Goal: Task Accomplishment & Management: Manage account settings

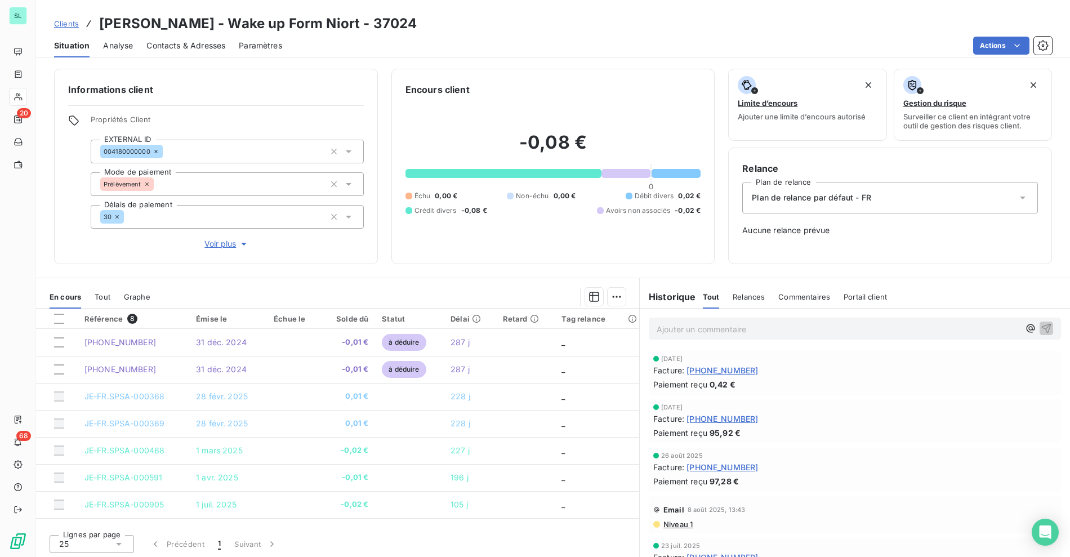
click at [73, 21] on span "Clients" at bounding box center [66, 23] width 25 height 9
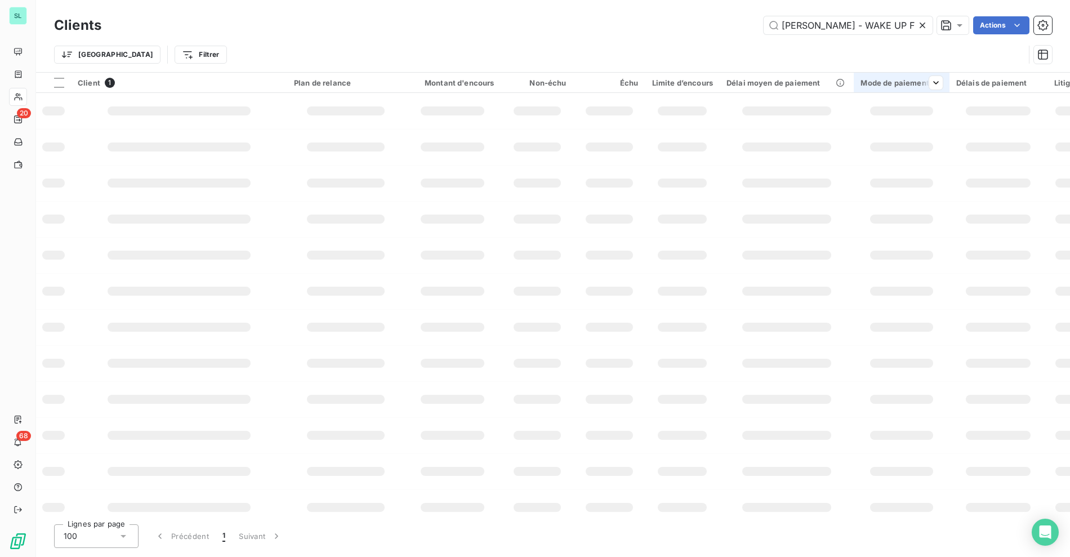
scroll to position [0, 38]
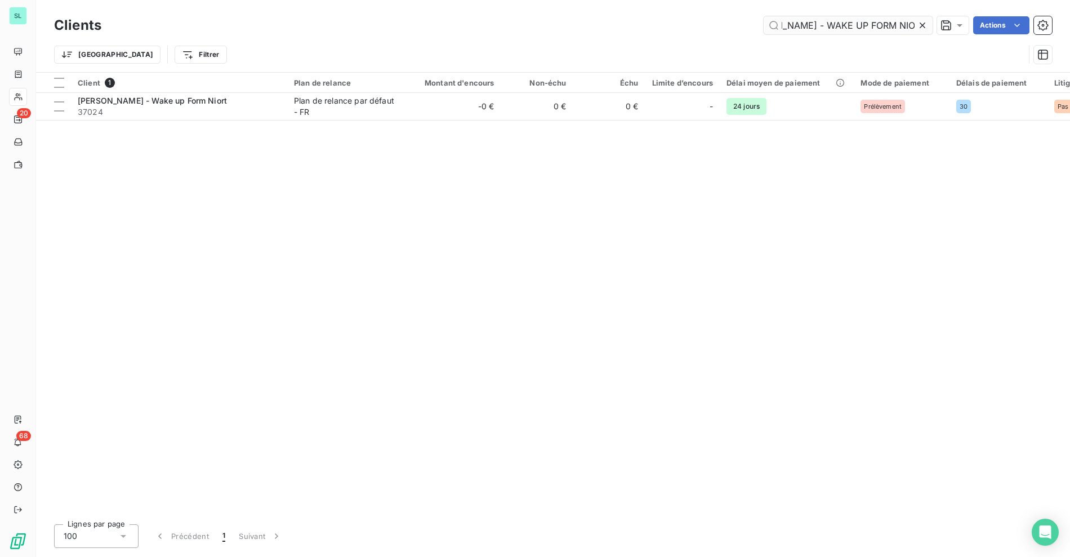
click at [814, 30] on input "LOLA-JEANNE - WAKE UP FORM NIORT" at bounding box center [847, 25] width 169 height 18
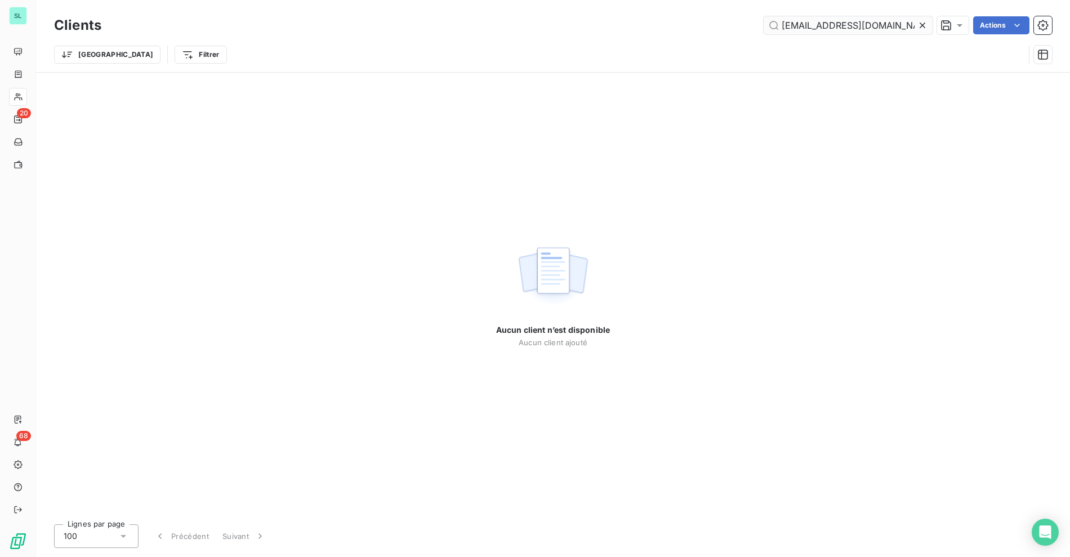
click at [844, 25] on input "billing@cleverea.com>" at bounding box center [847, 25] width 169 height 18
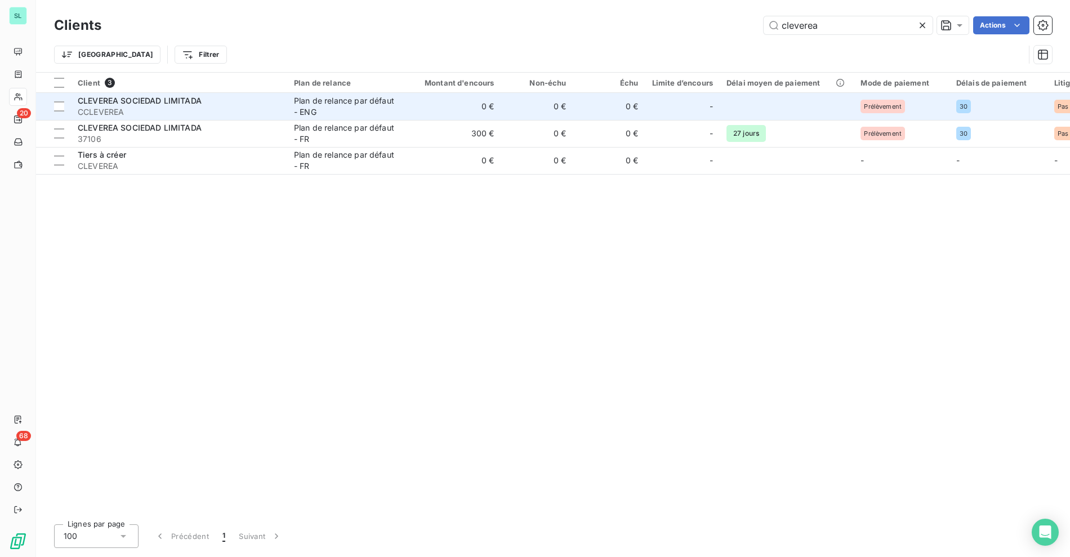
type input "cleverea"
click at [345, 112] on div "Plan de relance par défaut - ENG" at bounding box center [346, 106] width 104 height 23
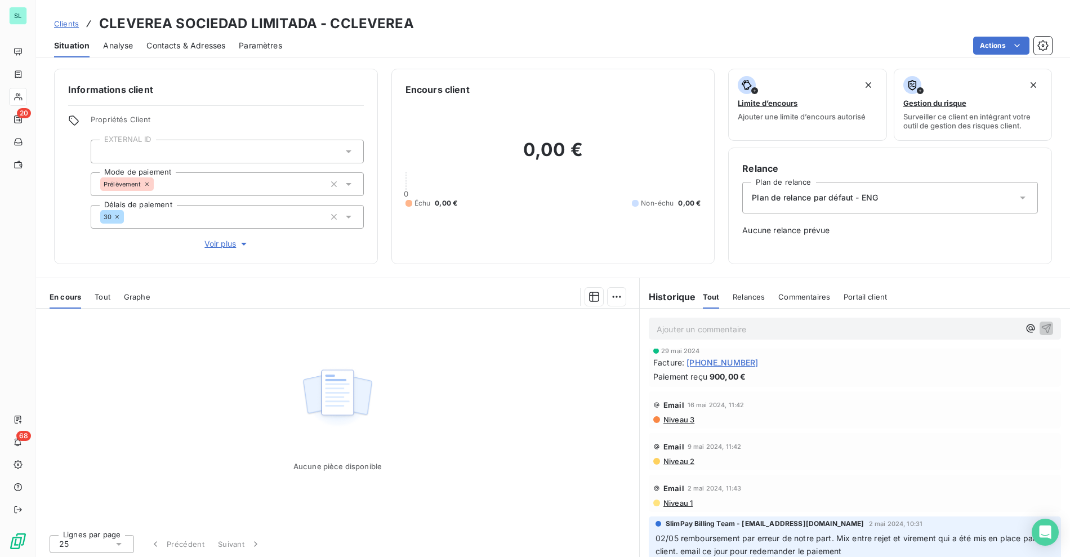
scroll to position [15, 0]
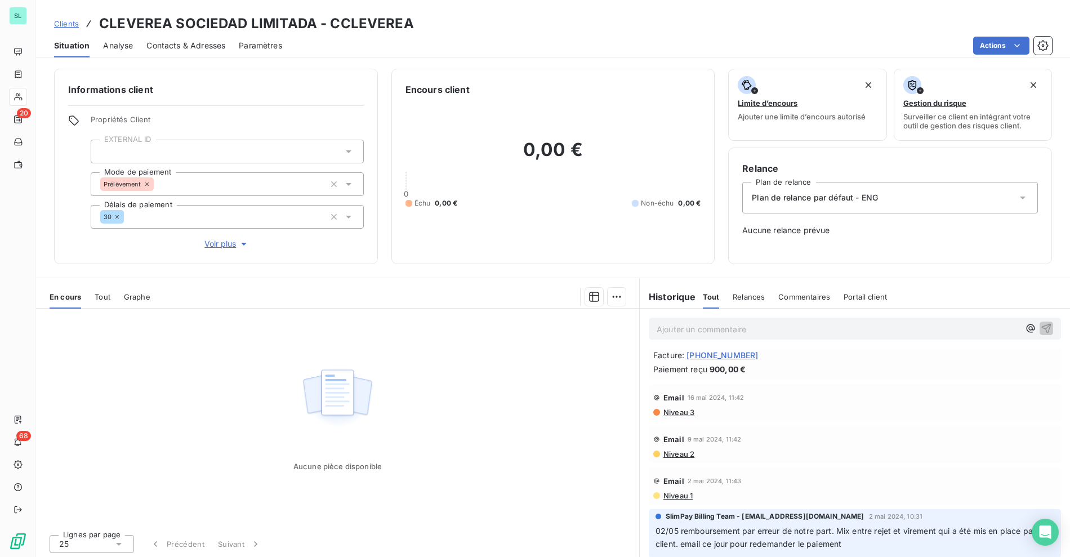
click at [668, 412] on span "Niveau 3" at bounding box center [678, 412] width 32 height 9
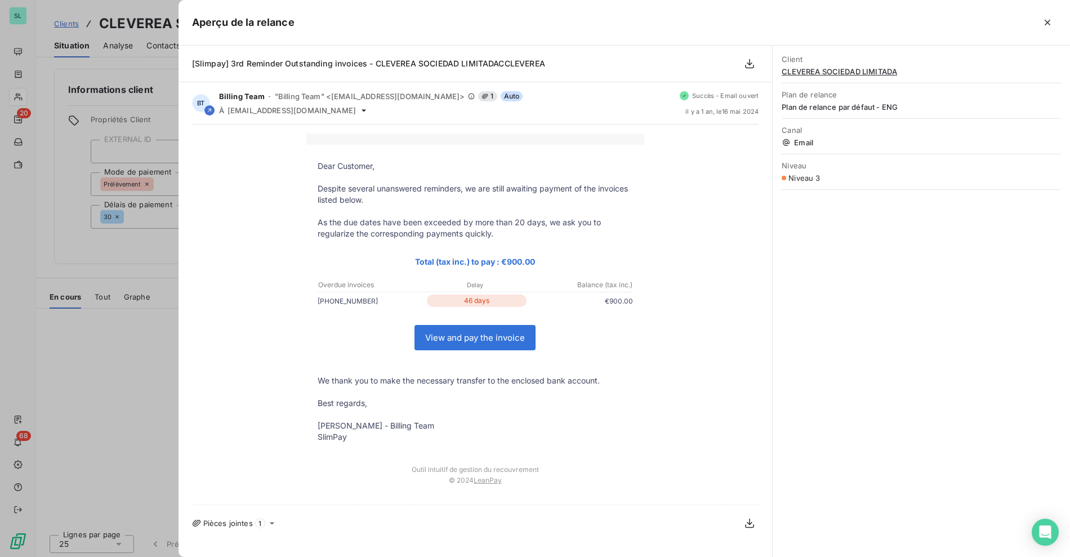
click at [114, 338] on div at bounding box center [535, 278] width 1070 height 557
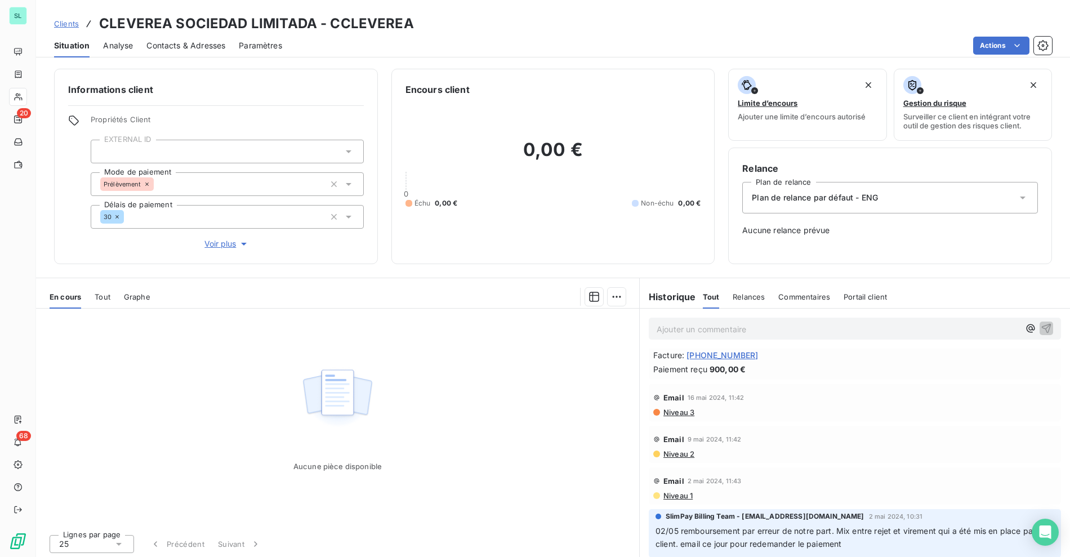
click at [62, 22] on span "Clients" at bounding box center [66, 23] width 25 height 9
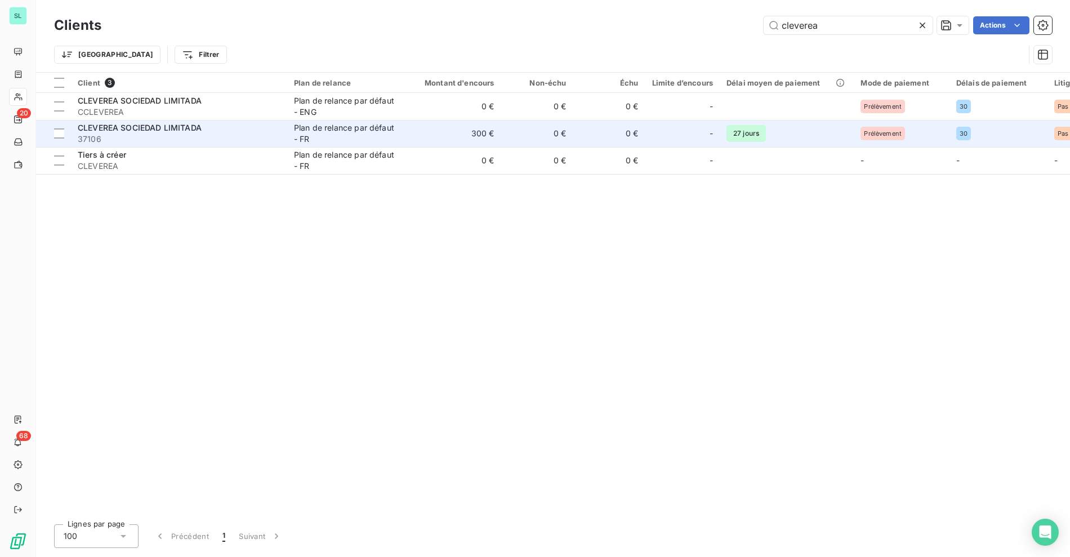
click at [210, 132] on div "CLEVEREA SOCIEDAD LIMITADA" at bounding box center [179, 127] width 203 height 11
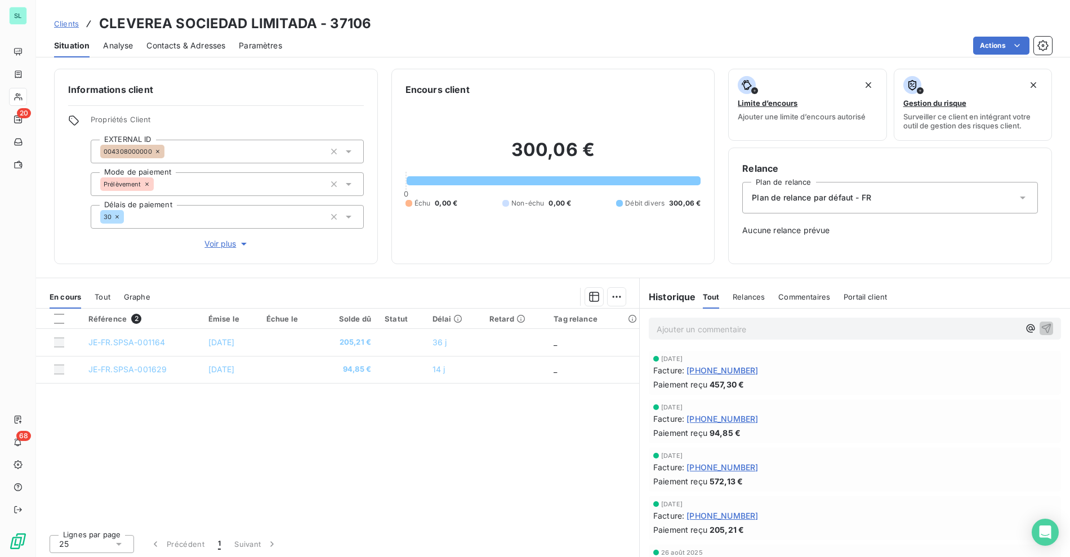
click at [431, 32] on div "Clients CLEVEREA SOCIEDAD LIMITADA - 37106" at bounding box center [553, 24] width 1034 height 20
click at [332, 503] on div "Référence 2 Émise le Échue le Solde dû Statut Délai Retard Tag relance JE-FR.SP…" at bounding box center [337, 417] width 603 height 217
click at [456, 494] on div "Référence 2 Émise le Échue le Solde dû Statut Délai Retard Tag relance JE-FR.SP…" at bounding box center [337, 417] width 603 height 217
drag, startPoint x: 459, startPoint y: 48, endPoint x: 454, endPoint y: 3, distance: 45.3
click at [459, 46] on div "Actions" at bounding box center [674, 46] width 756 height 18
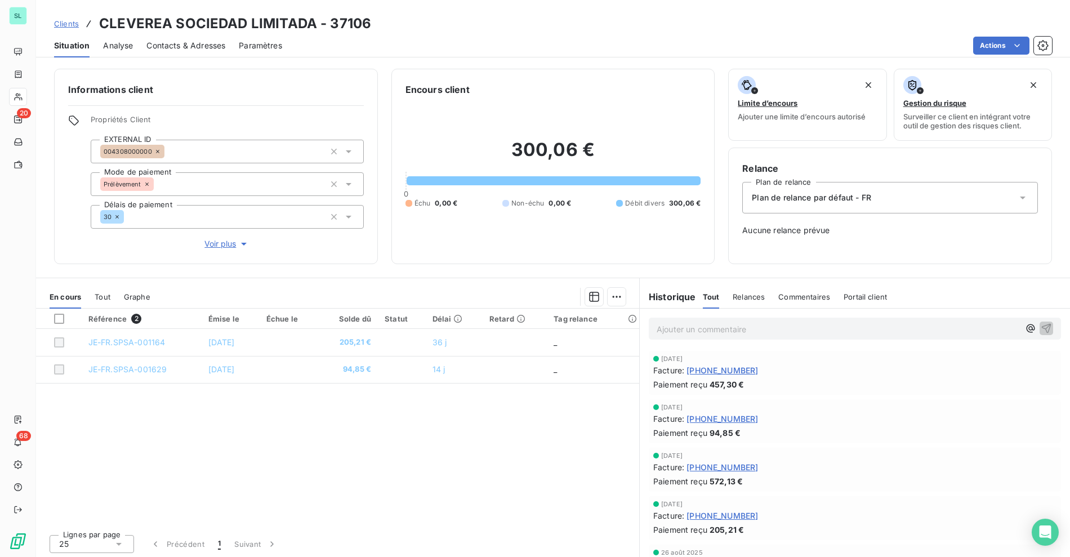
click at [579, 62] on div "Informations client Propriétés Client EXTERNAL ID 004308000000 Mode de paiement…" at bounding box center [553, 309] width 1034 height 495
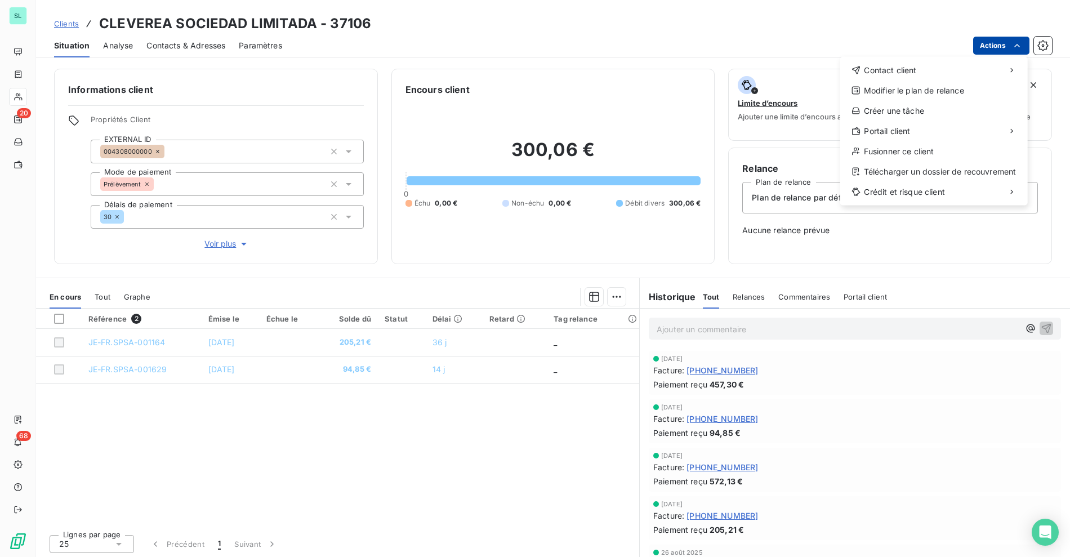
click at [996, 49] on html "SL 20 68 Clients CLEVEREA SOCIEDAD LIMITADA - 37106 Situation Analyse Contacts …" at bounding box center [535, 278] width 1070 height 557
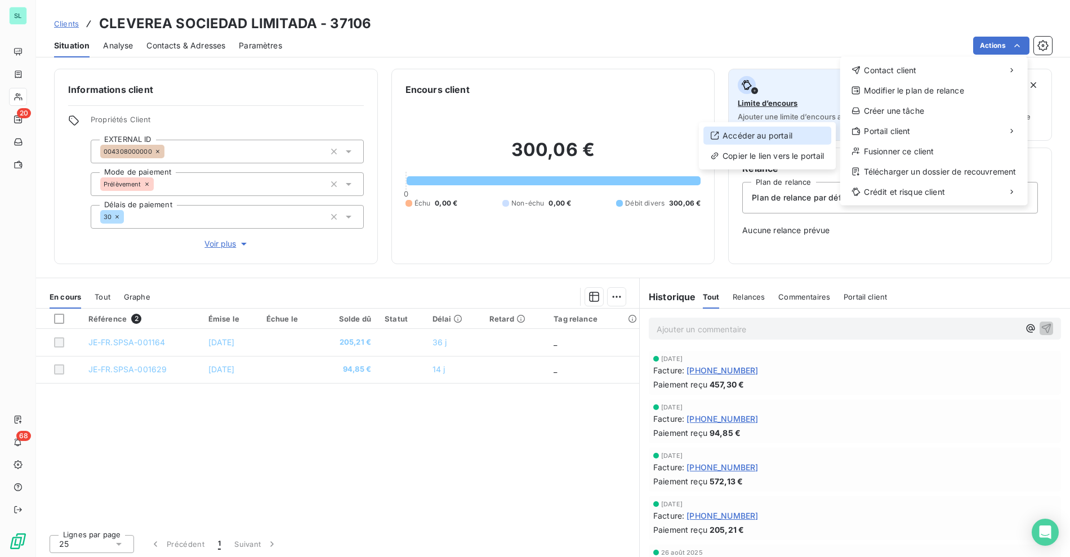
click at [761, 134] on div "Accéder au portail" at bounding box center [767, 136] width 128 height 18
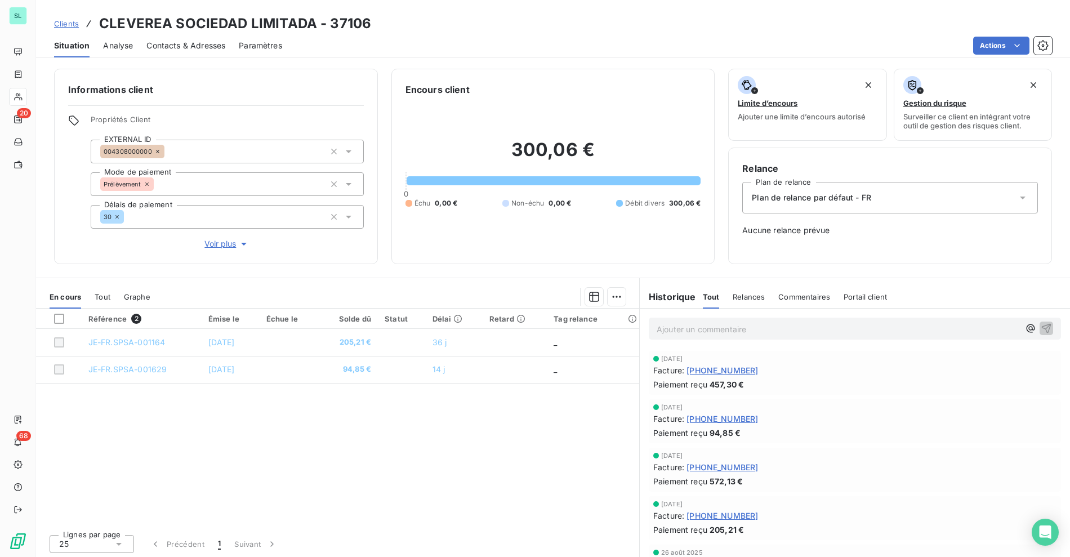
click at [177, 41] on span "Contacts & Adresses" at bounding box center [185, 45] width 79 height 11
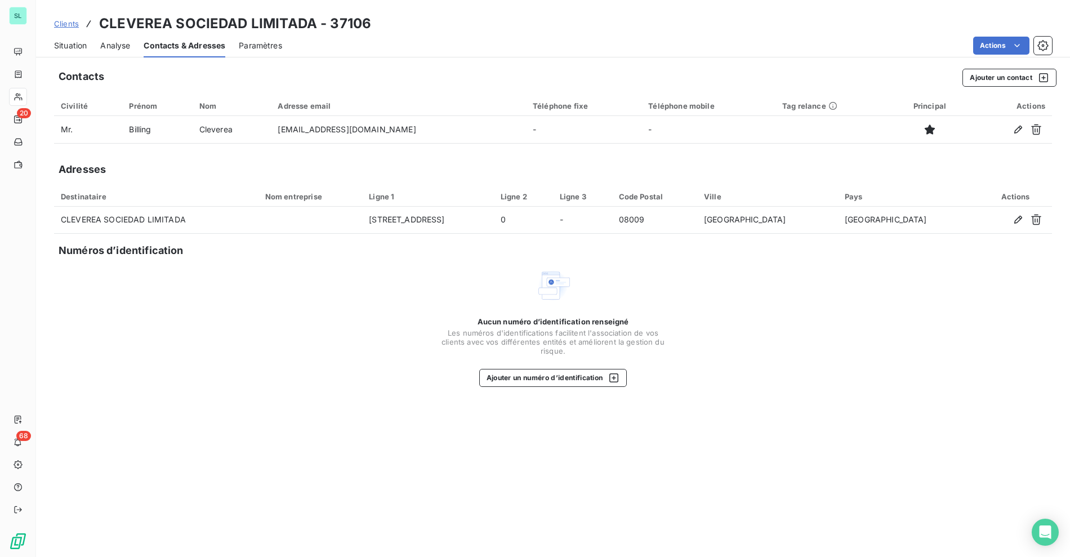
click at [81, 45] on span "Situation" at bounding box center [70, 45] width 33 height 11
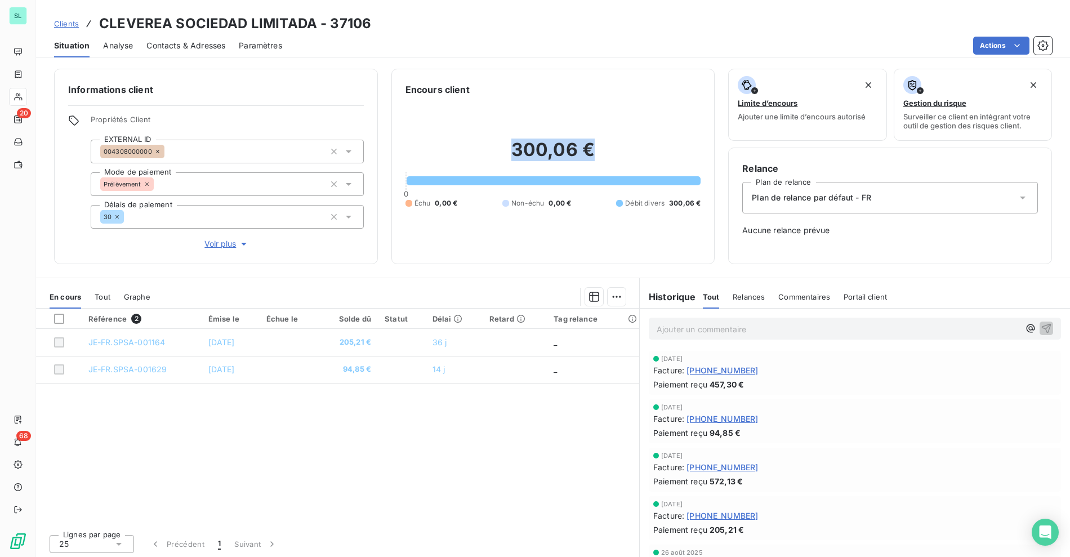
drag, startPoint x: 578, startPoint y: 153, endPoint x: 634, endPoint y: 153, distance: 55.7
click at [634, 153] on h2 "300,06 €" at bounding box center [553, 156] width 296 height 34
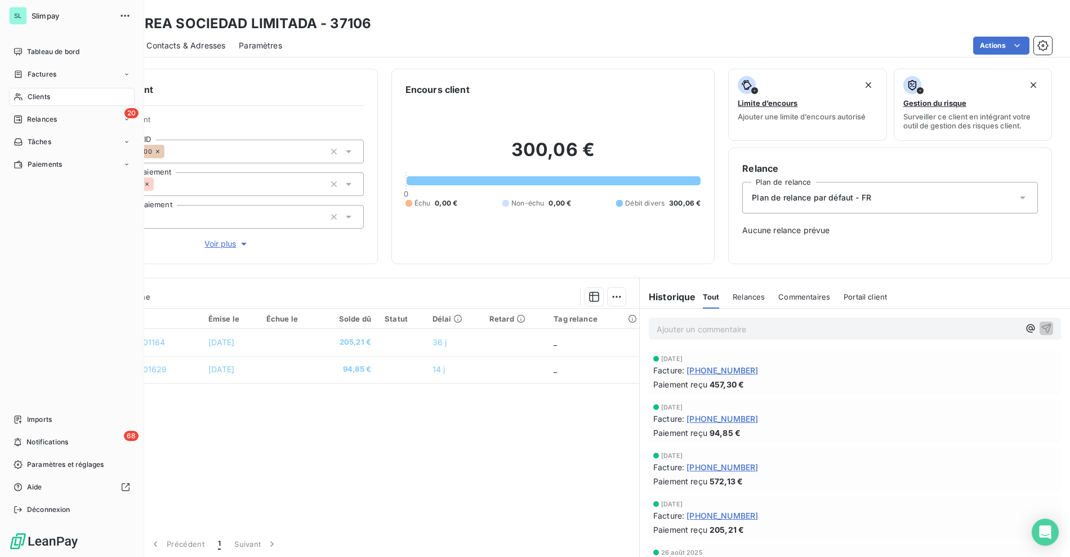
click at [149, 24] on h3 "CLEVEREA SOCIEDAD LIMITADA - 37106" at bounding box center [235, 24] width 272 height 20
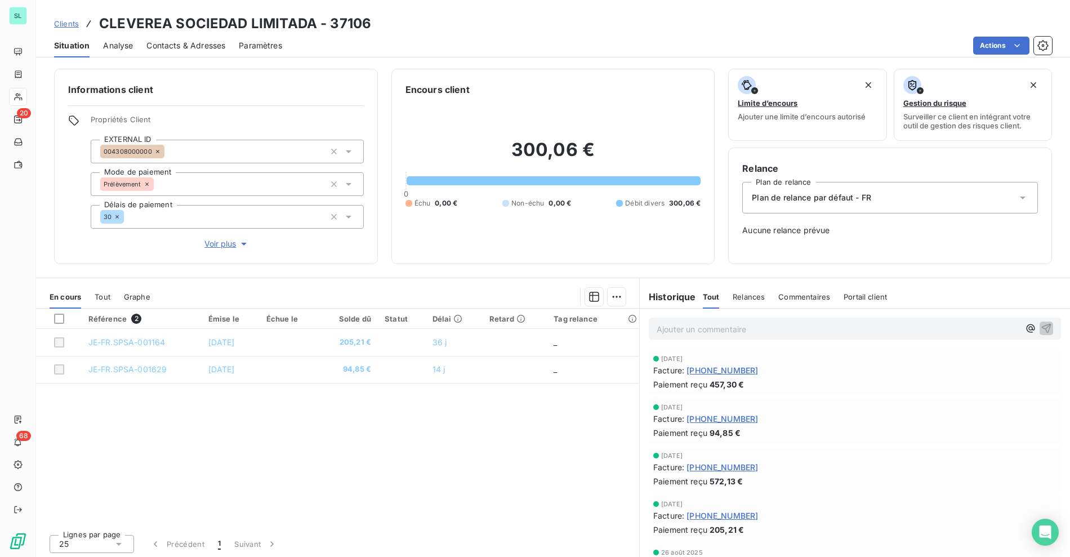
click at [64, 25] on span "Clients" at bounding box center [66, 23] width 25 height 9
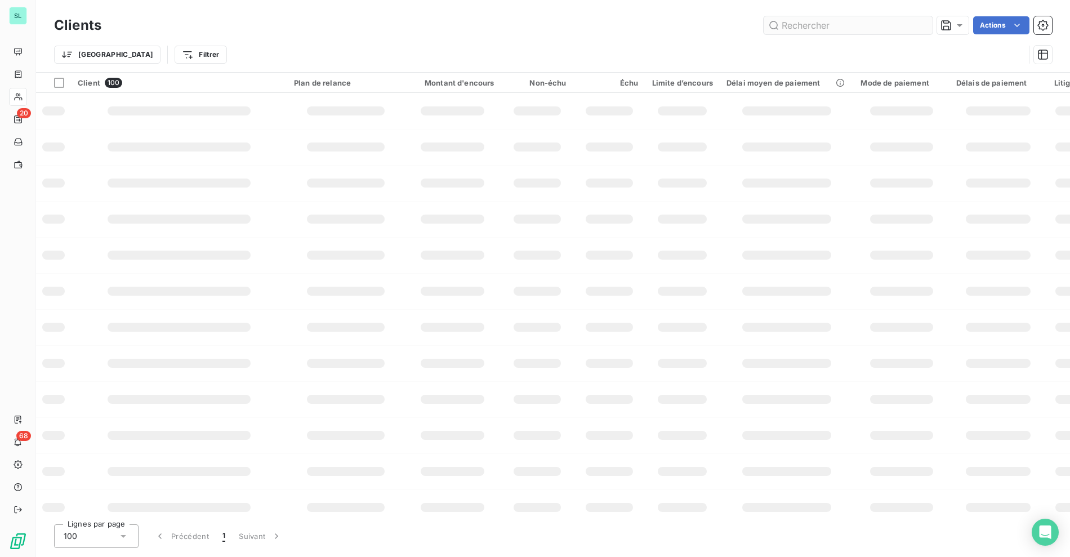
click at [787, 20] on input "text" at bounding box center [847, 25] width 169 height 18
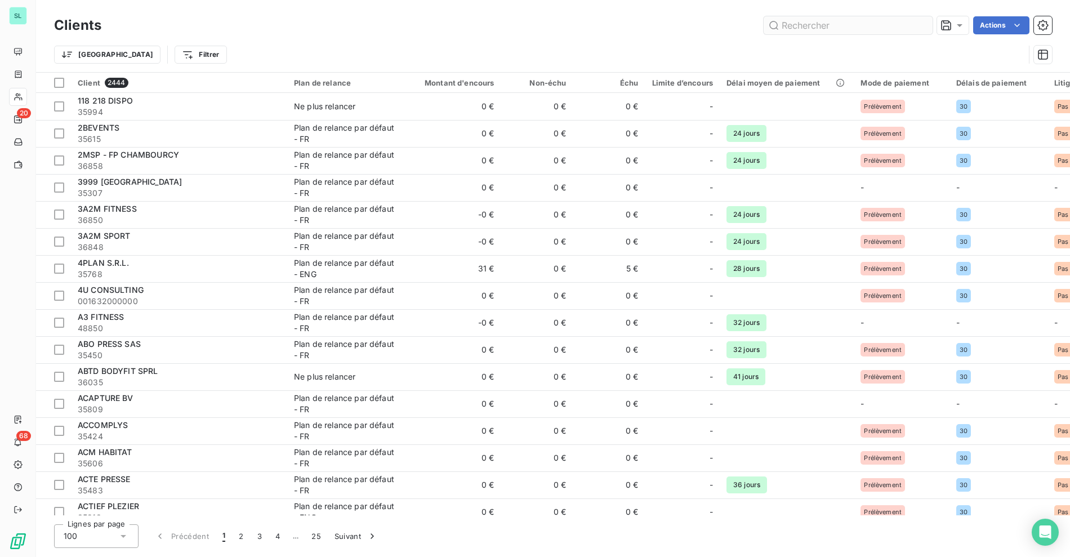
click at [834, 31] on input "text" at bounding box center [847, 25] width 169 height 18
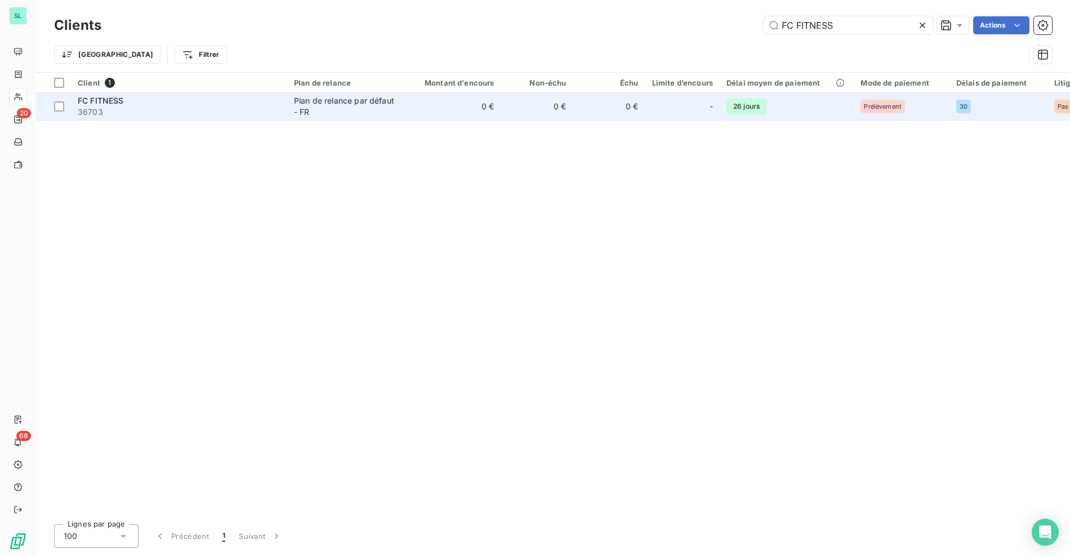
type input "FC FITNESS"
click at [230, 109] on span "36703" at bounding box center [179, 111] width 203 height 11
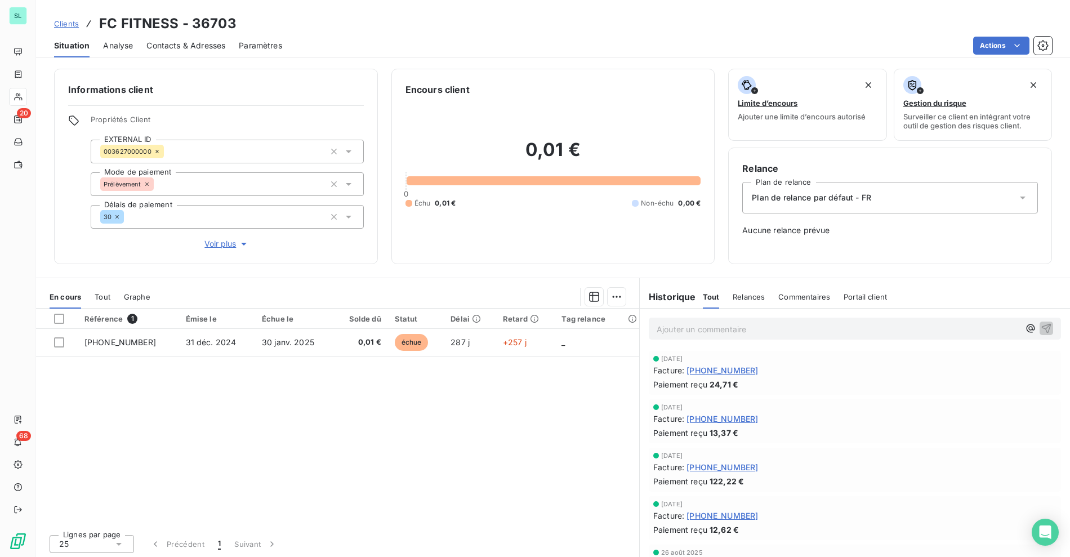
click at [142, 46] on div "Situation Analyse Contacts & Adresses Paramètres Actions" at bounding box center [553, 46] width 1034 height 24
click at [124, 48] on span "Analyse" at bounding box center [118, 45] width 30 height 11
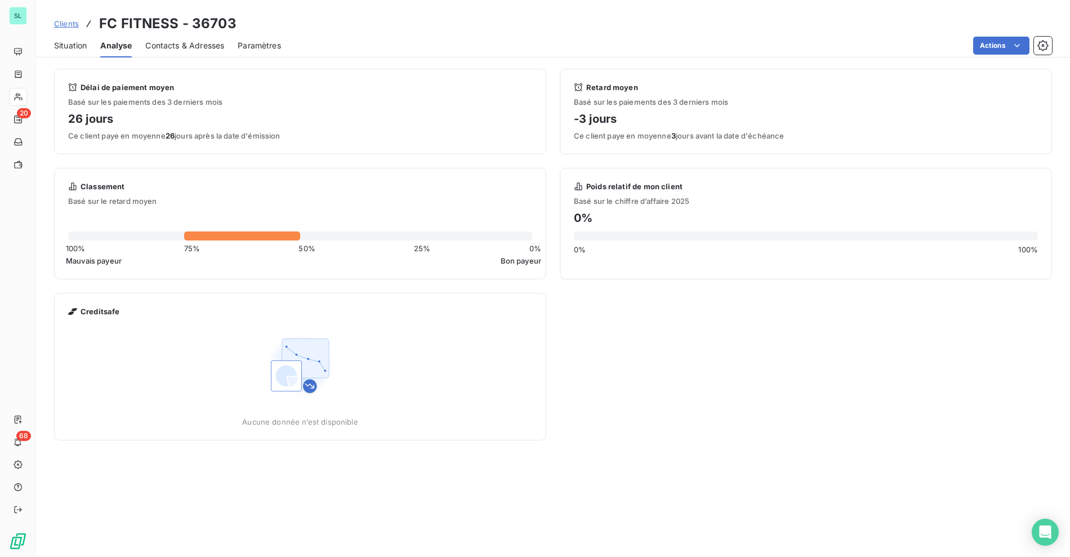
click at [173, 35] on div "Contacts & Adresses" at bounding box center [184, 46] width 79 height 24
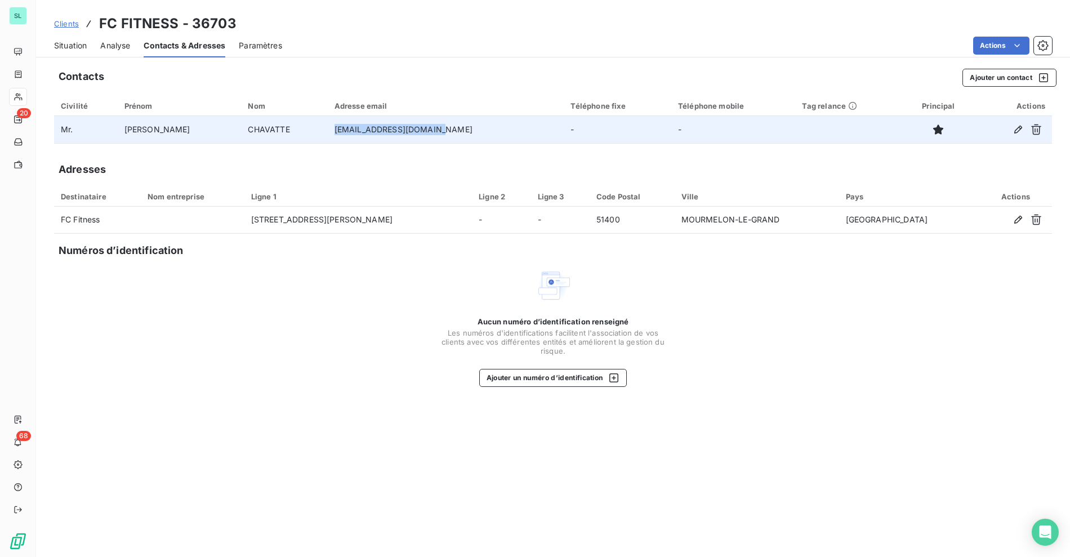
drag, startPoint x: 296, startPoint y: 129, endPoint x: 397, endPoint y: 142, distance: 101.6
click at [409, 128] on tr "Mr. Franck CHAVATTE f.chavattepro@outlook.fr - -" at bounding box center [553, 129] width 998 height 27
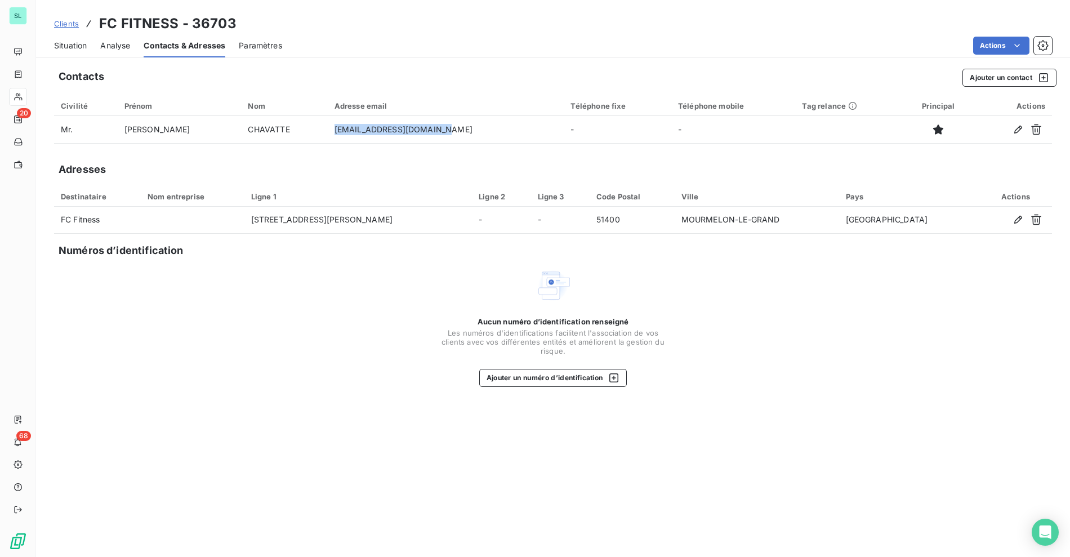
copy tr "f.chavattepro@outlook.fr"
click at [450, 36] on div "Situation Analyse Contacts & Adresses Paramètres Actions" at bounding box center [553, 46] width 1034 height 24
click at [363, 43] on div "Actions" at bounding box center [674, 46] width 756 height 18
click at [68, 26] on span "Clients" at bounding box center [66, 23] width 25 height 9
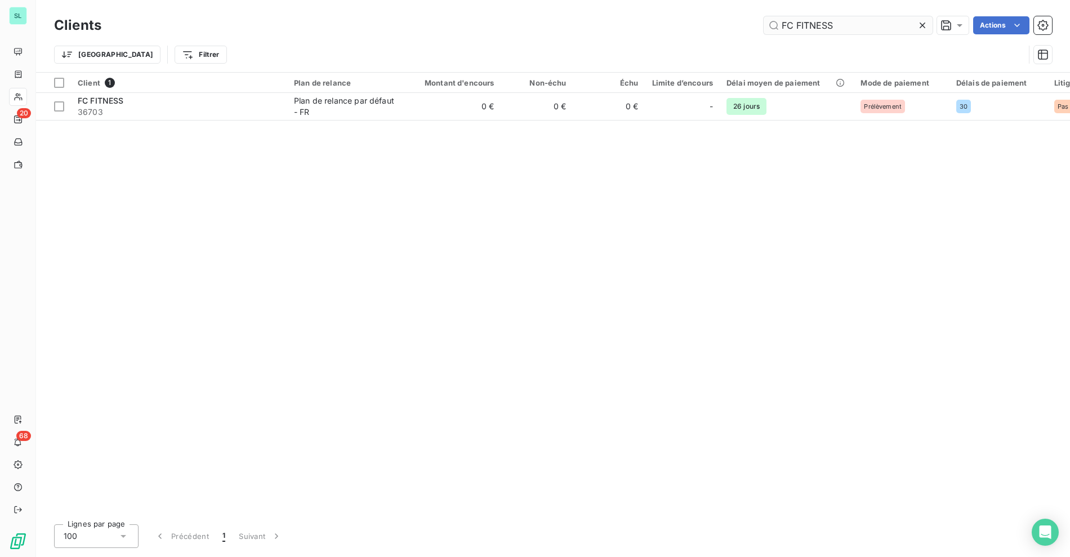
click at [863, 23] on input "FC FITNESS" at bounding box center [847, 25] width 169 height 18
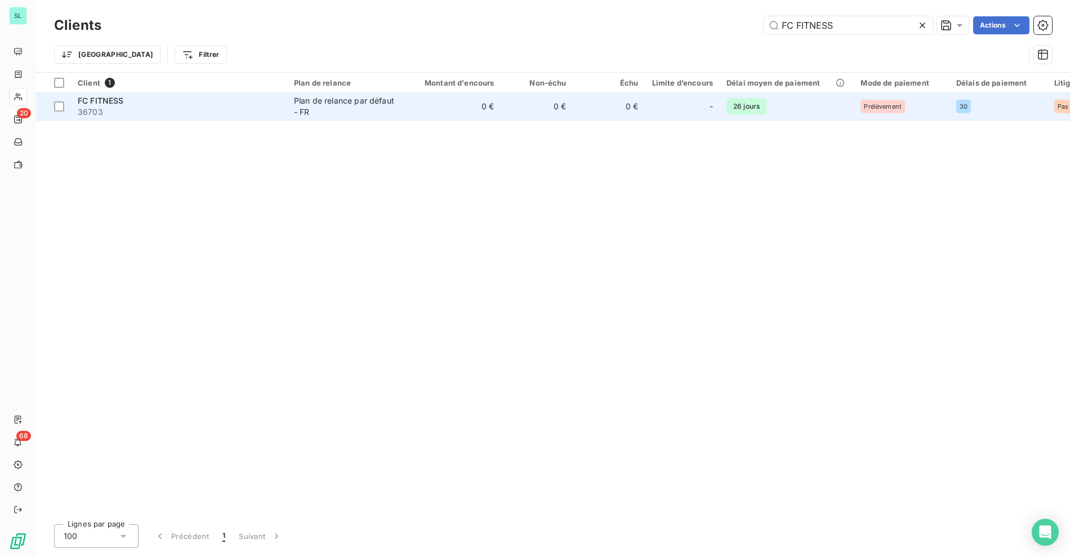
click at [447, 97] on td "0 €" at bounding box center [452, 106] width 97 height 27
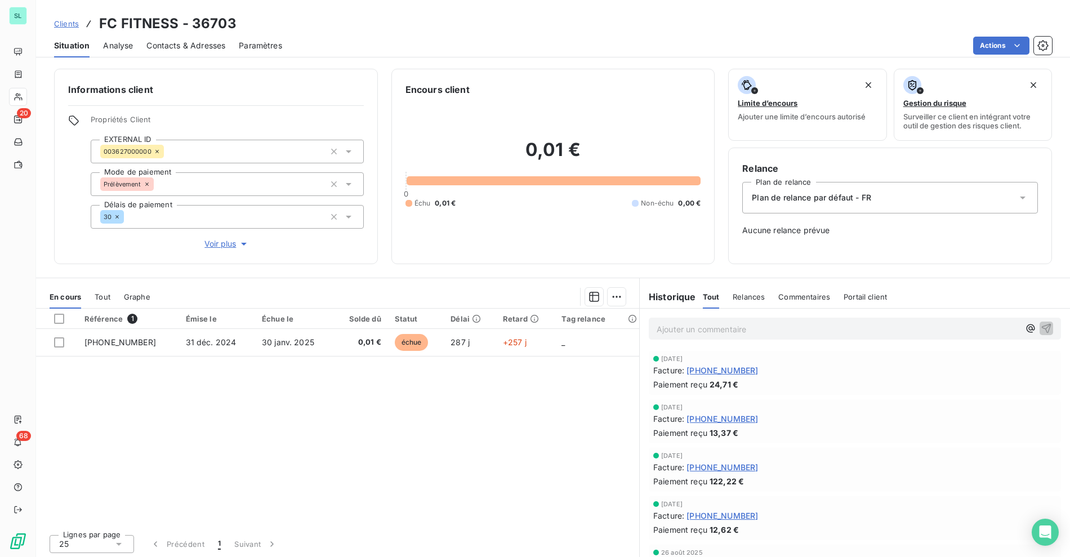
click at [681, 329] on p "Ajouter un commentaire ﻿" at bounding box center [838, 329] width 363 height 14
click at [759, 329] on span "14/10 relance email AP pour Aout 2025" at bounding box center [723, 328] width 133 height 10
copy span "14/10 relance email AP pour facture Aout 2025"
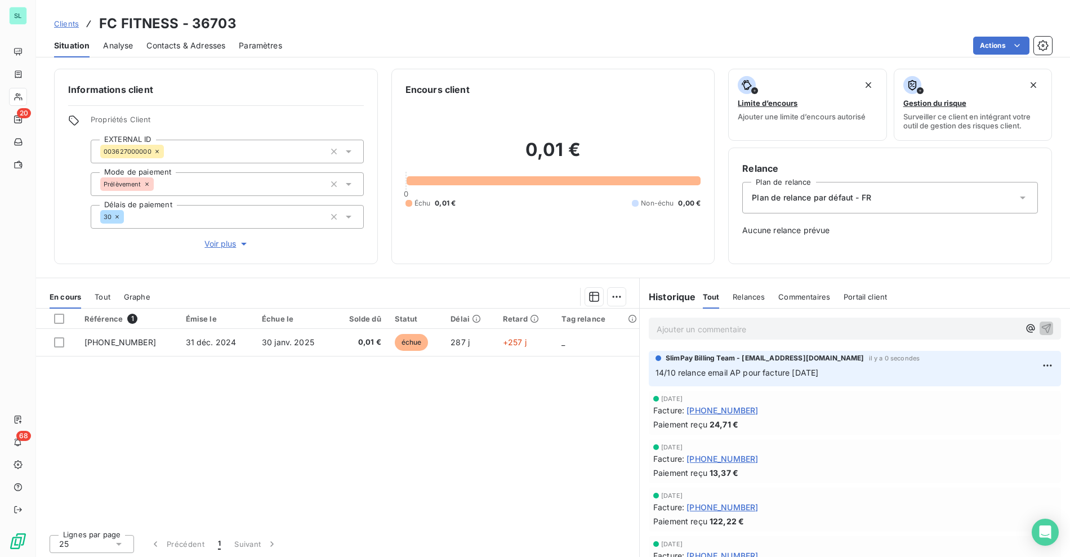
click at [74, 25] on span "Clients" at bounding box center [66, 23] width 25 height 9
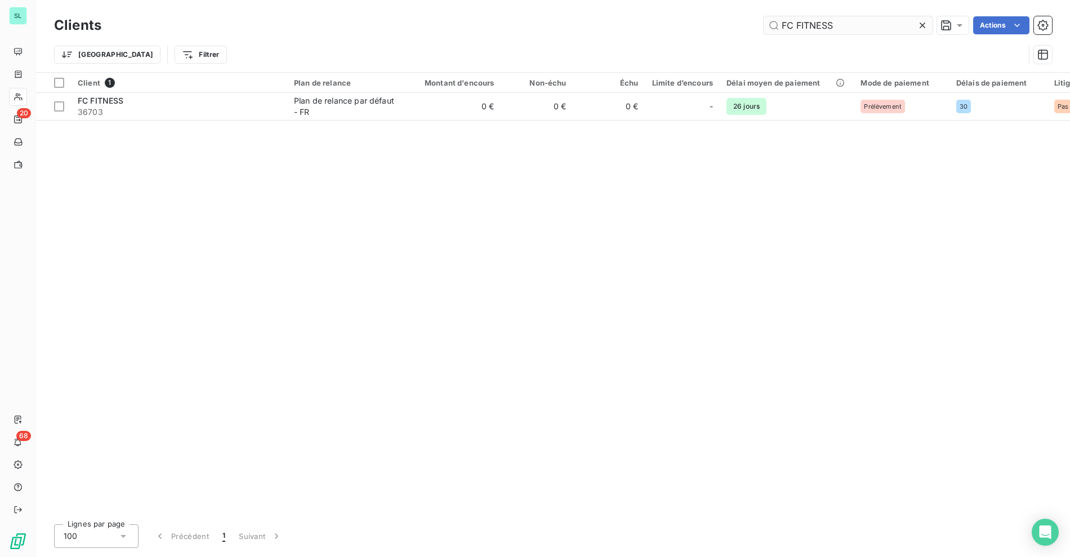
click at [825, 28] on input "FC FITNESS" at bounding box center [847, 25] width 169 height 18
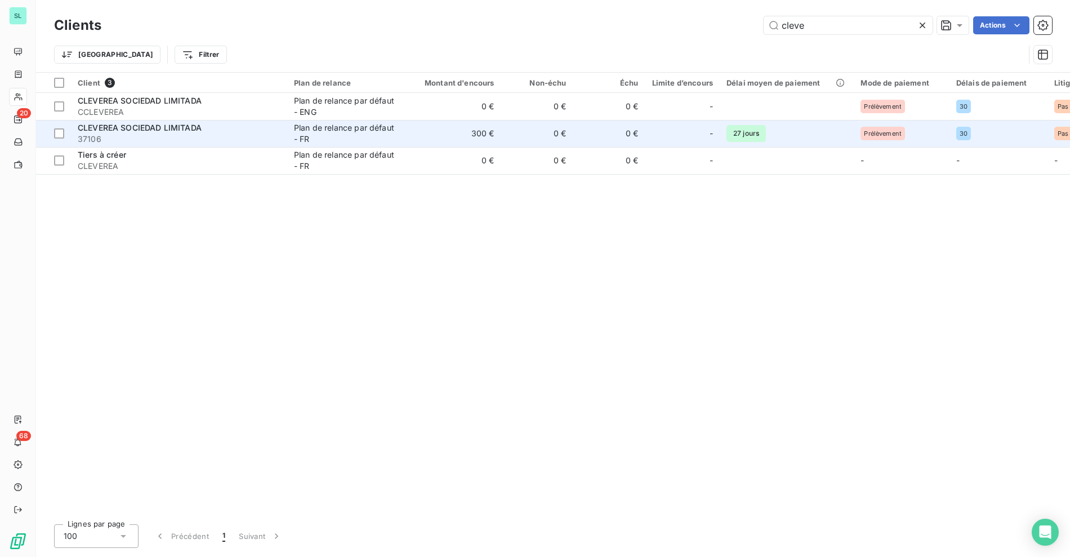
type input "cleve"
click at [414, 135] on td "300 €" at bounding box center [452, 133] width 97 height 27
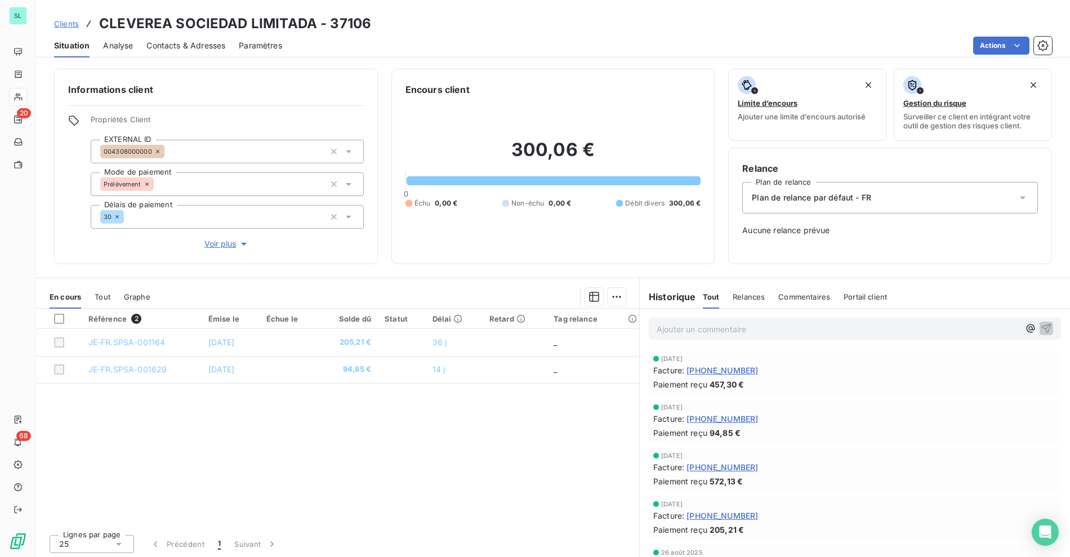
click at [721, 331] on p "Ajouter un commentaire ﻿" at bounding box center [838, 329] width 363 height 14
click at [779, 325] on span "14/10 relance email AP pour facture Aout 2025" at bounding box center [738, 328] width 163 height 10
click at [787, 329] on span "14/10 relance email AP pour facture Aout 2025" at bounding box center [738, 328] width 163 height 10
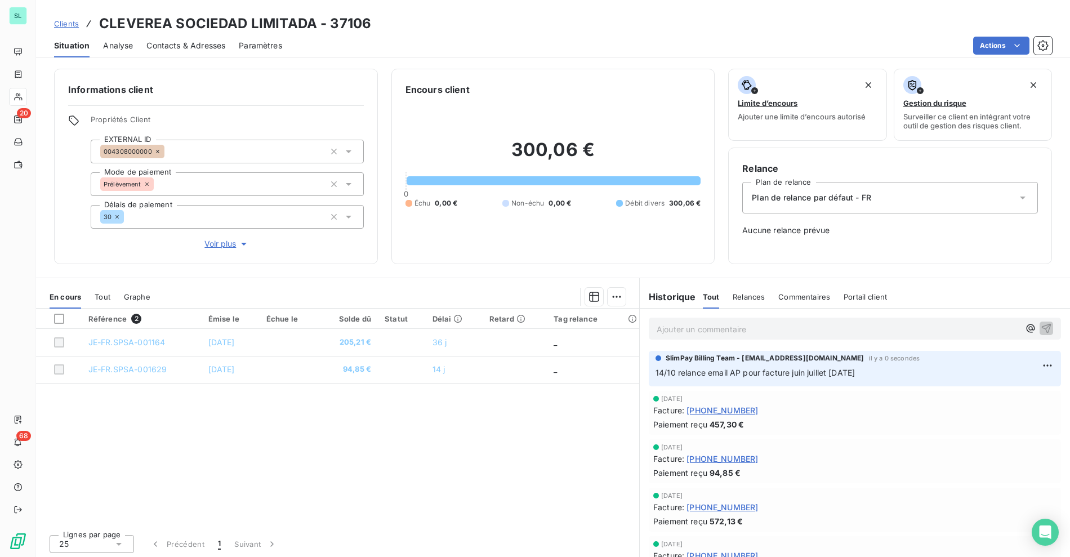
click at [483, 8] on div "Clients CLEVEREA SOCIEDAD LIMITADA - 37106 Situation Analyse Contacts & Adresse…" at bounding box center [553, 28] width 1034 height 57
click at [66, 24] on span "Clients" at bounding box center [66, 23] width 25 height 9
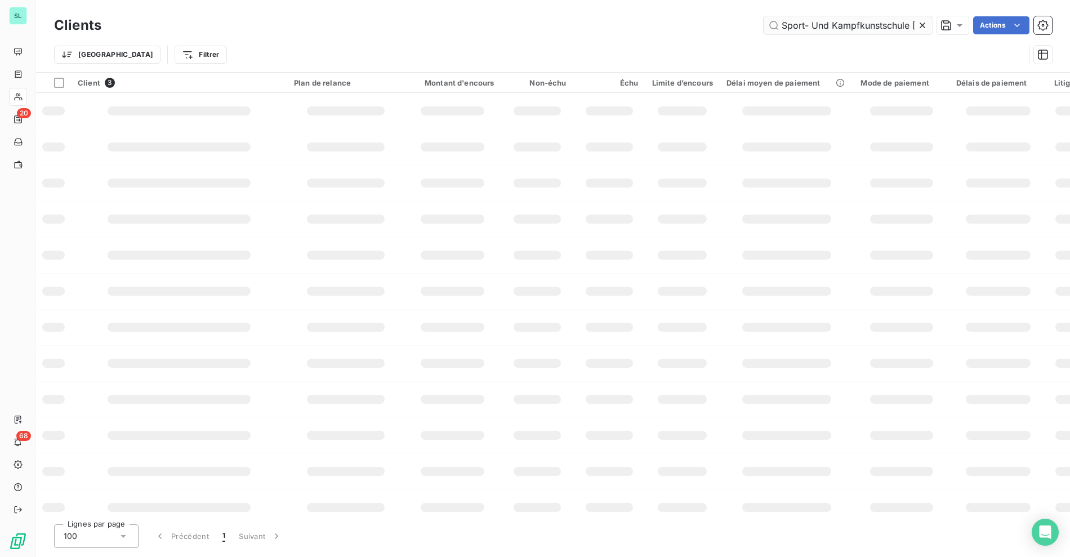
scroll to position [0, 25]
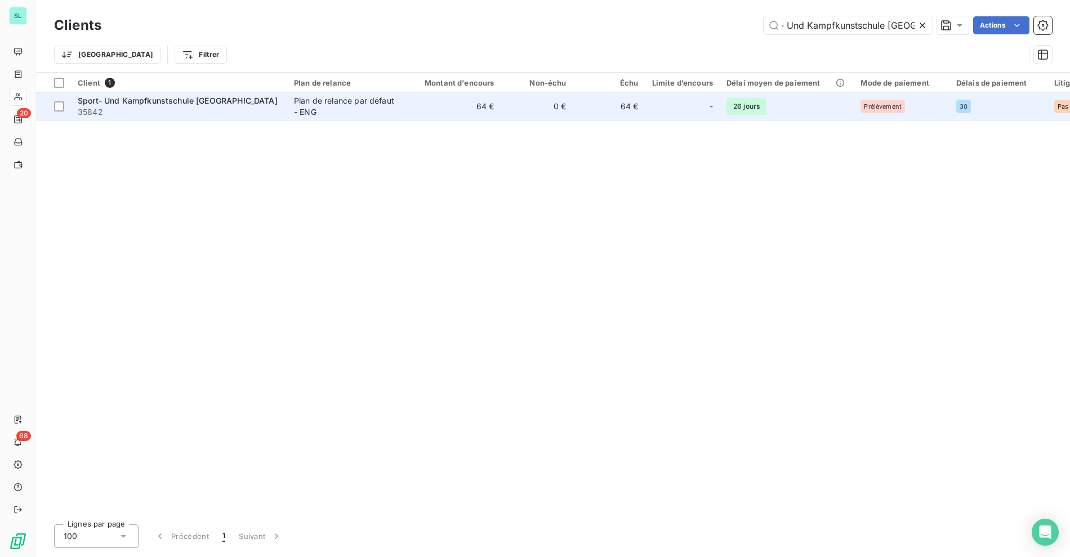
type input "Sport- Und Kampfkunstschule Szabo"
click at [310, 111] on div "Plan de relance par défaut - ENG" at bounding box center [346, 106] width 104 height 23
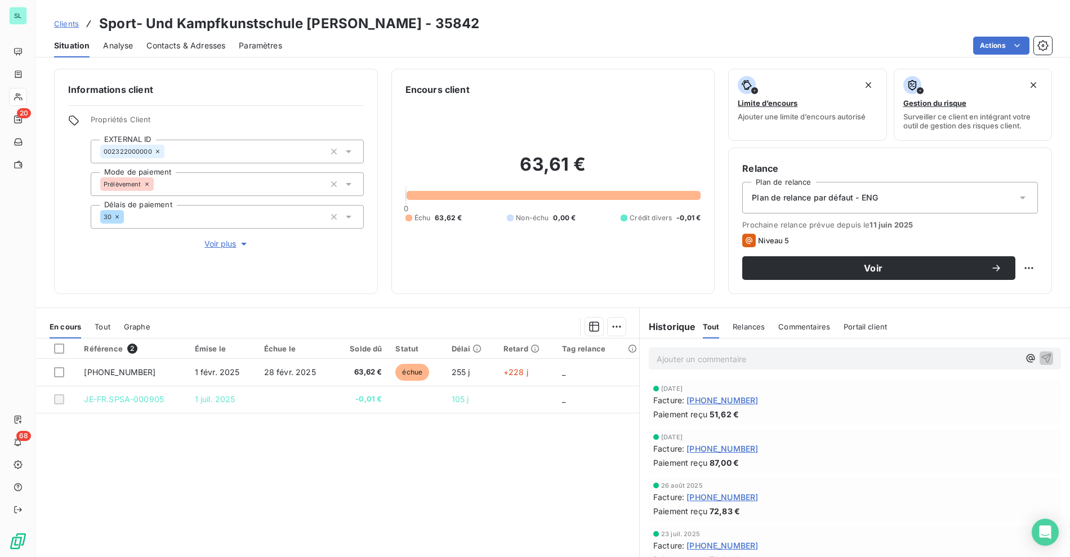
click at [196, 453] on div "Référence 2 Émise le Échue le Solde dû Statut Délai Retard Tag relance 25-01-01…" at bounding box center [337, 446] width 603 height 217
click at [553, 48] on div "Actions" at bounding box center [674, 46] width 756 height 18
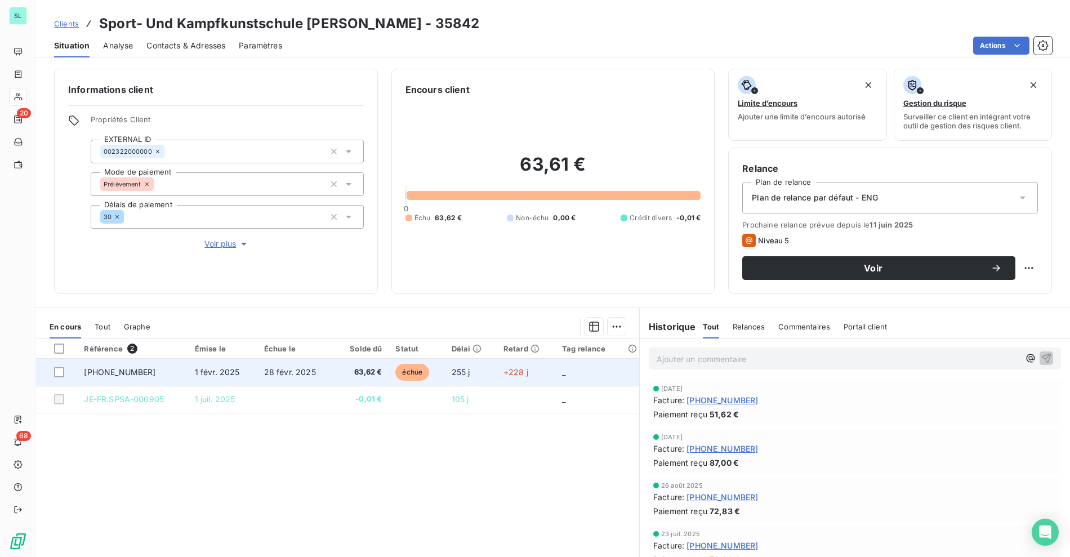
click at [119, 373] on span "25-01-0108505" at bounding box center [120, 372] width 72 height 10
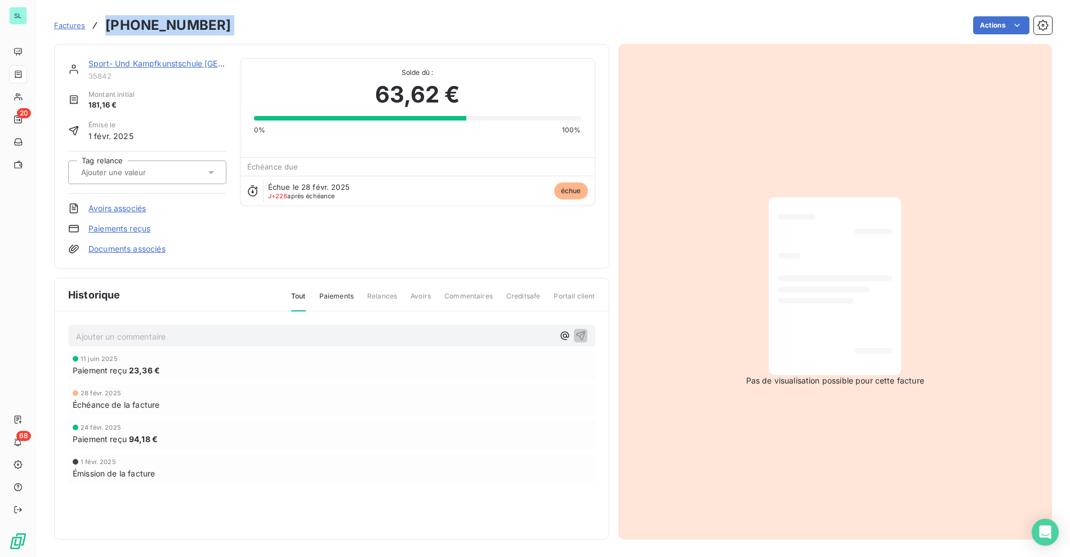
drag, startPoint x: 103, startPoint y: 22, endPoint x: 240, endPoint y: 28, distance: 136.9
click at [240, 28] on div "Factures 25-01-0108505 Actions" at bounding box center [553, 26] width 998 height 24
copy section "25-01-0108505 Actions"
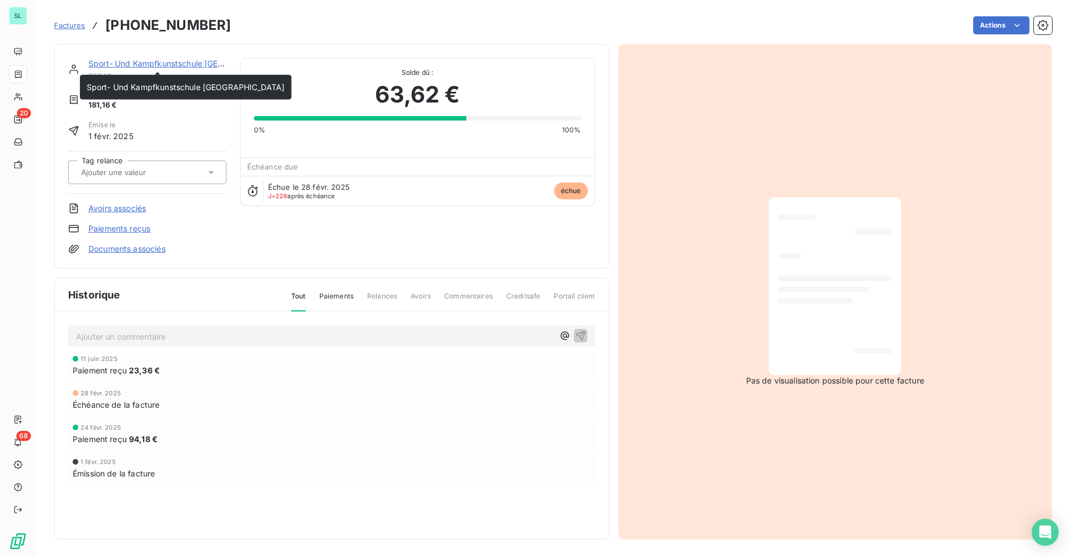
click at [100, 62] on link "Sport- Und Kampfkunstschule Szabo" at bounding box center [187, 64] width 198 height 10
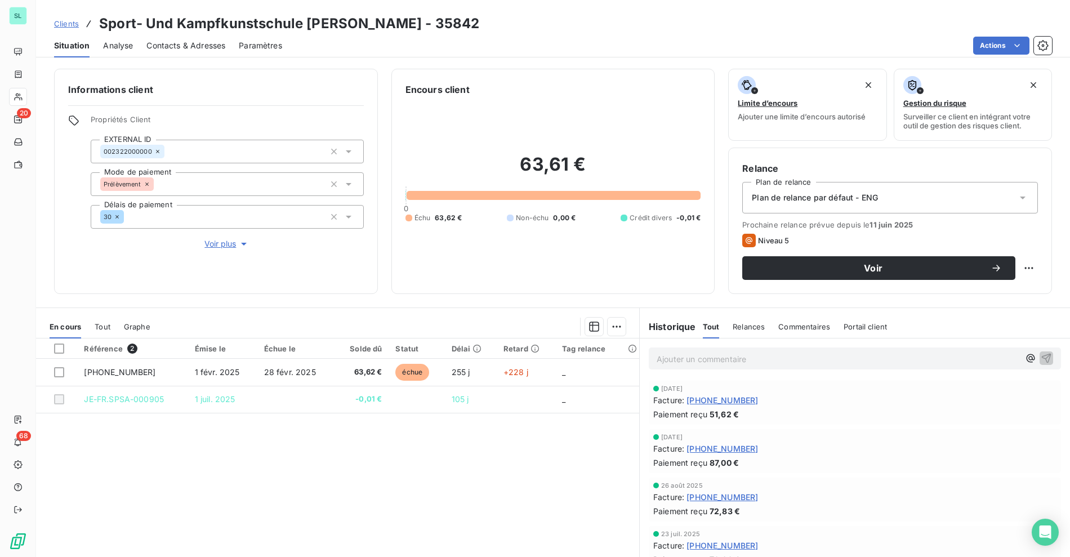
click at [307, 444] on div "Référence 2 Émise le Échue le Solde dû Statut Délai Retard Tag relance 25-01-01…" at bounding box center [337, 446] width 603 height 217
click at [455, 451] on div "Référence 2 Émise le Échue le Solde dû Statut Délai Retard Tag relance 25-01-01…" at bounding box center [337, 446] width 603 height 217
drag, startPoint x: 297, startPoint y: 47, endPoint x: 59, endPoint y: 40, distance: 238.3
click at [296, 46] on div "Actions" at bounding box center [674, 46] width 756 height 18
click at [68, 28] on span "Clients" at bounding box center [66, 23] width 25 height 9
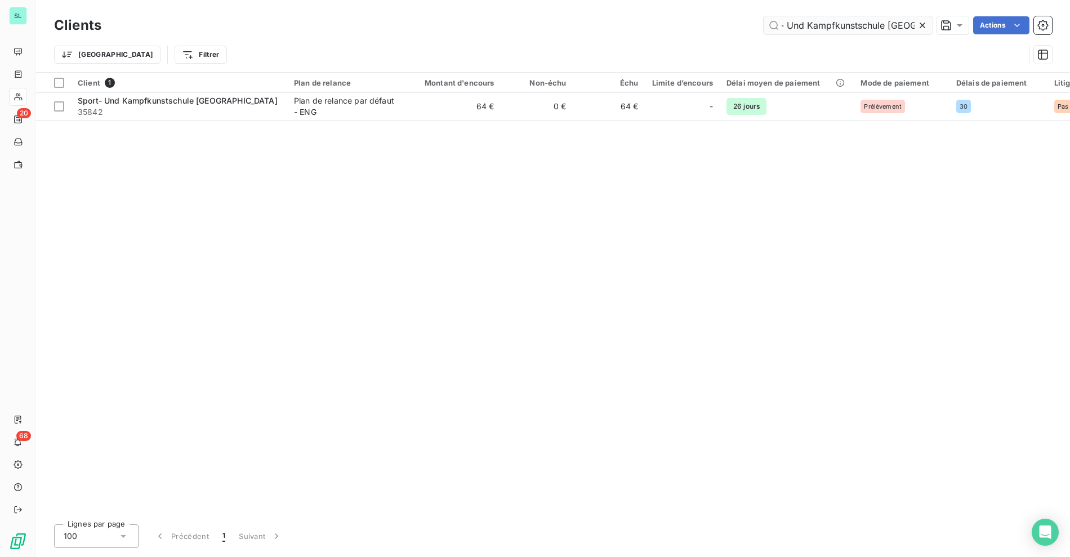
click at [830, 25] on input "Sport- Und Kampfkunstschule Szabo" at bounding box center [847, 25] width 169 height 18
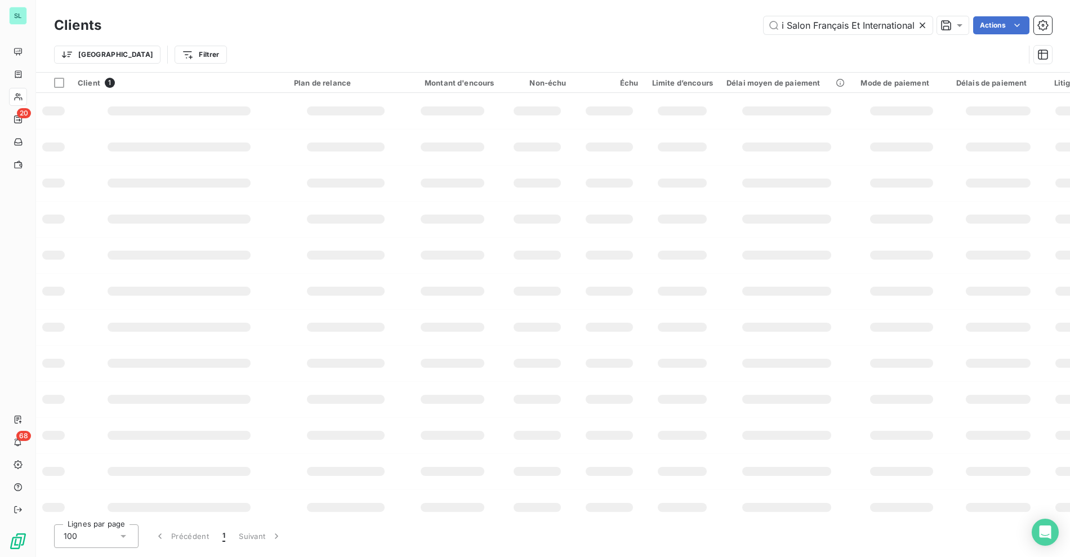
scroll to position [0, 15]
type input "Safi Salon Français Et International"
click at [448, 28] on div "Safi Salon Français Et International Actions" at bounding box center [583, 25] width 937 height 18
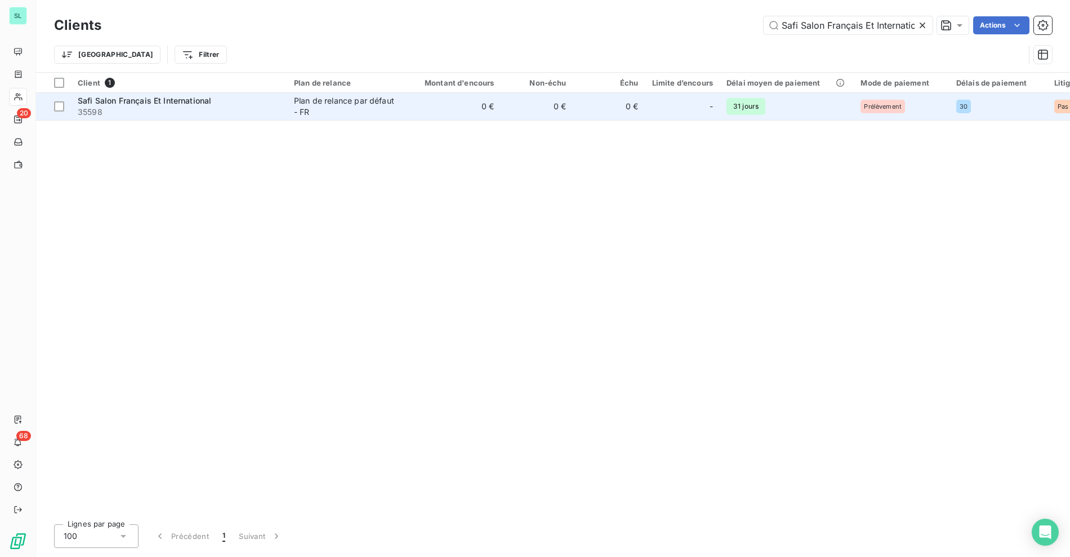
click at [156, 105] on span "Safi Salon Français Et International" at bounding box center [144, 101] width 133 height 10
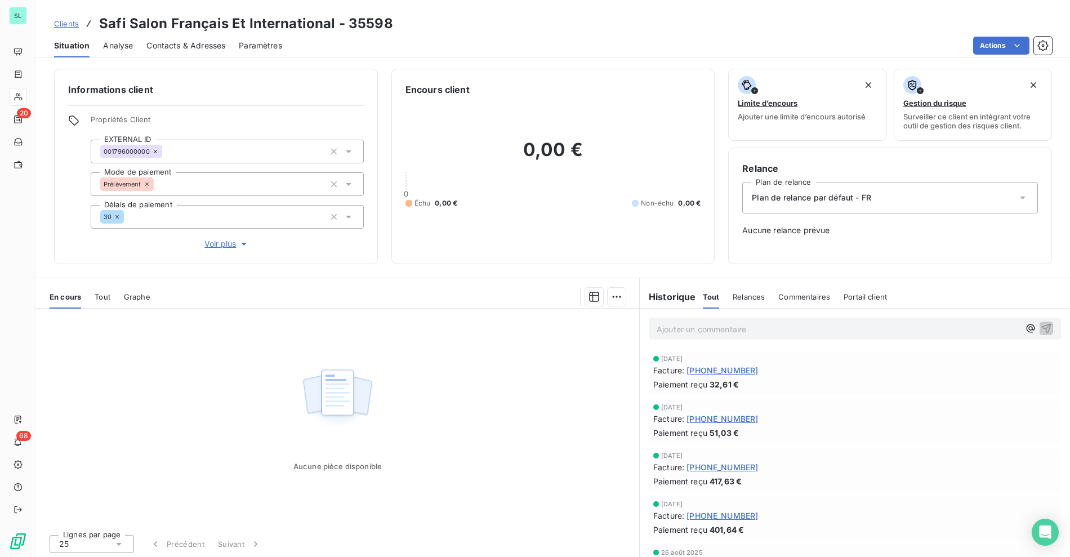
click at [106, 28] on h3 "Safi Salon Français Et International - 35598" at bounding box center [246, 24] width 294 height 20
click at [106, 27] on h3 "Safi Salon Français Et International - 35598" at bounding box center [246, 24] width 294 height 20
copy h3 "Safi"
click at [73, 26] on span "Clients" at bounding box center [66, 23] width 25 height 9
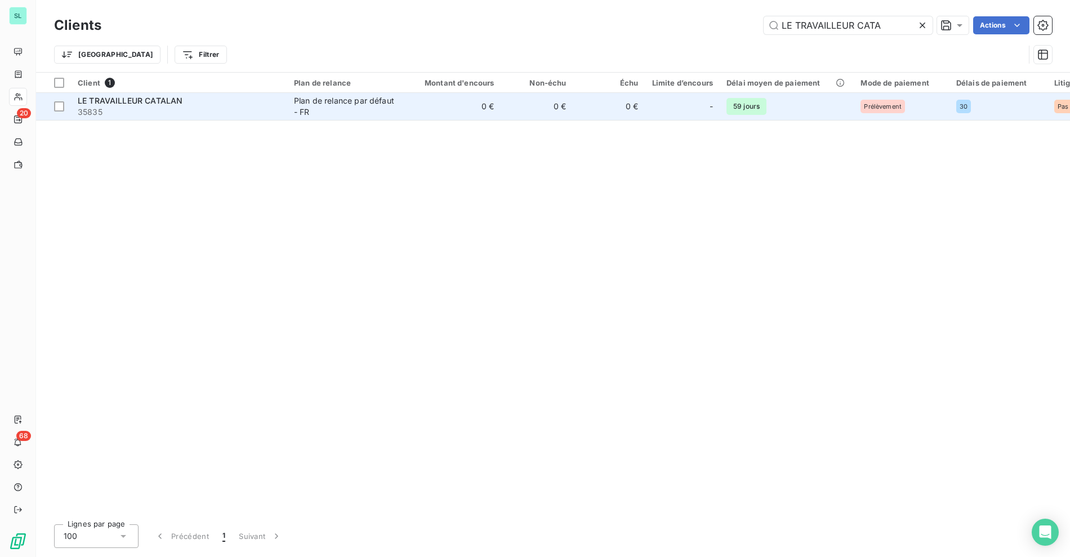
type input "LE TRAVAILLEUR CATA"
click at [284, 108] on td "LE TRAVAILLEUR CATALAN 35835" at bounding box center [179, 106] width 216 height 27
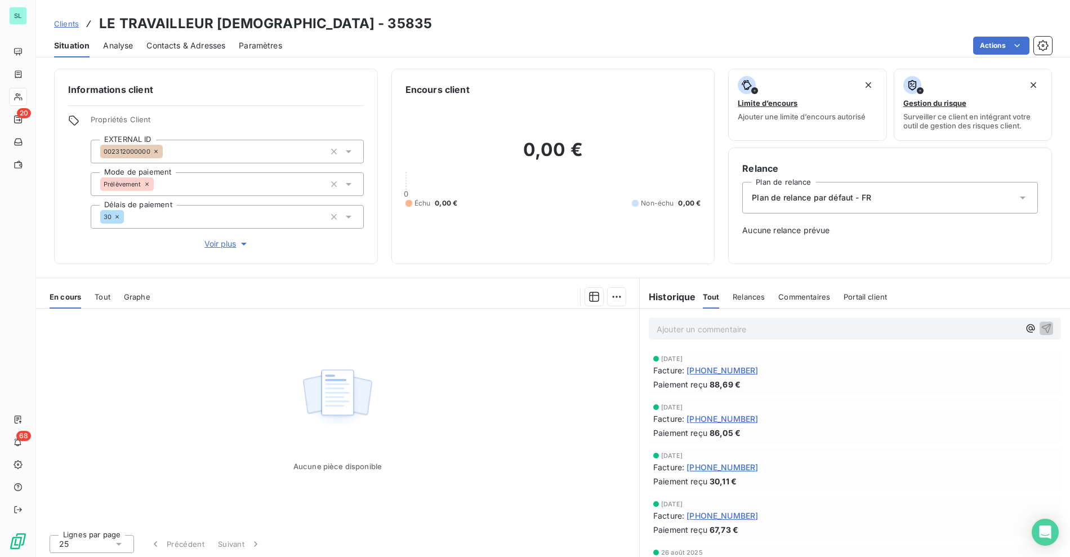
click at [75, 21] on span "Clients" at bounding box center [66, 23] width 25 height 9
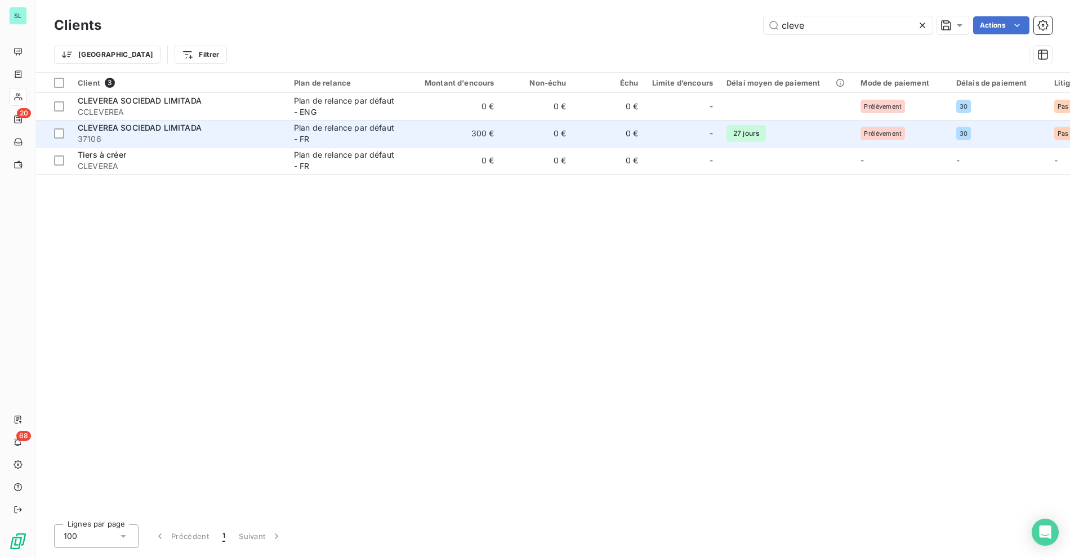
type input "cleve"
click at [285, 131] on td "CLEVEREA SOCIEDAD LIMITADA 37106" at bounding box center [179, 133] width 216 height 27
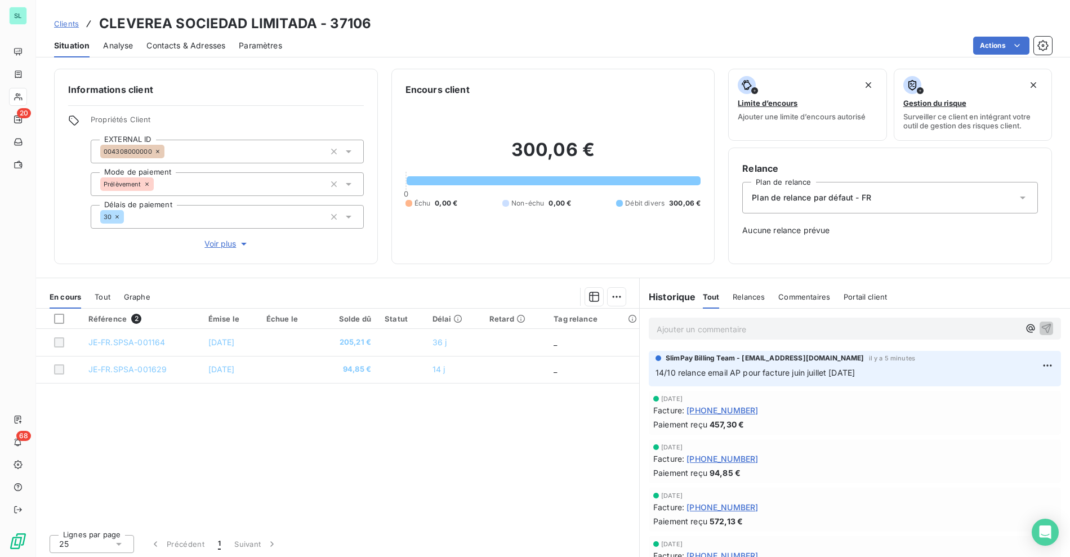
click at [705, 332] on p "Ajouter un commentaire ﻿" at bounding box center [838, 329] width 363 height 14
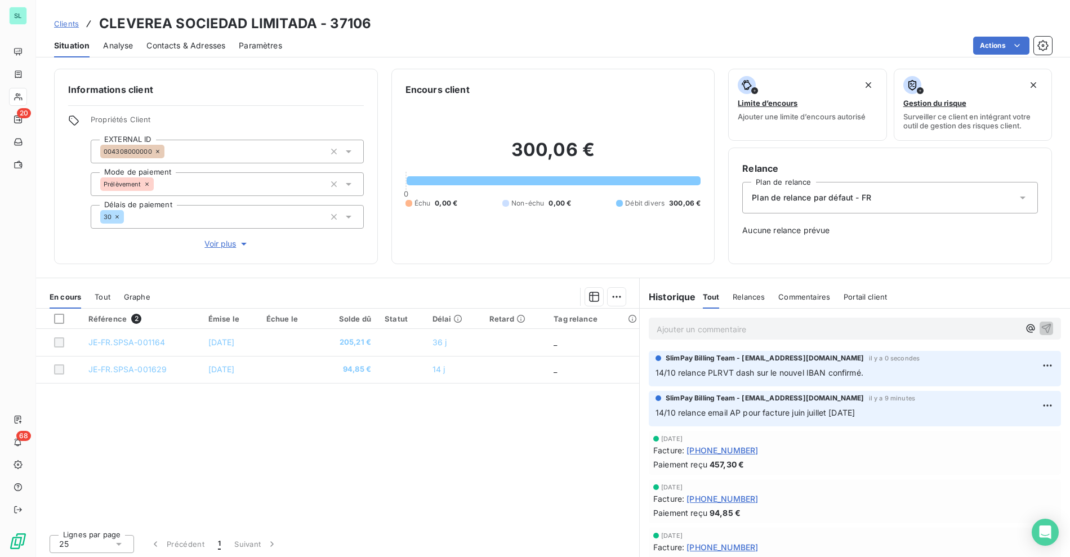
drag, startPoint x: 415, startPoint y: 40, endPoint x: 377, endPoint y: 39, distance: 37.7
click at [409, 39] on div "Actions" at bounding box center [674, 46] width 756 height 18
drag, startPoint x: 69, startPoint y: 24, endPoint x: 76, endPoint y: 25, distance: 6.8
click at [69, 24] on span "Clients" at bounding box center [66, 23] width 25 height 9
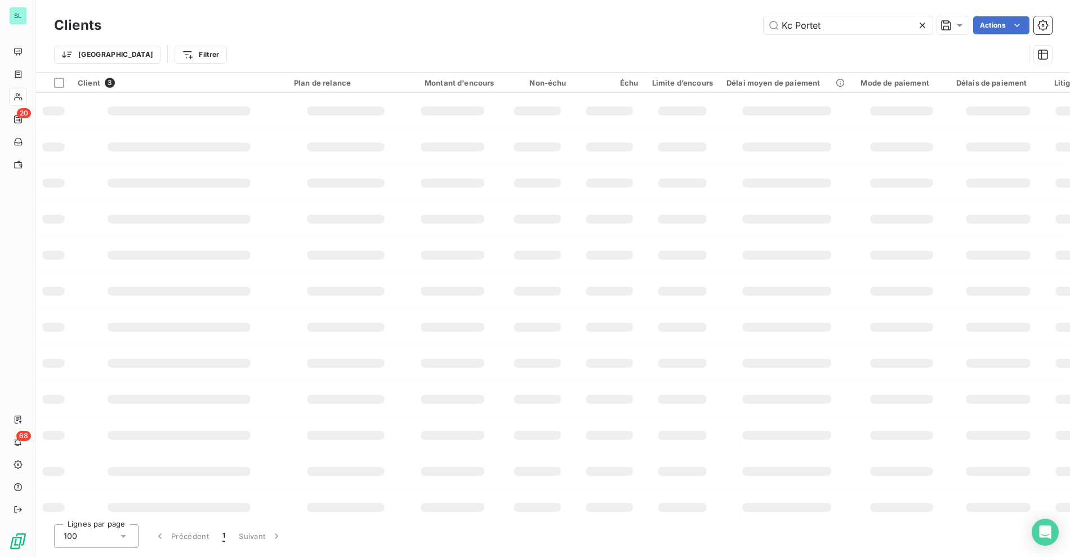
type input "Kc Portet"
click at [417, 21] on div "Kc Portet Actions" at bounding box center [583, 25] width 937 height 18
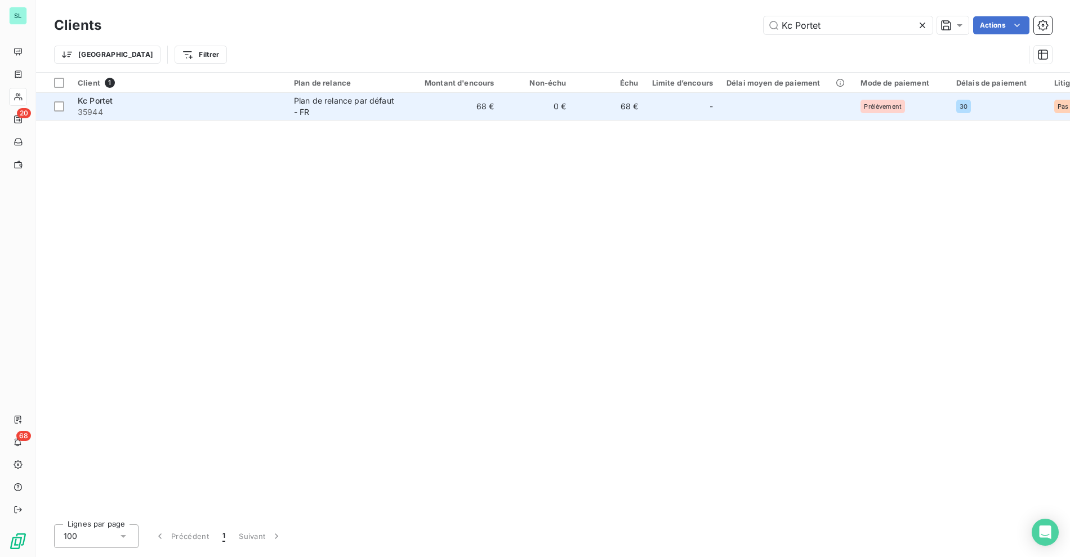
click at [343, 114] on div "Plan de relance par défaut - FR" at bounding box center [346, 106] width 104 height 23
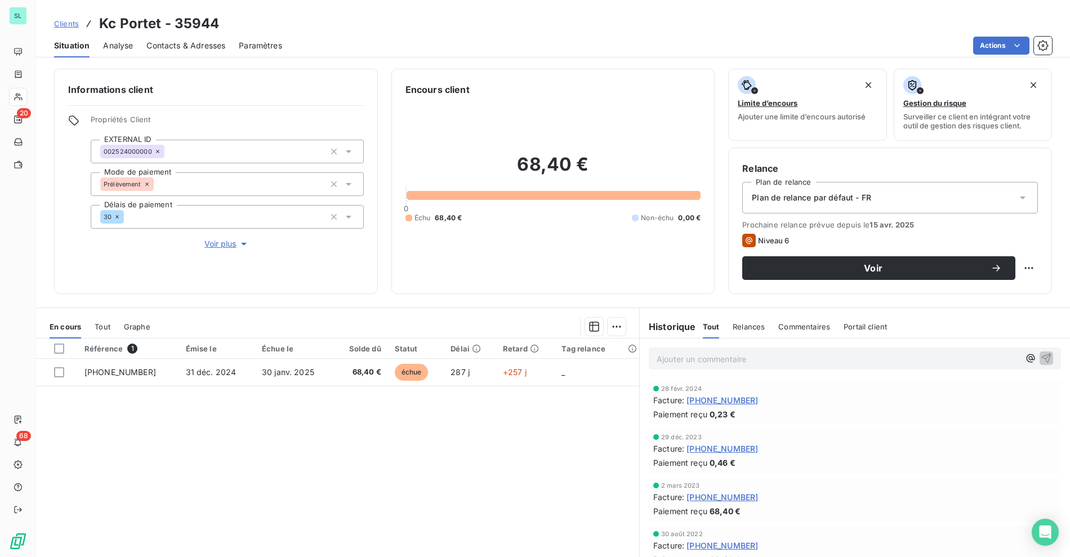
click at [593, 42] on div "Actions" at bounding box center [674, 46] width 756 height 18
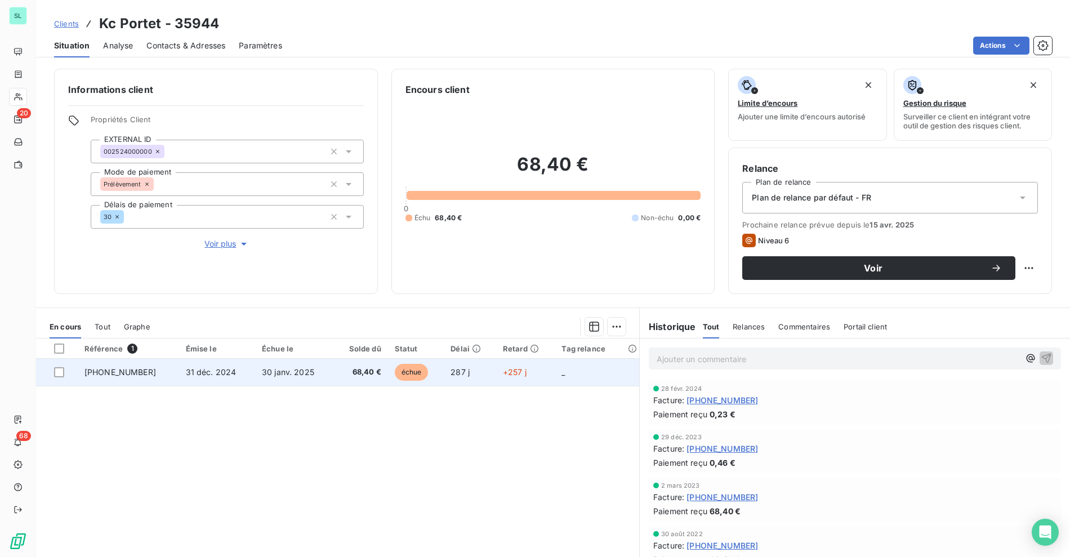
click at [179, 378] on td "31 déc. 2024" at bounding box center [217, 372] width 76 height 27
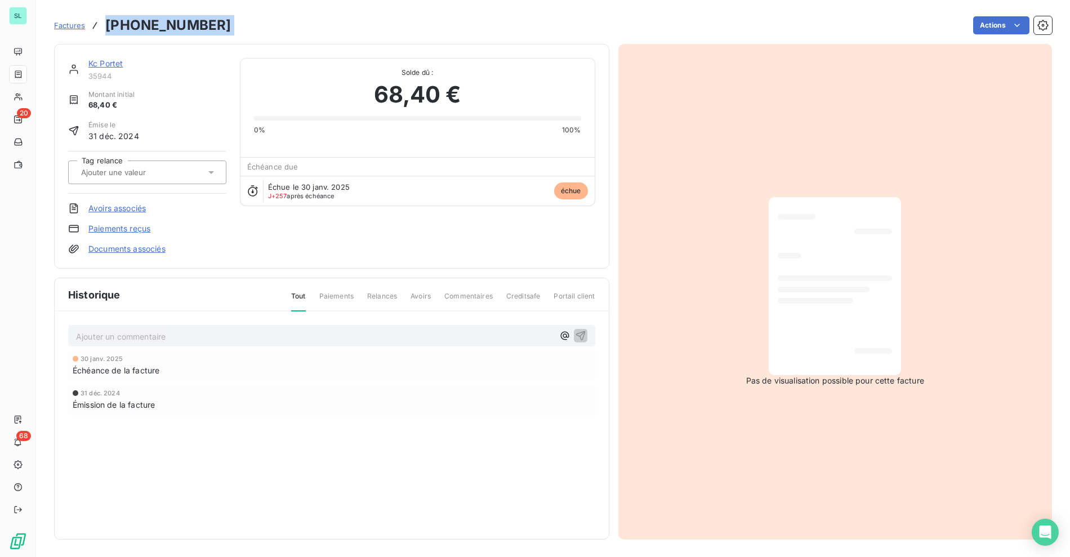
drag, startPoint x: 135, startPoint y: 28, endPoint x: 242, endPoint y: 28, distance: 107.0
click at [242, 28] on div "Factures 22-10-80276 Actions" at bounding box center [553, 26] width 998 height 24
copy section "22-10-80276 Actions"
click at [216, 38] on div "Kc Portet 35944 Montant initial 68,40 € Émise le 31 déc. 2024 Tag relance Avoir…" at bounding box center [553, 288] width 998 height 502
click at [91, 55] on div "Kc Portet 35944 Montant initial 68,40 € Émise le 31 déc. 2024 Tag relance Avoir…" at bounding box center [331, 156] width 555 height 225
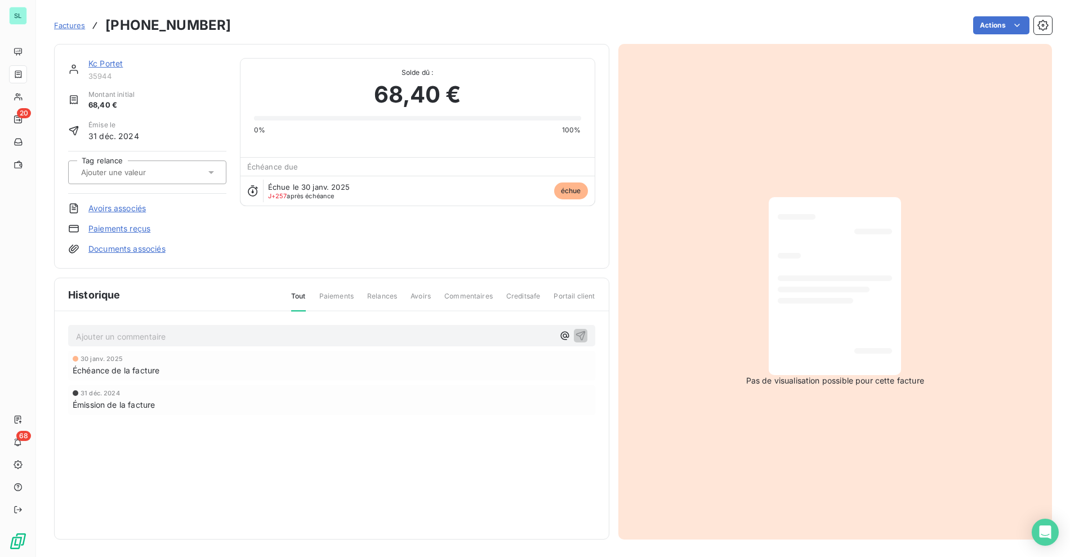
click at [94, 62] on link "Kc Portet" at bounding box center [105, 64] width 34 height 10
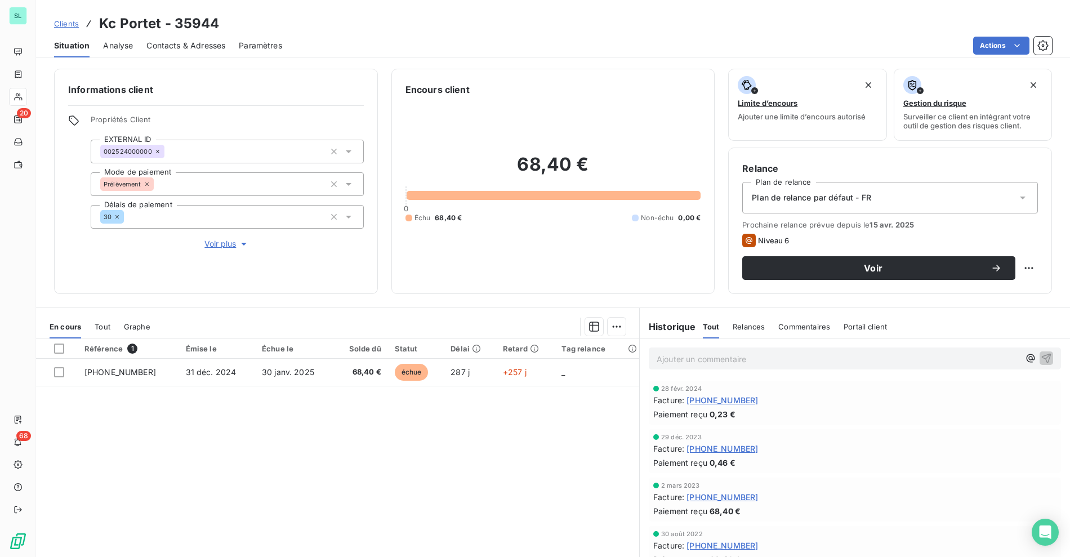
click at [867, 209] on div "Plan de relance par défaut - FR" at bounding box center [890, 198] width 296 height 32
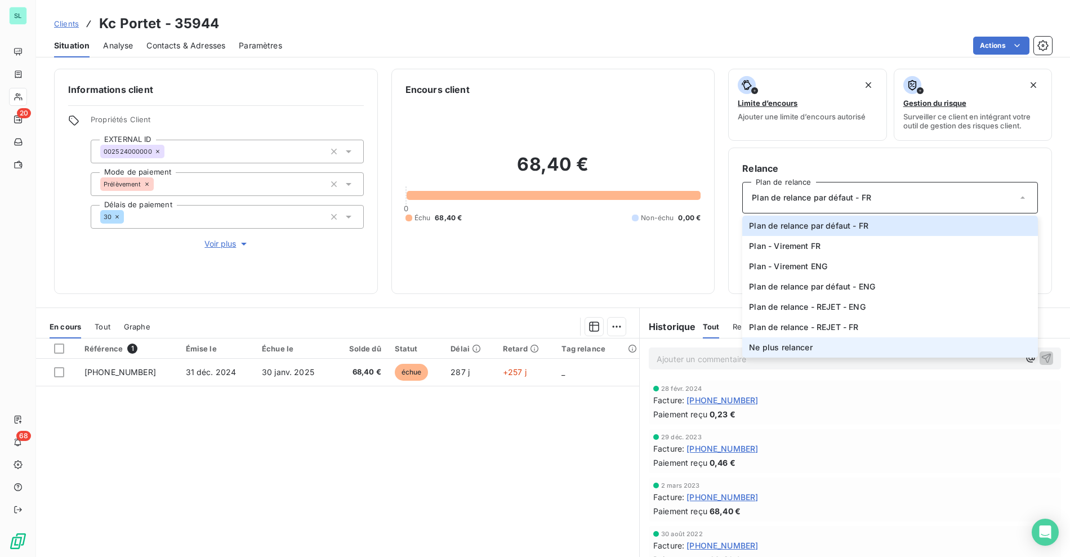
click at [781, 351] on span "Ne plus relancer" at bounding box center [780, 347] width 63 height 11
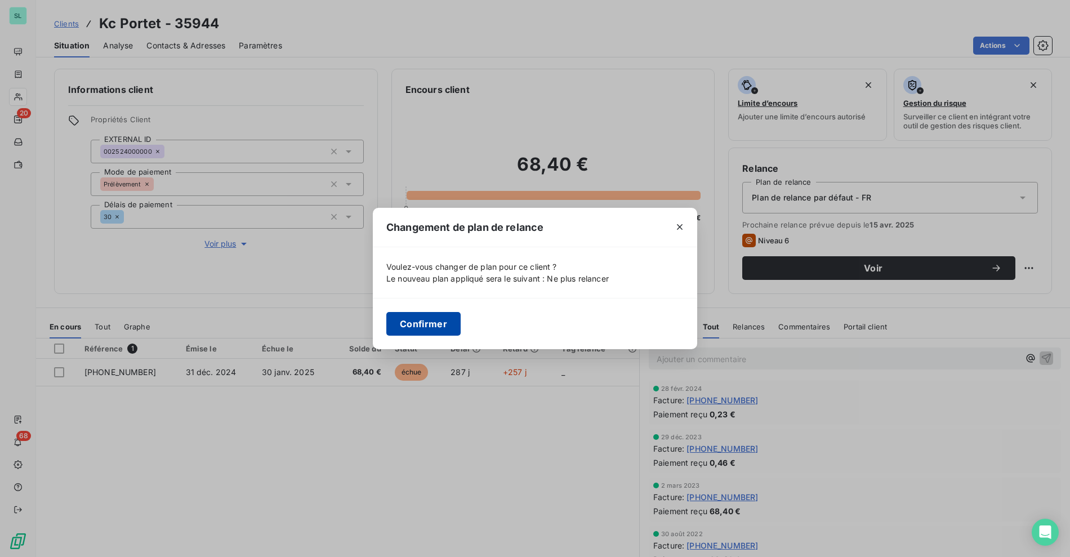
drag, startPoint x: 449, startPoint y: 329, endPoint x: 660, endPoint y: 340, distance: 210.8
click at [437, 328] on button "Confirmer" at bounding box center [423, 324] width 74 height 24
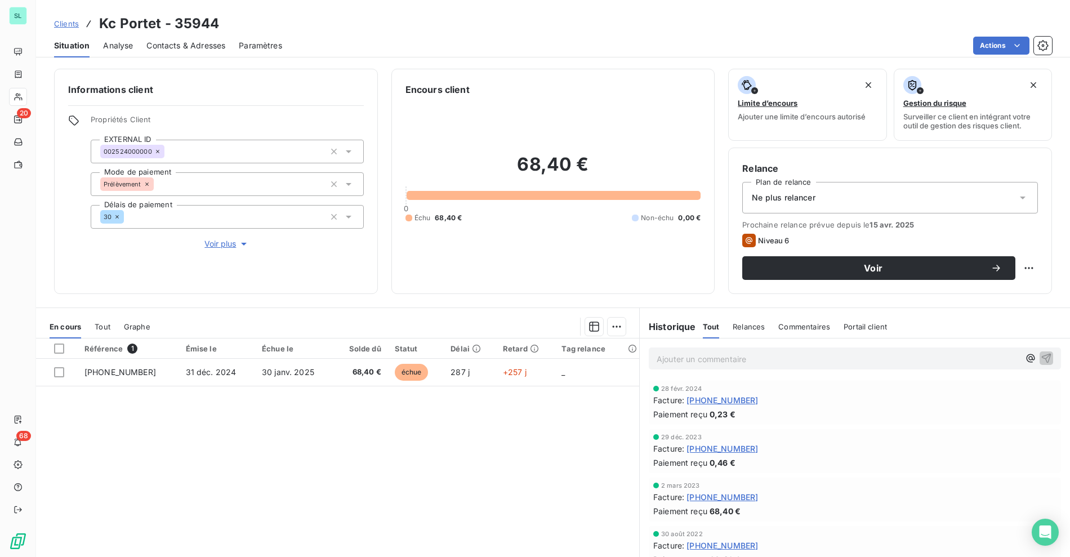
click at [695, 361] on p "Ajouter un commentaire ﻿" at bounding box center [838, 359] width 363 height 14
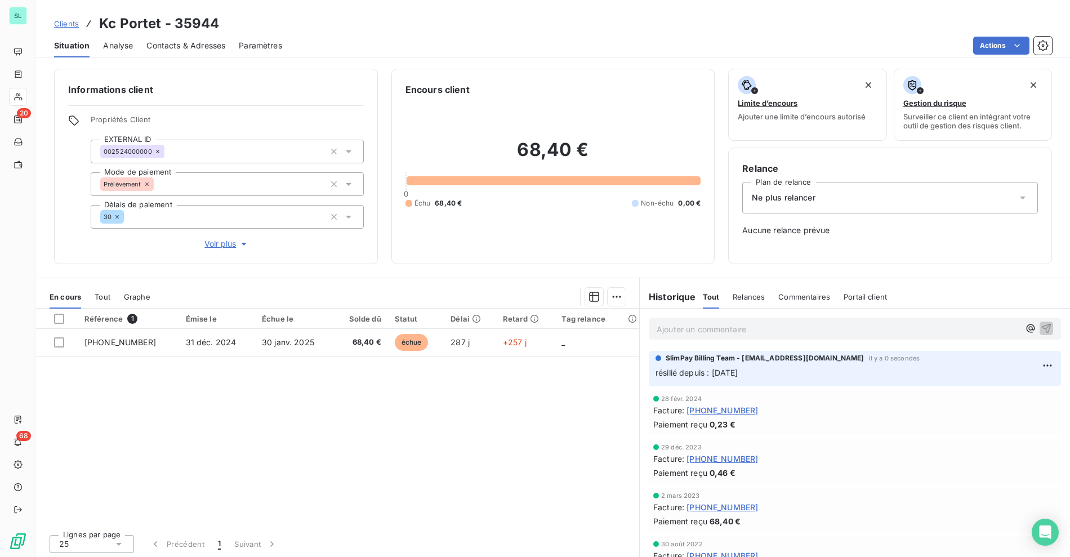
click at [216, 239] on span "Voir plus" at bounding box center [226, 243] width 45 height 11
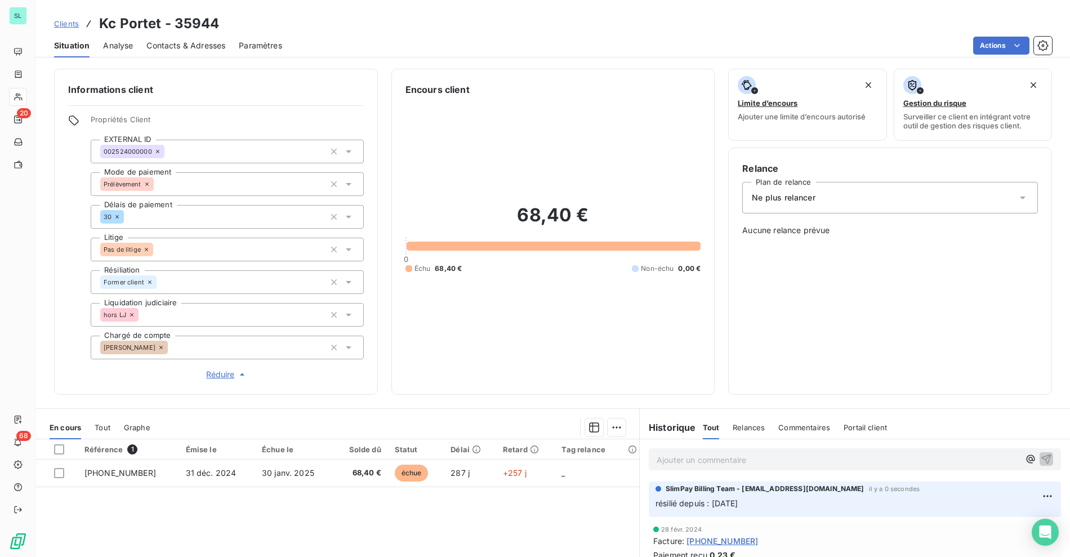
click at [325, 31] on div "Clients Kc Portet - 35944" at bounding box center [553, 24] width 1034 height 20
click at [1024, 494] on html "SL 19 68 Clients Kc Portet - 35944 Situation Analyse Contacts & Adresses Paramè…" at bounding box center [535, 278] width 1070 height 557
click at [1010, 523] on div "Editer" at bounding box center [1001, 520] width 63 height 18
click at [1041, 496] on button "button" at bounding box center [1048, 503] width 14 height 14
click at [490, 23] on div "Clients Kc Portet - 35944" at bounding box center [553, 24] width 1034 height 20
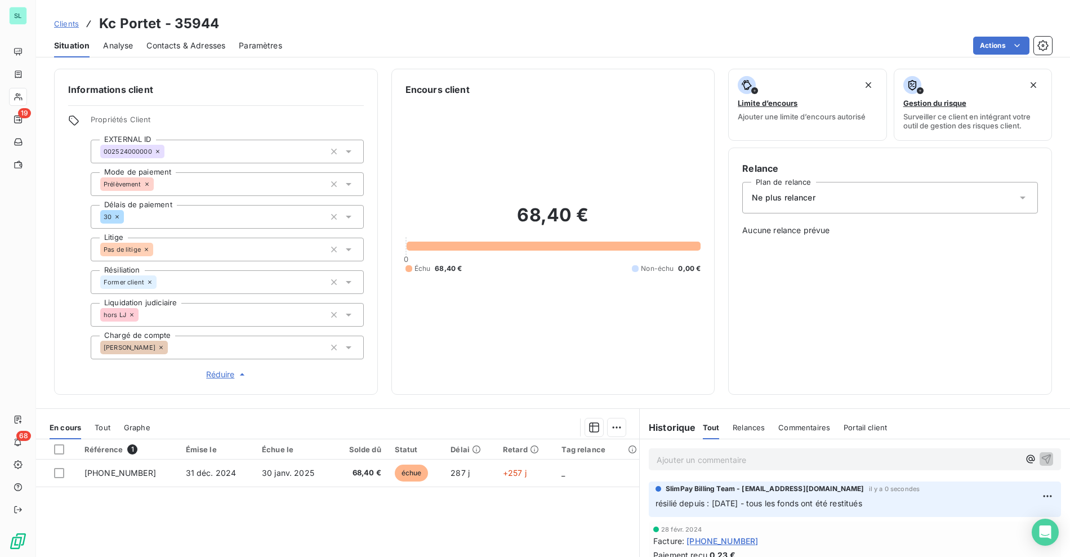
click at [607, 39] on div "Actions" at bounding box center [674, 46] width 756 height 18
click at [67, 18] on link "Clients" at bounding box center [66, 23] width 25 height 11
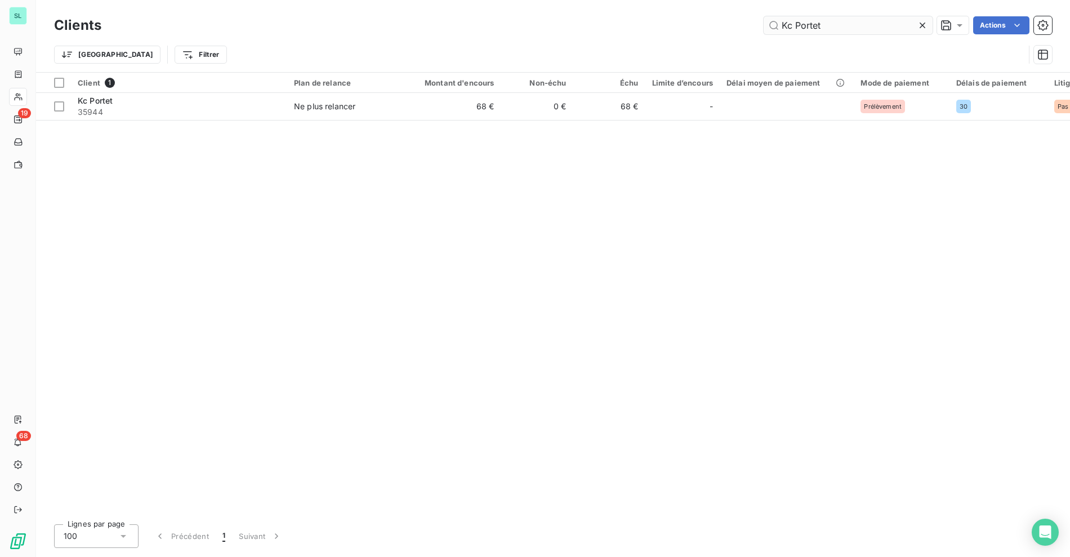
click at [811, 17] on input "Kc Portet" at bounding box center [847, 25] width 169 height 18
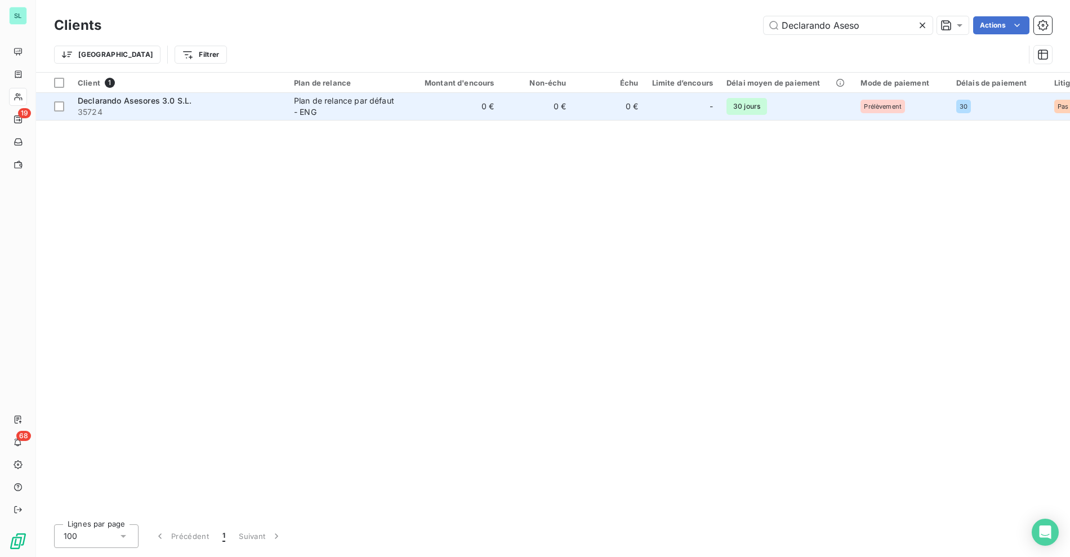
type input "Declarando Aseso"
click at [185, 103] on span "Declarando Asesores 3.0 S.L." at bounding box center [135, 101] width 114 height 10
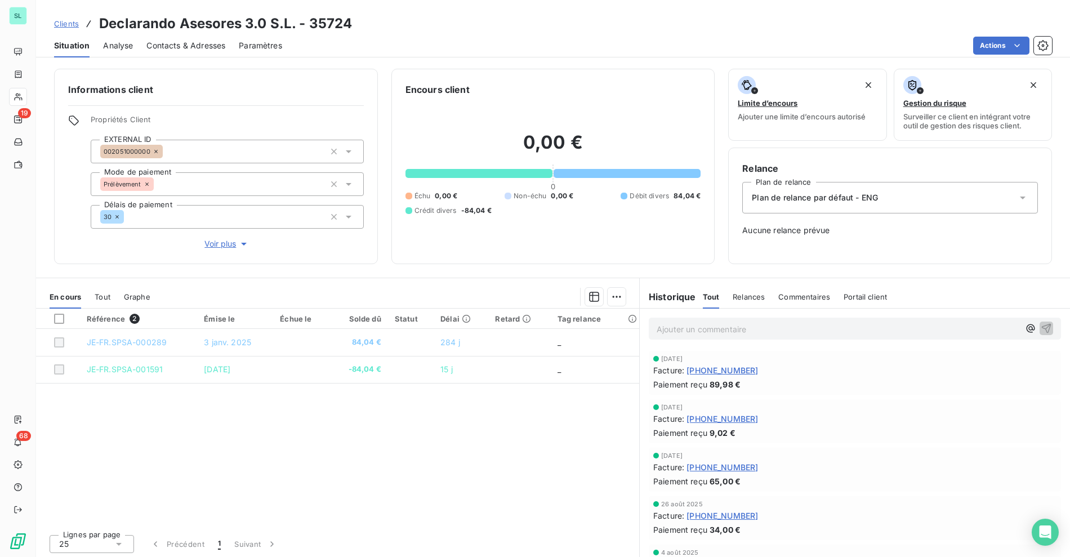
click at [131, 16] on h3 "Declarando Asesores 3.0 S.L. - 35724" at bounding box center [225, 24] width 253 height 20
click at [198, 23] on h3 "Declarando Asesores 3.0 S.L. - 35724" at bounding box center [225, 24] width 253 height 20
copy h3 "Declarando Asesores"
click at [513, 14] on div "Clients Declarando Asesores 3.0 S.L. - 35724" at bounding box center [553, 24] width 1034 height 20
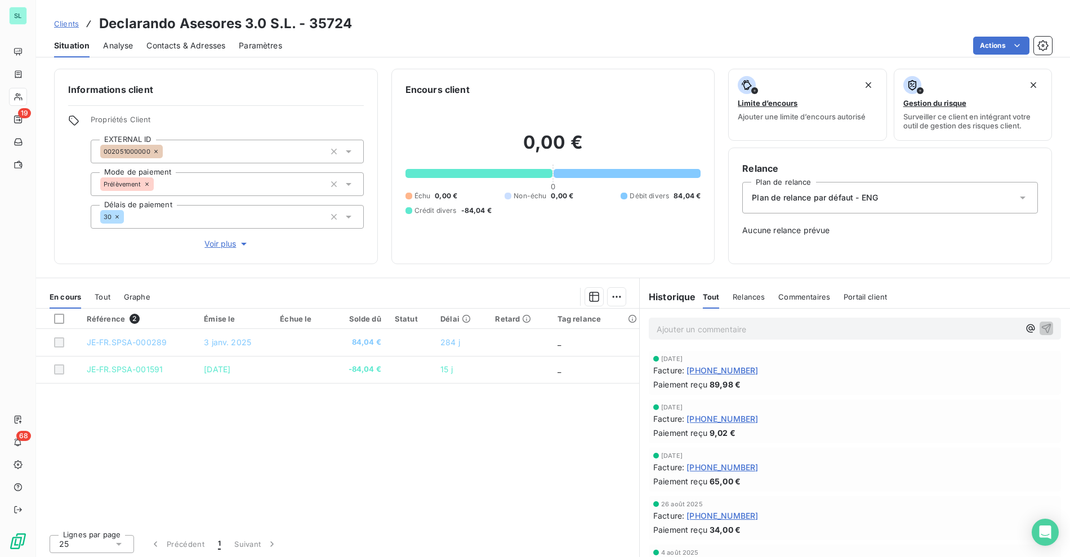
click at [75, 25] on span "Clients" at bounding box center [66, 23] width 25 height 9
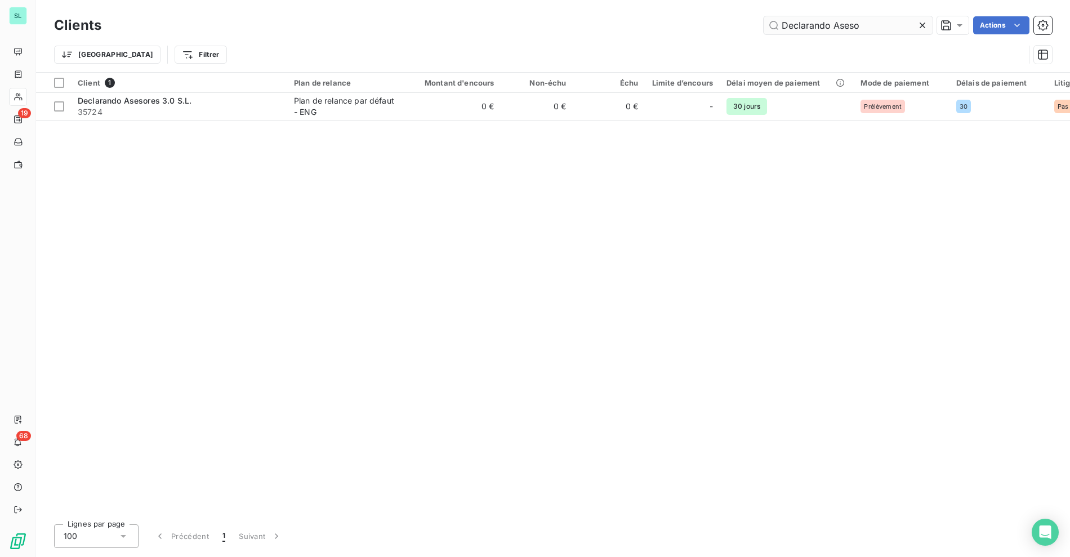
click at [809, 24] on input "Declarando Aseso" at bounding box center [847, 25] width 169 height 18
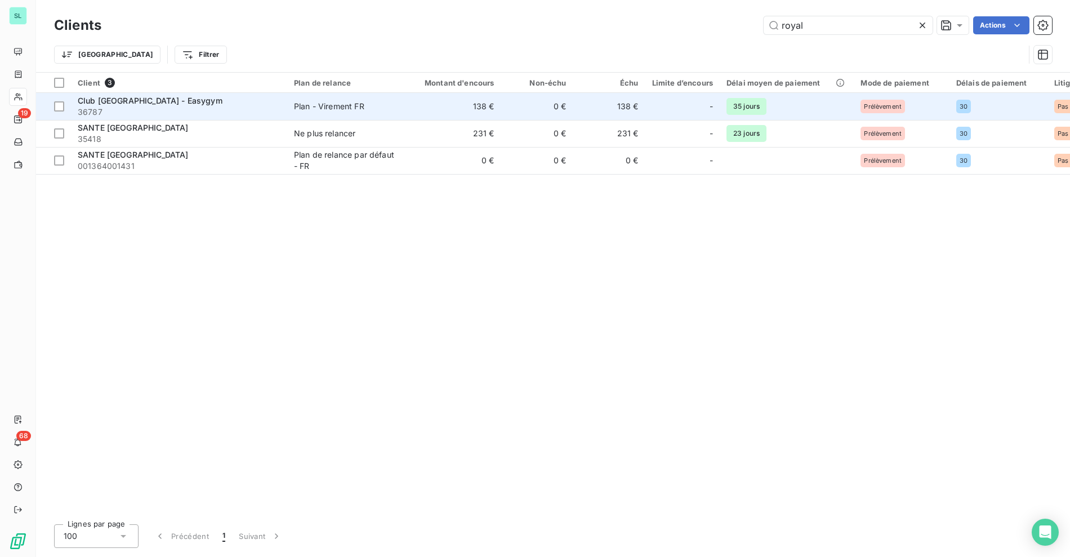
type input "royal"
click at [271, 108] on span "36787" at bounding box center [179, 111] width 203 height 11
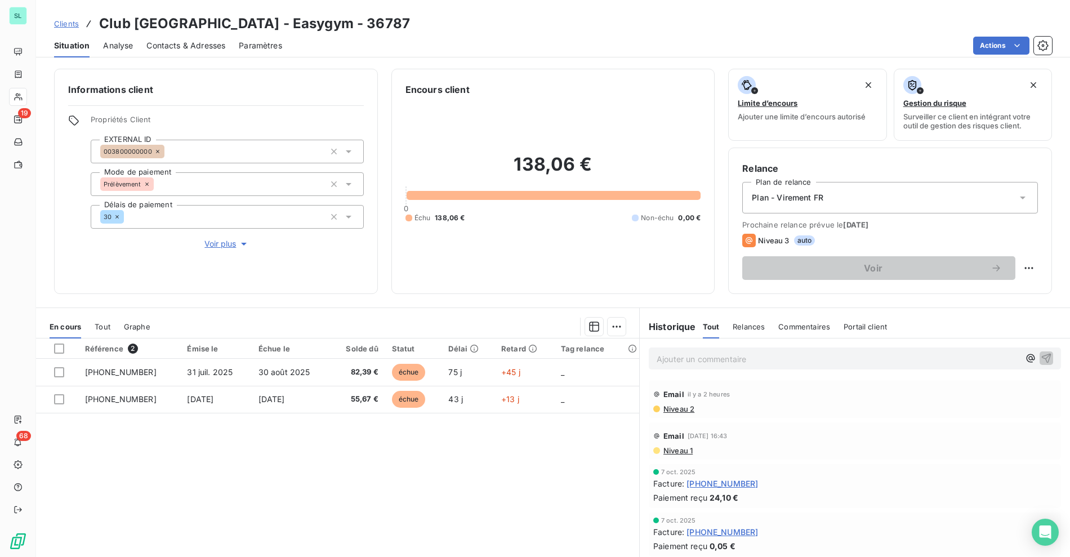
click at [677, 346] on div "Ajouter un commentaire ﻿" at bounding box center [855, 358] width 430 height 40
click at [682, 370] on div "Ajouter un commentaire ﻿" at bounding box center [855, 358] width 430 height 40
click at [657, 356] on p "Ajouter un commentaire ﻿" at bounding box center [838, 359] width 363 height 14
paste div
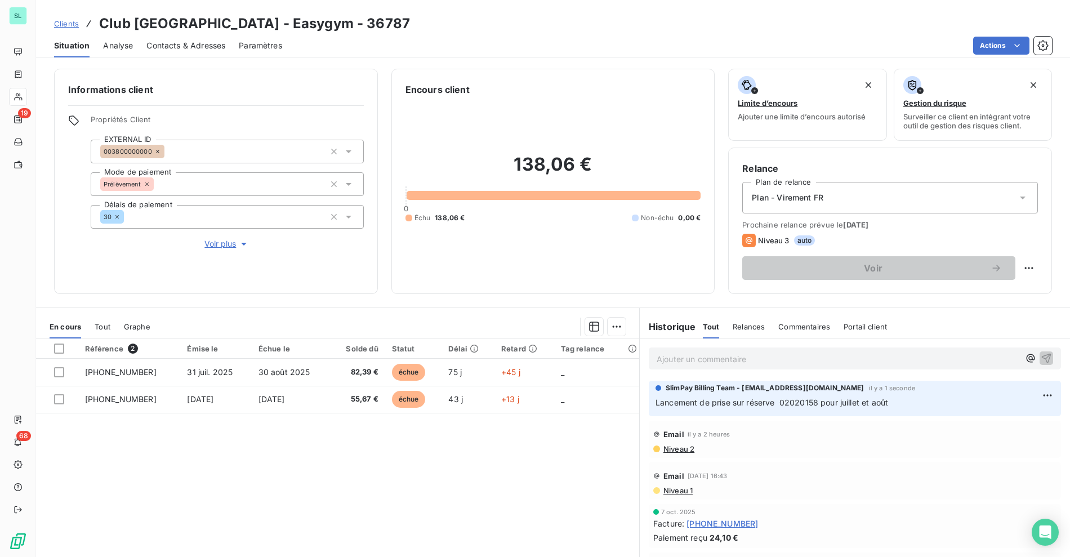
click at [120, 19] on h3 "Club Palais Royal - Easygym - 36787" at bounding box center [254, 24] width 311 height 20
click at [184, 20] on h3 "Club Palais Royal - Easygym - 36787" at bounding box center [254, 24] width 311 height 20
copy h3 "Club Palais Royal"
click at [65, 26] on span "Clients" at bounding box center [66, 23] width 25 height 9
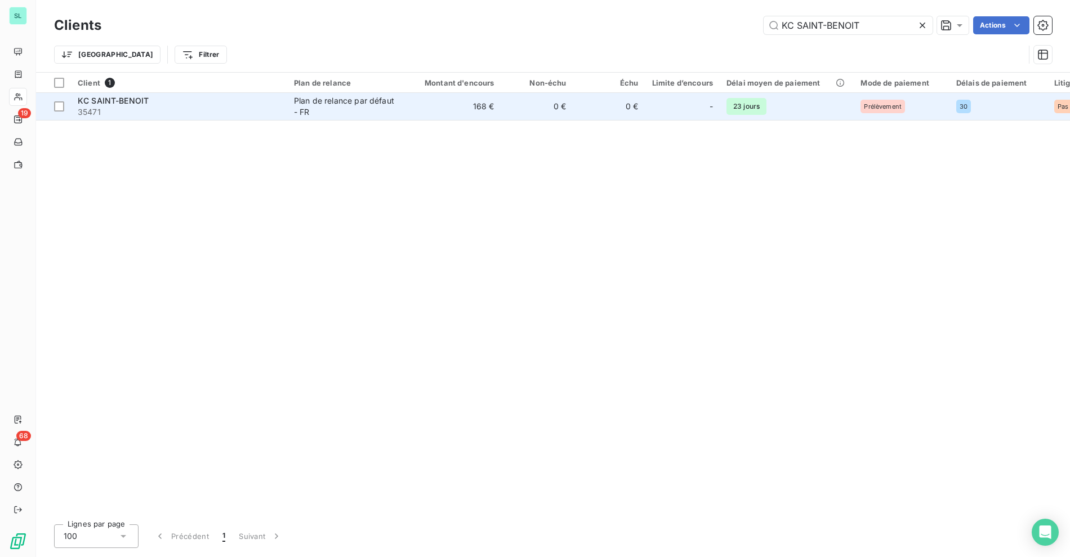
type input "KC SAINT-BENOIT"
click at [366, 108] on div "Plan de relance par défaut - FR" at bounding box center [346, 106] width 104 height 23
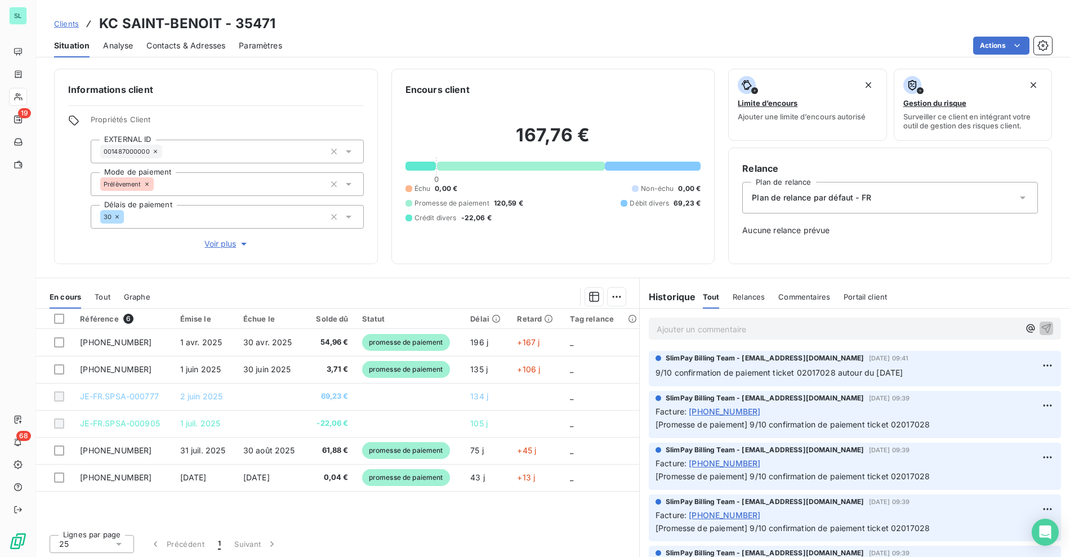
click at [453, 35] on div "Situation Analyse Contacts & Adresses Paramètres Actions" at bounding box center [553, 46] width 1034 height 24
click at [414, 34] on div "Situation Analyse Contacts & Adresses Paramètres Actions" at bounding box center [553, 46] width 1034 height 24
click at [680, 325] on p "Ajouter un commentaire ﻿" at bounding box center [838, 329] width 363 height 14
click at [807, 373] on span "9/10 confirmation de paiement ticket 02017028 autour du 15/10/25" at bounding box center [778, 373] width 247 height 10
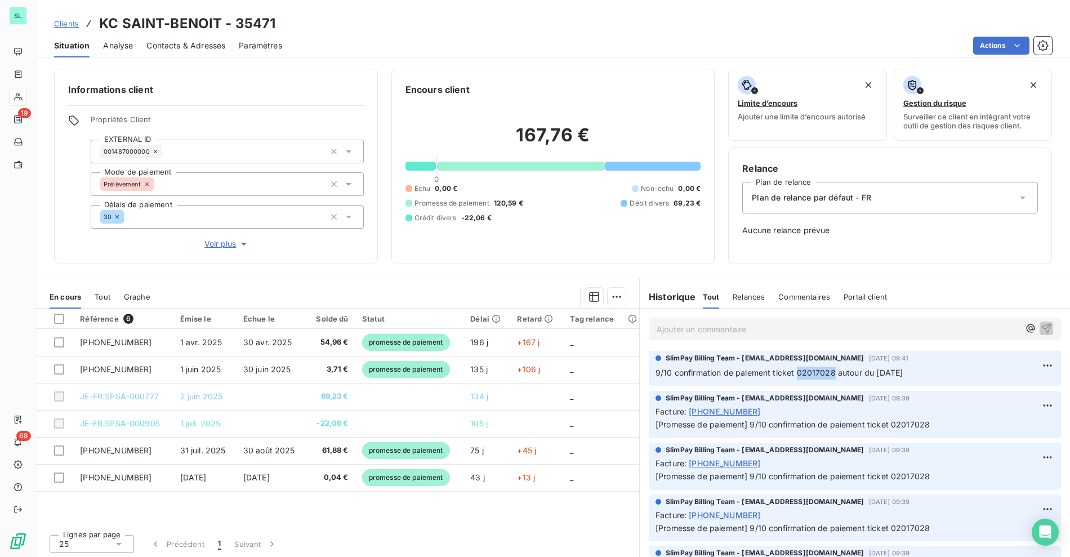
copy span "02017028"
click at [769, 383] on div "SlimPay Billing Team - billing@slimpay.com 9 oct. 2025, 09:41 9/10 confirmation…" at bounding box center [855, 368] width 412 height 35
drag, startPoint x: 853, startPoint y: 378, endPoint x: 897, endPoint y: 377, distance: 44.5
click at [853, 378] on p "9/10 confirmation de paiement ticket 02017028 autour du 15/10/25" at bounding box center [854, 373] width 399 height 13
click at [927, 373] on p "9/10 confirmation de paiement ticket 02017028 autour du 15/10/25" at bounding box center [854, 373] width 399 height 13
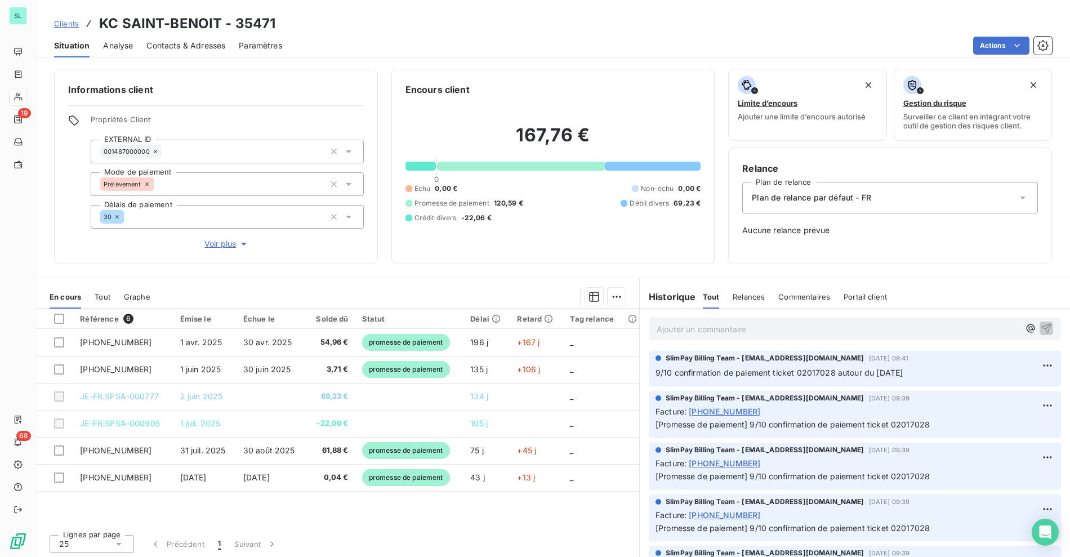
click at [68, 28] on span "Clients" at bounding box center [66, 23] width 25 height 9
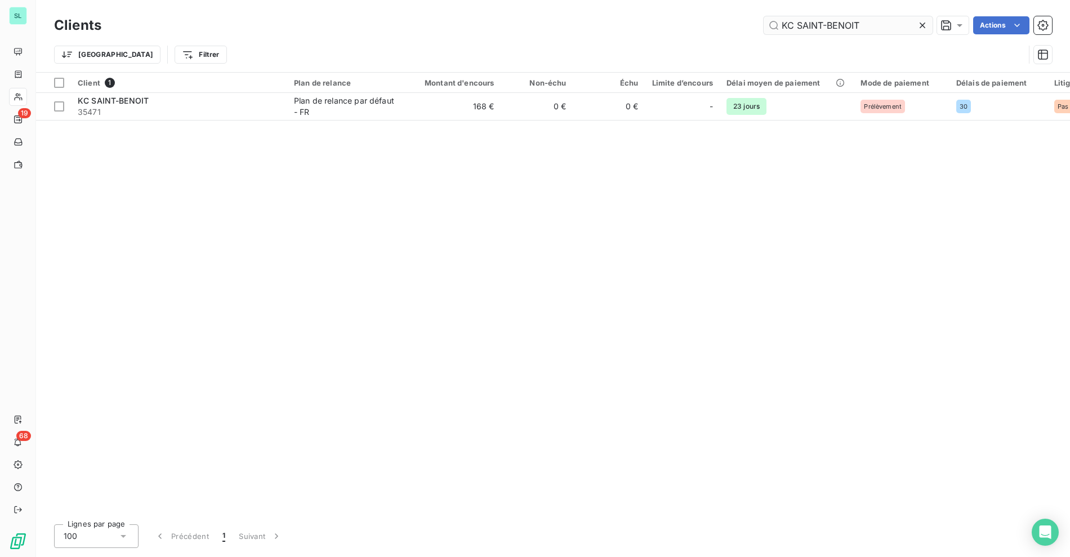
click at [819, 29] on input "KC SAINT-BENOIT" at bounding box center [847, 25] width 169 height 18
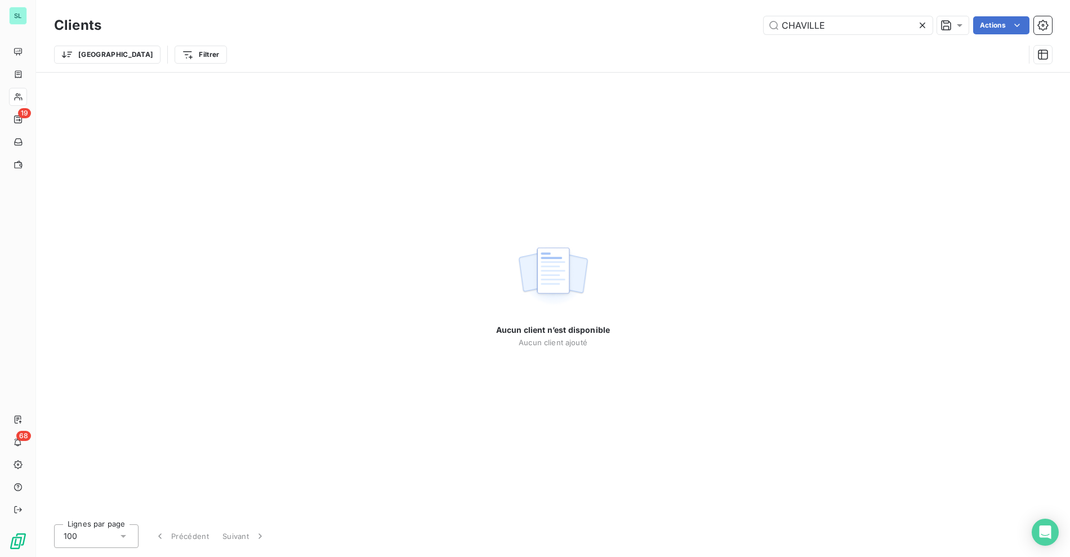
type input "CHAVILLE"
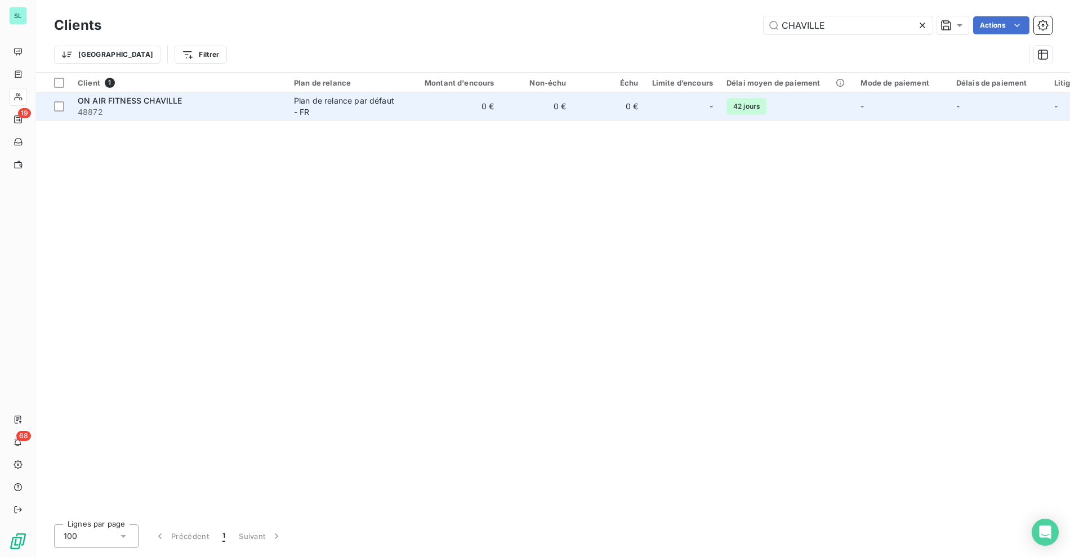
click at [387, 110] on div "Plan de relance par défaut - FR" at bounding box center [346, 106] width 104 height 23
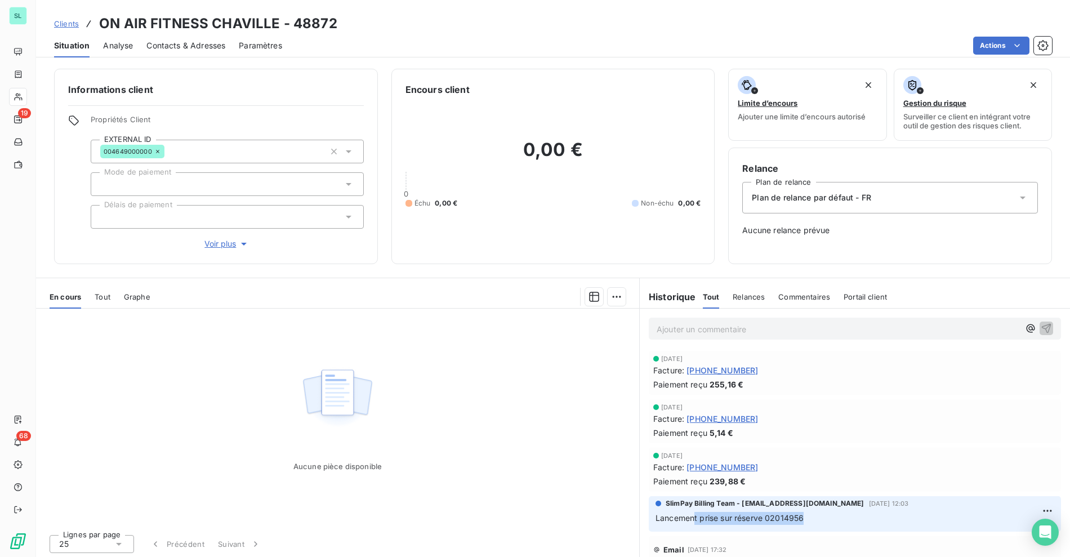
drag, startPoint x: 771, startPoint y: 519, endPoint x: 814, endPoint y: 515, distance: 43.0
click at [814, 516] on p "Lancement prise sur réserve 02014956" at bounding box center [854, 518] width 399 height 13
click at [353, 21] on div "Clients ON AIR FITNESS CHAVILLE - 48872" at bounding box center [553, 24] width 1034 height 20
click at [436, 19] on div "Clients ON AIR FITNESS CHAVILLE - 48872" at bounding box center [553, 24] width 1034 height 20
click at [435, 17] on div "Clients ON AIR FITNESS CHAVILLE - 48872" at bounding box center [553, 24] width 1034 height 20
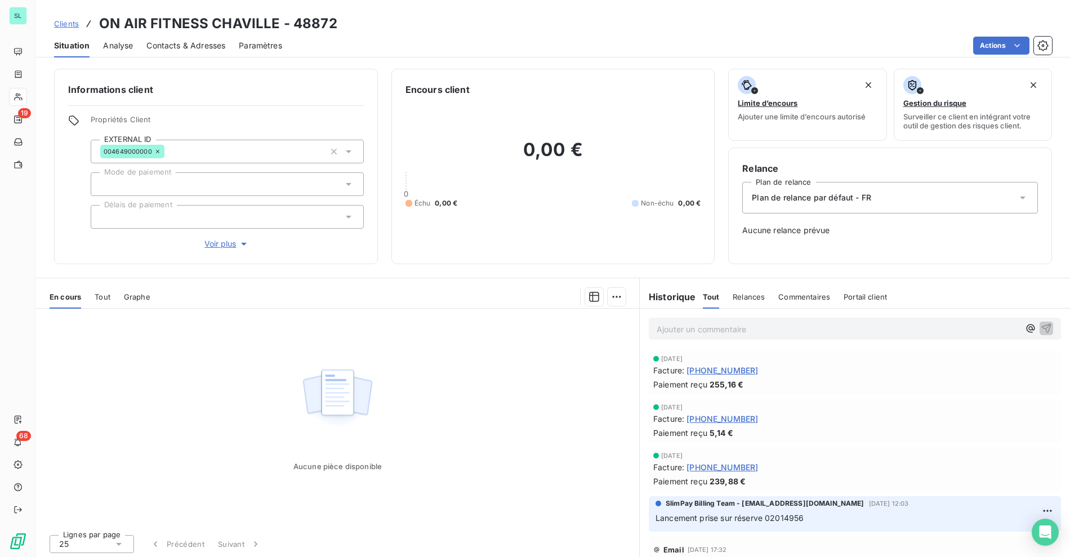
click at [491, 17] on div "Clients ON AIR FITNESS CHAVILLE - 48872" at bounding box center [553, 24] width 1034 height 20
click at [180, 43] on span "Contacts & Adresses" at bounding box center [185, 45] width 79 height 11
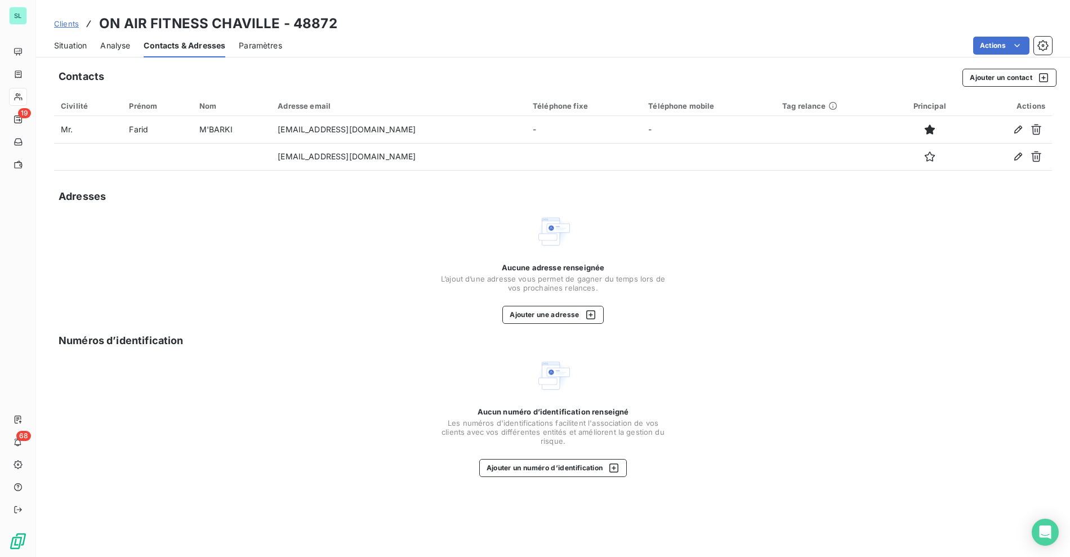
click at [84, 33] on div "Clients ON AIR FITNESS CHAVILLE - 48872" at bounding box center [195, 24] width 283 height 20
click at [69, 31] on div "Clients ON AIR FITNESS CHAVILLE - 48872" at bounding box center [195, 24] width 283 height 20
click at [62, 25] on span "Clients" at bounding box center [66, 23] width 25 height 9
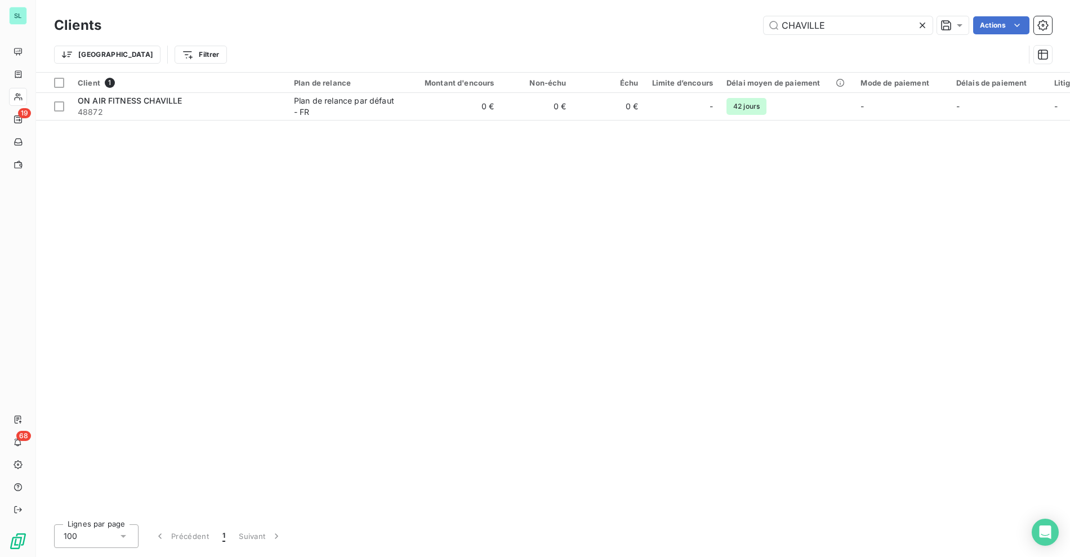
click at [481, 38] on div "Trier Filtrer" at bounding box center [553, 54] width 998 height 35
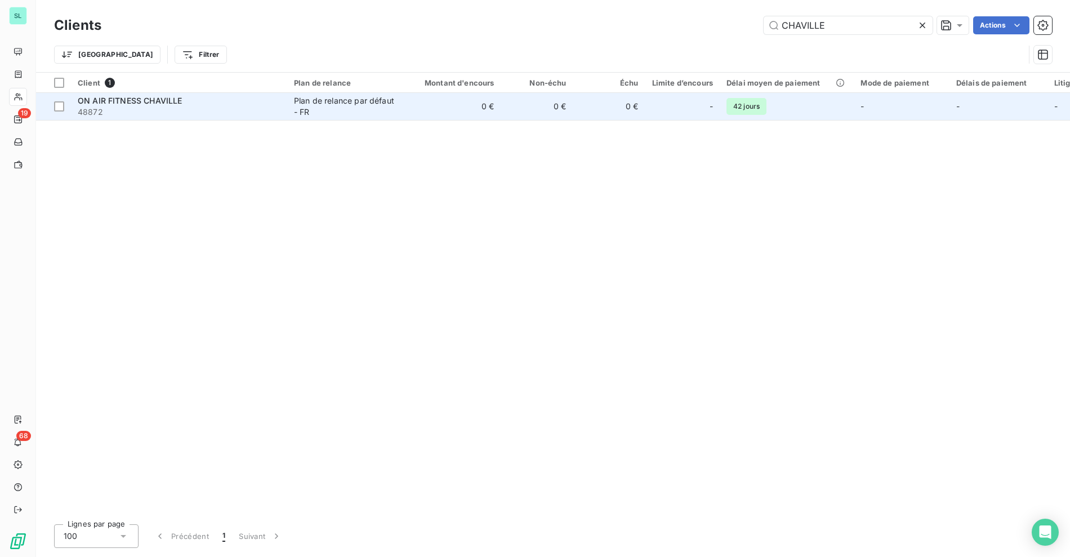
click at [133, 110] on span "48872" at bounding box center [179, 111] width 203 height 11
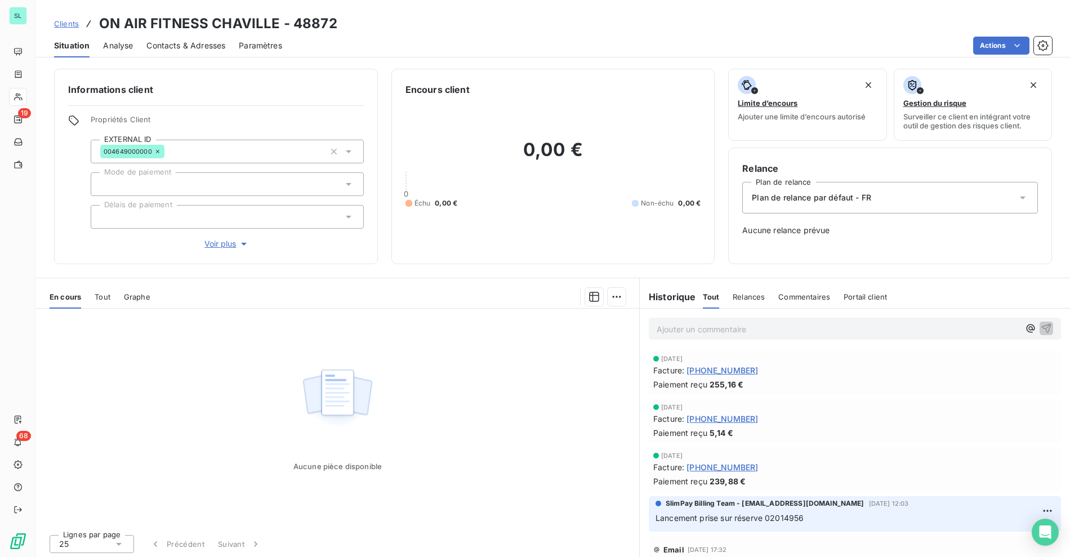
drag, startPoint x: 436, startPoint y: 33, endPoint x: 62, endPoint y: 28, distance: 374.5
click at [430, 32] on div "Clients ON AIR FITNESS CHAVILLE - 48872" at bounding box center [553, 24] width 1034 height 20
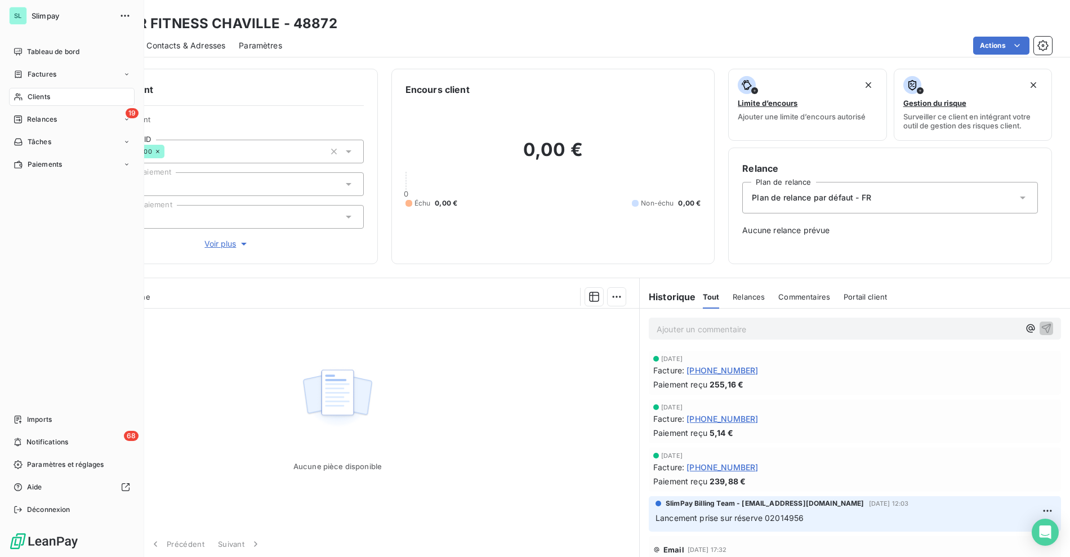
click at [144, 22] on div "SL Slimpay Tableau de bord Factures Clients 19 Relances Tâches Paiements Import…" at bounding box center [72, 278] width 144 height 557
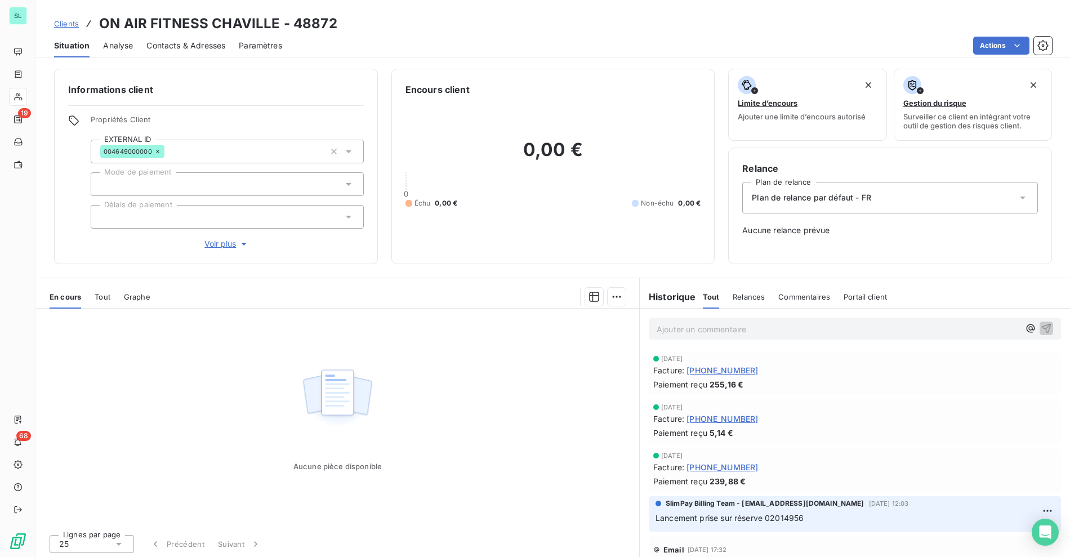
click at [275, 22] on h3 "ON AIR FITNESS CHAVILLE - 48872" at bounding box center [218, 24] width 238 height 20
click at [62, 26] on span "Clients" at bounding box center [66, 23] width 25 height 9
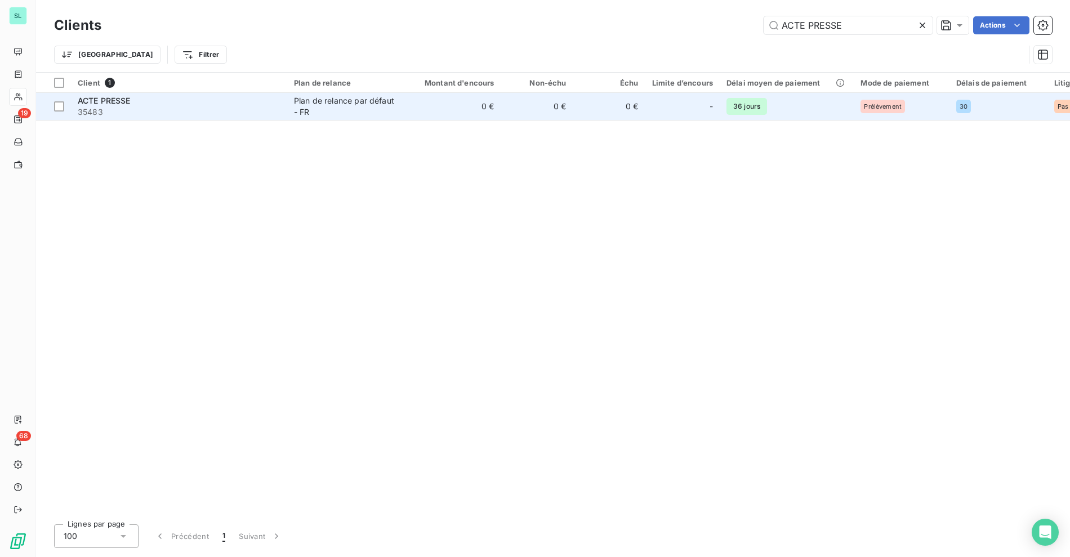
type input "ACTE PRESSE"
click at [224, 106] on span "35483" at bounding box center [179, 111] width 203 height 11
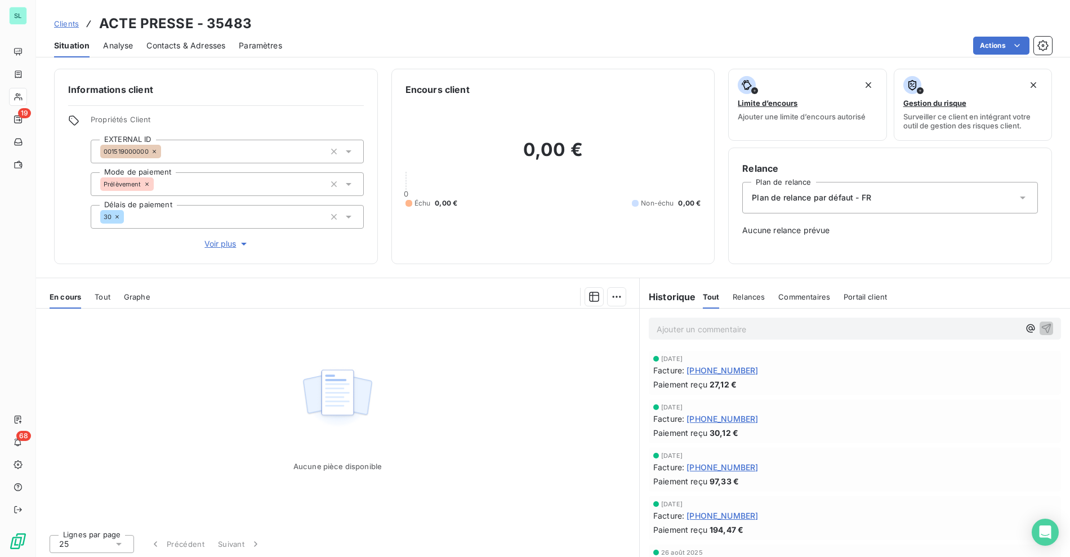
click at [59, 16] on div "Clients ACTE PRESSE - 35483" at bounding box center [153, 24] width 198 height 20
click at [73, 22] on span "Clients" at bounding box center [66, 23] width 25 height 9
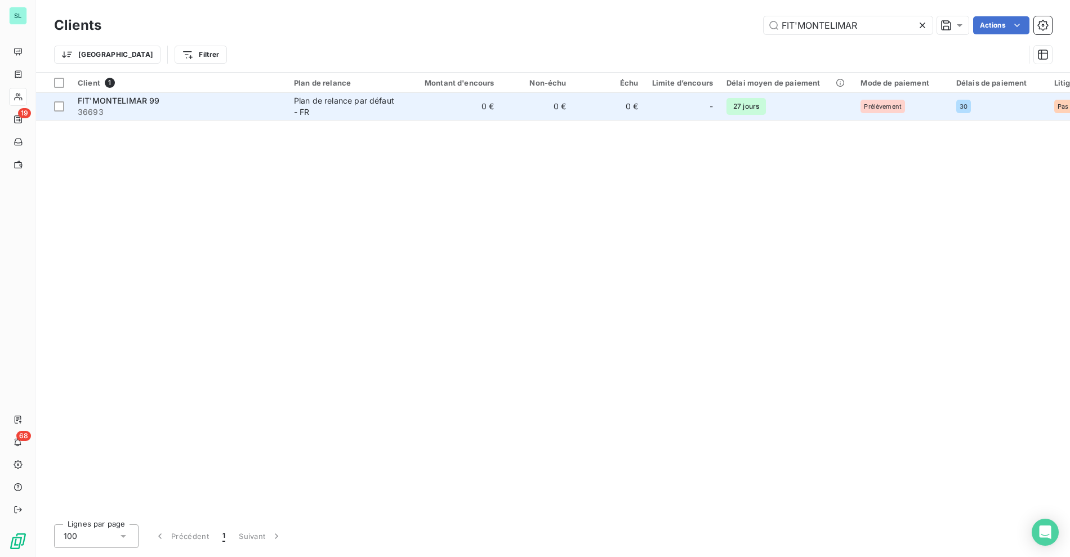
type input "FIT'MONTELIMAR"
click at [253, 105] on div "FIT'MONTELIMAR 99" at bounding box center [179, 100] width 203 height 11
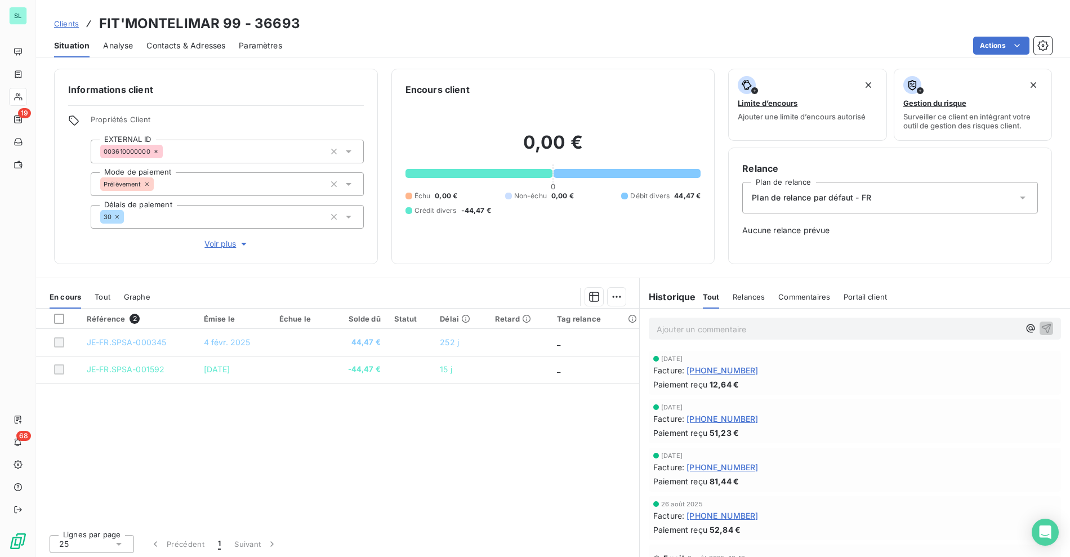
click at [72, 24] on span "Clients" at bounding box center [66, 23] width 25 height 9
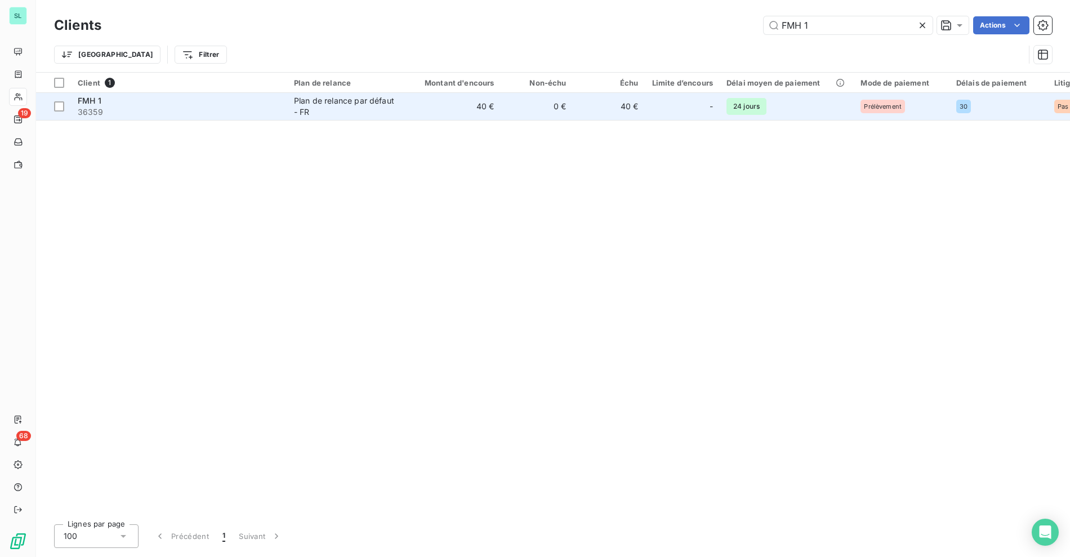
type input "FMH 1"
click at [217, 114] on span "36359" at bounding box center [179, 111] width 203 height 11
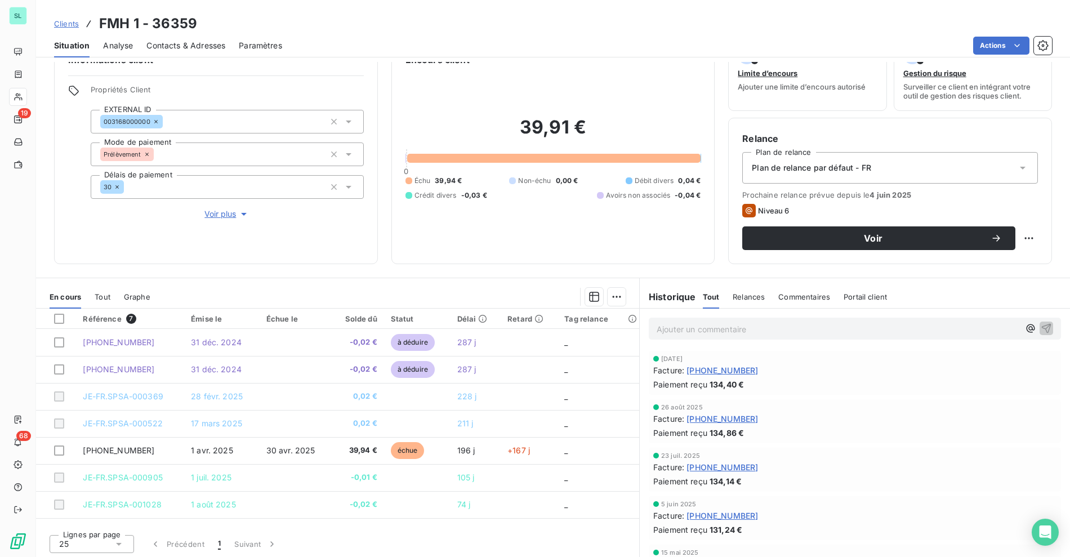
scroll to position [32, 0]
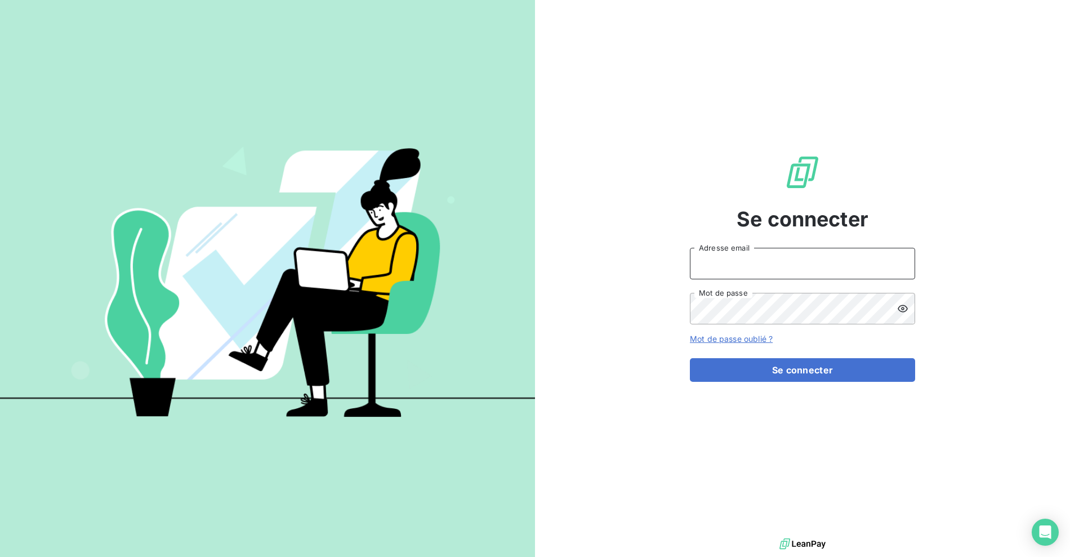
click at [743, 269] on input "Adresse email" at bounding box center [802, 264] width 225 height 32
type input "[EMAIL_ADDRESS][DOMAIN_NAME]"
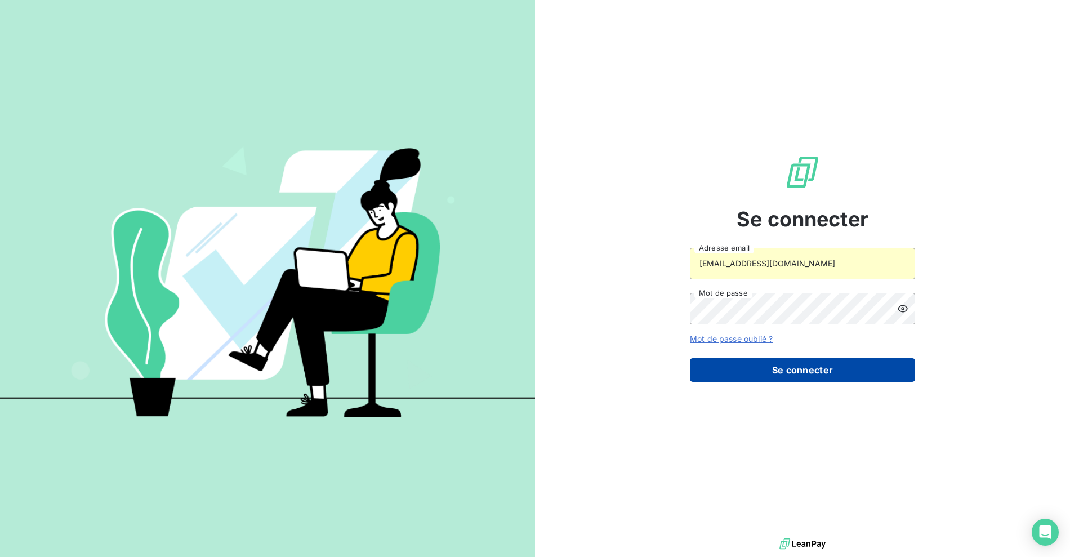
click at [766, 368] on button "Se connecter" at bounding box center [802, 370] width 225 height 24
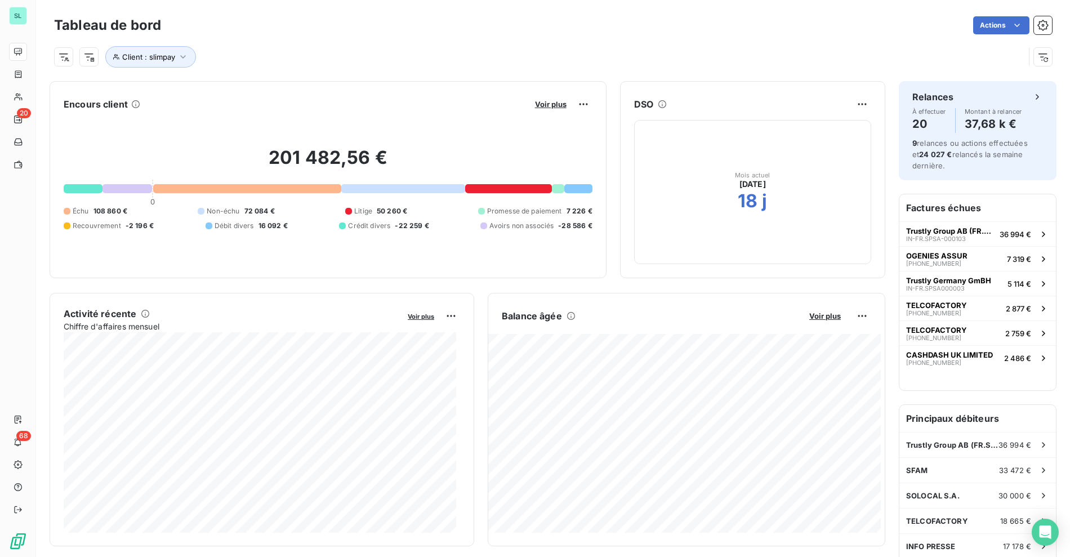
click at [713, 24] on div "Actions" at bounding box center [613, 25] width 877 height 18
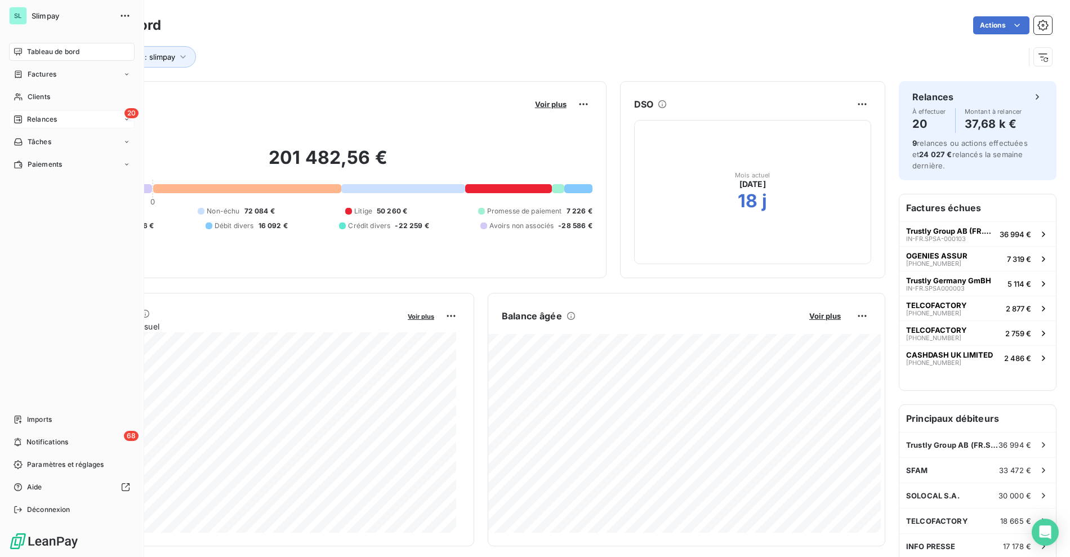
click at [35, 115] on span "Relances" at bounding box center [42, 119] width 30 height 10
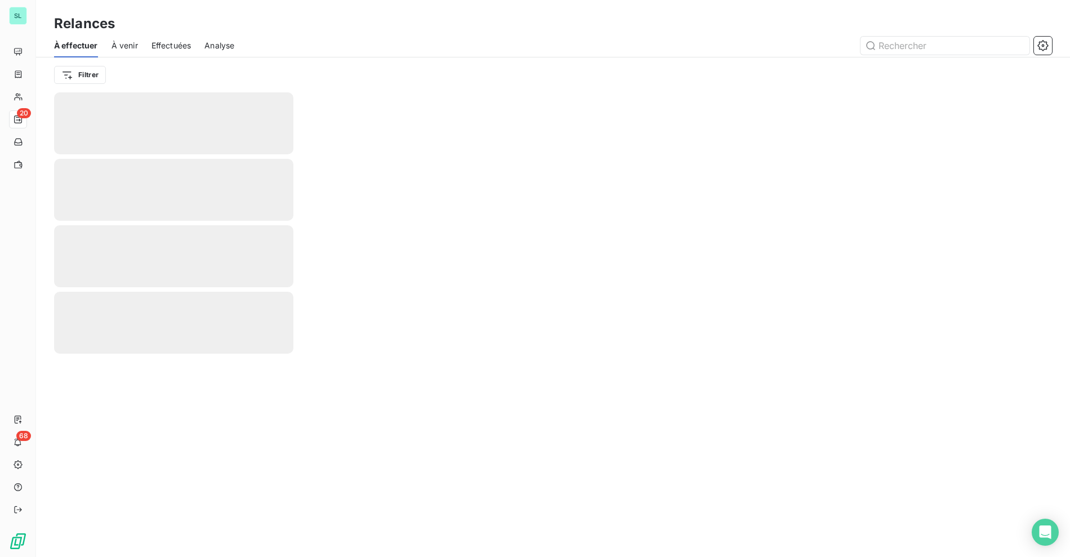
click at [26, 109] on nav "20" at bounding box center [17, 108] width 17 height 131
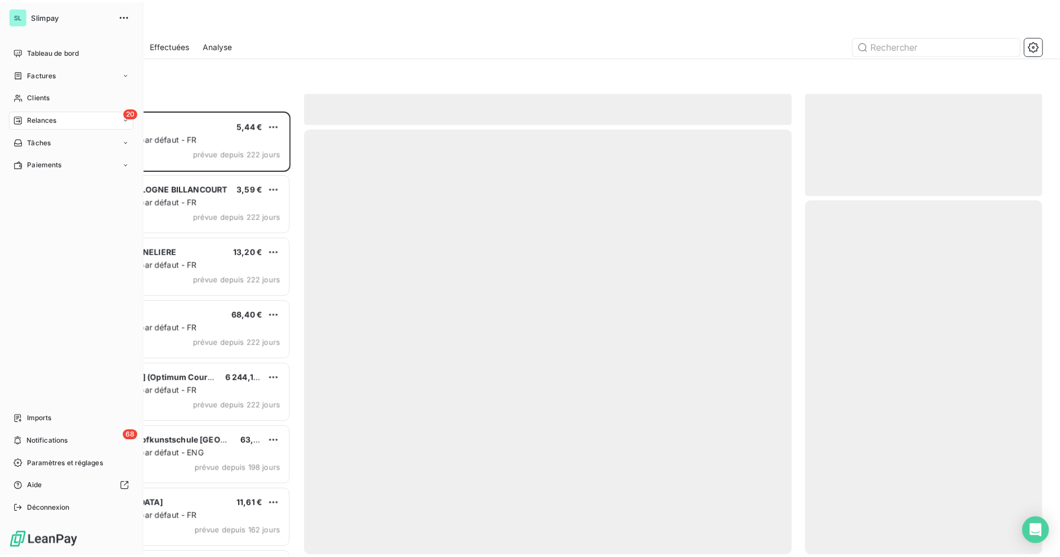
scroll to position [437, 230]
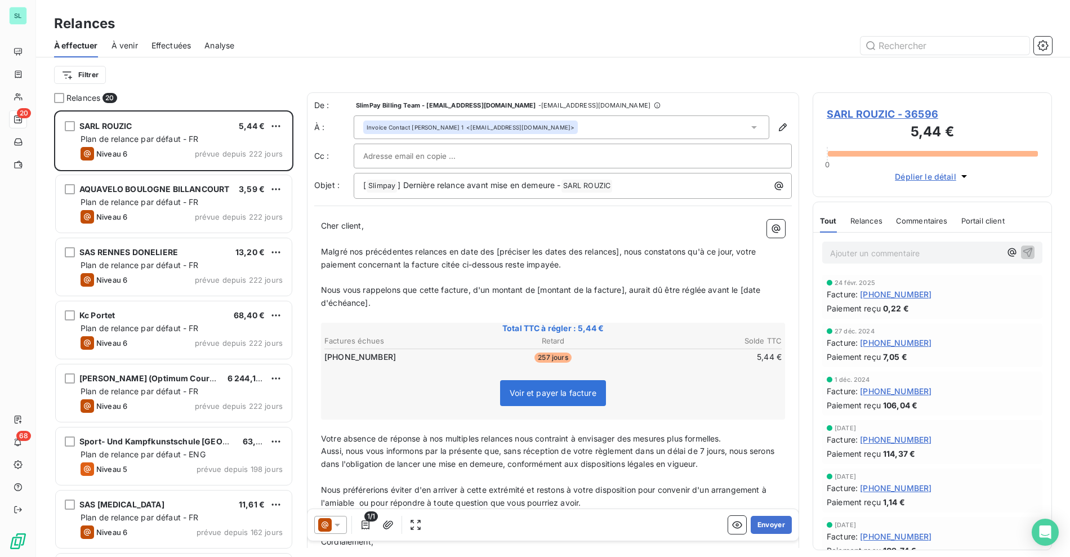
click at [597, 37] on div at bounding box center [650, 46] width 804 height 18
click at [1041, 50] on icon "button" at bounding box center [1042, 45] width 11 height 11
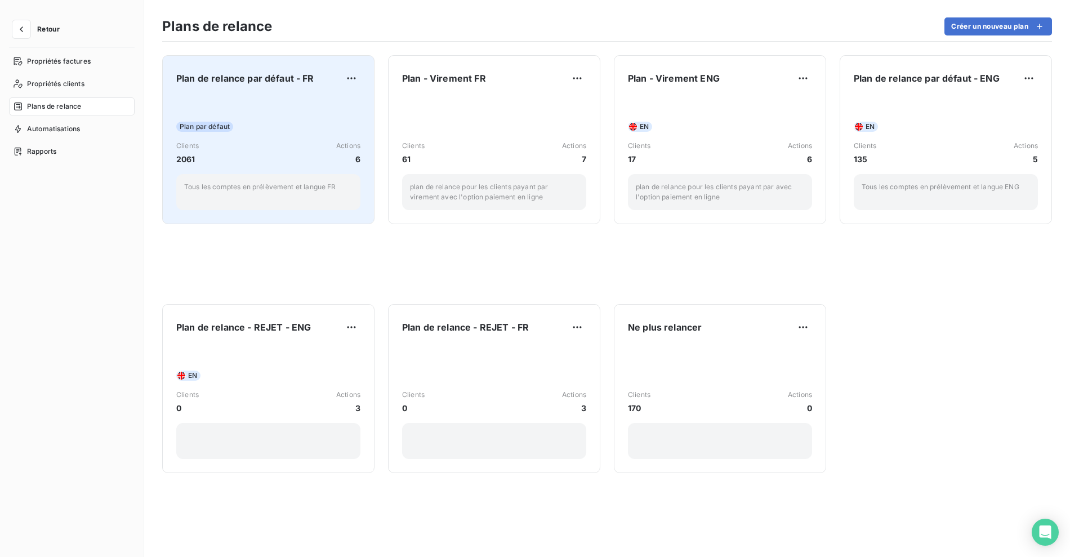
click at [256, 100] on div "Plan par défaut Clients 2061 Actions 6 Tous les comptes en prélèvement et langu…" at bounding box center [268, 153] width 184 height 114
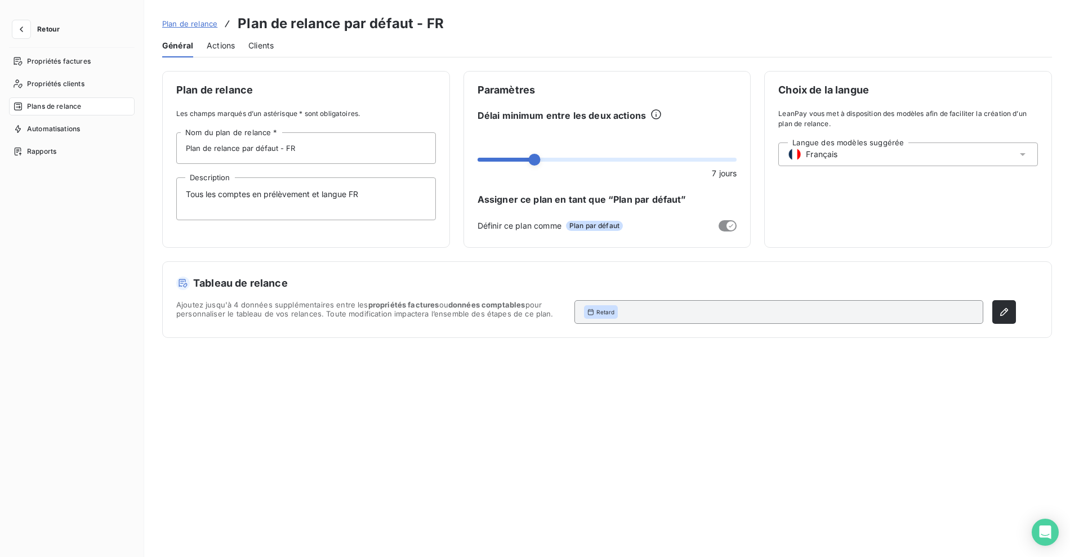
click at [218, 50] on span "Actions" at bounding box center [221, 45] width 28 height 11
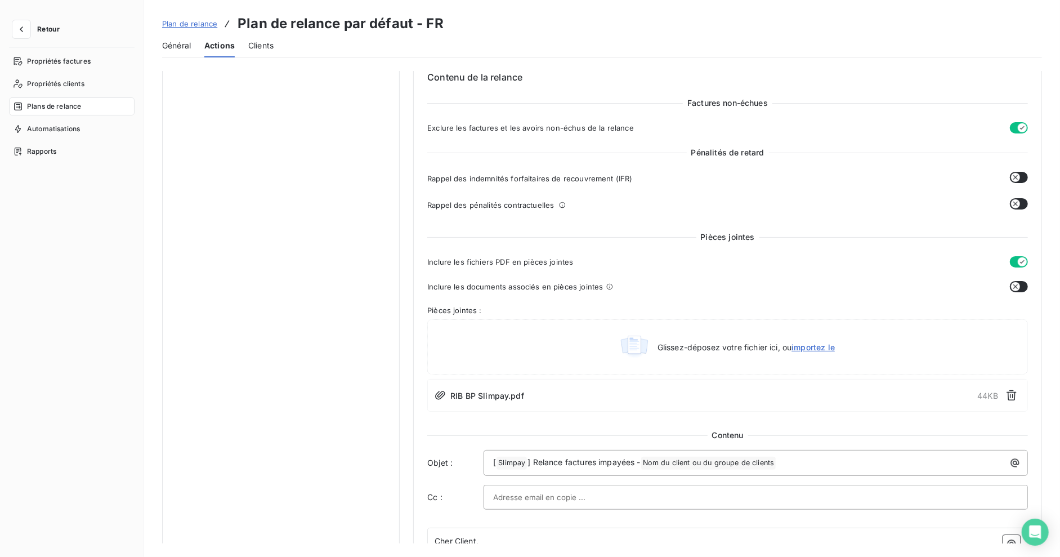
scroll to position [578, 0]
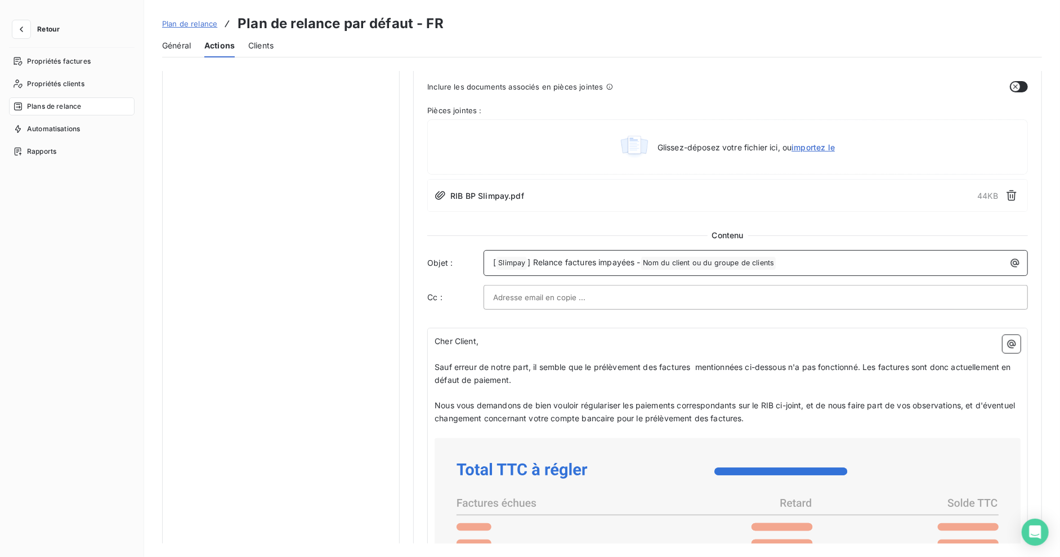
click at [556, 264] on span "] Relance factures impayées -" at bounding box center [584, 262] width 113 height 10
copy p "[ Slimpay ﻿ ] Relance factures impayées - Nom du client ou du groupe de clients…"
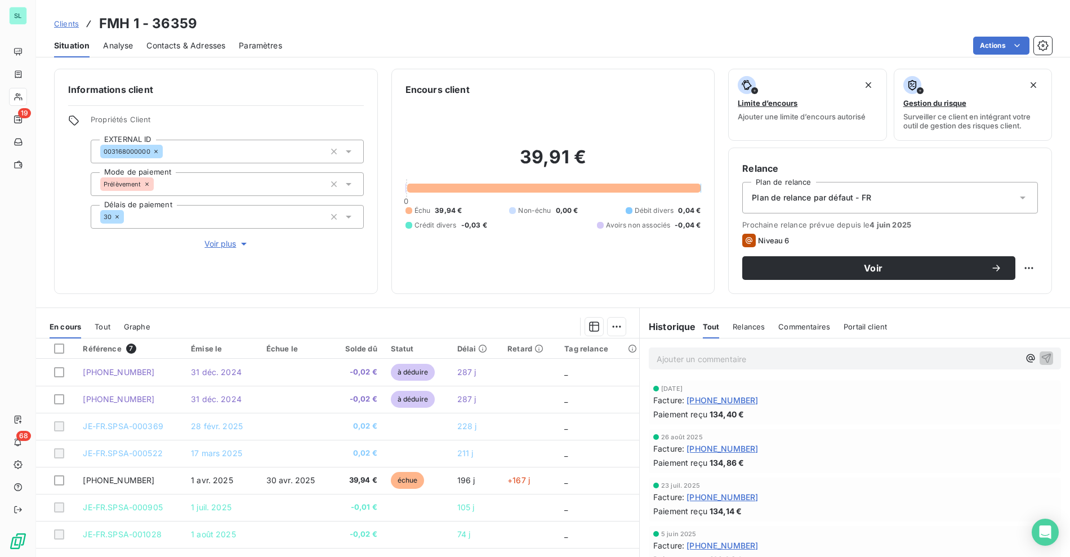
click at [794, 195] on span "Plan de relance par défaut - FR" at bounding box center [811, 197] width 119 height 11
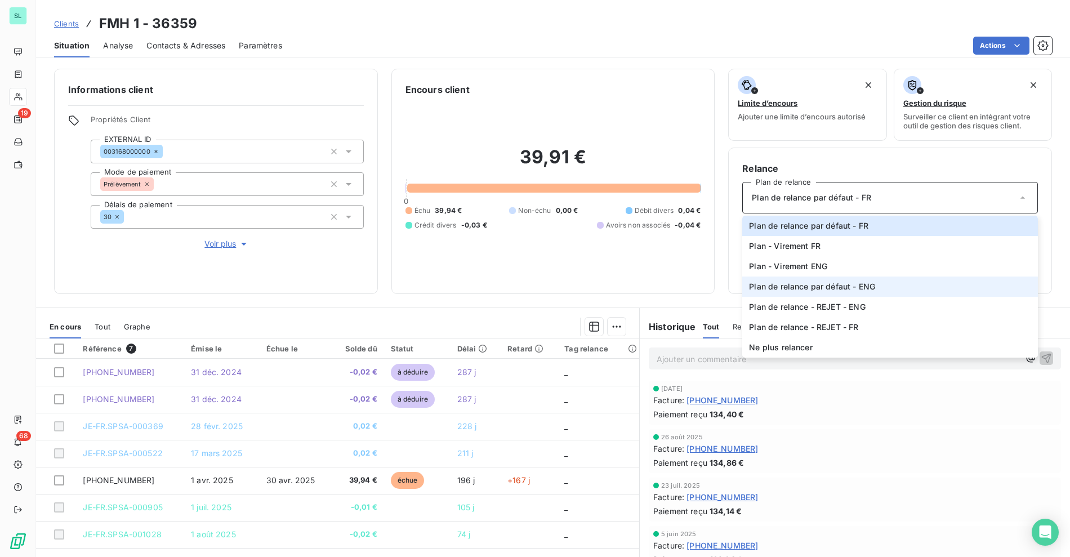
click at [807, 284] on span "Plan de relance par défaut - ENG" at bounding box center [812, 286] width 126 height 11
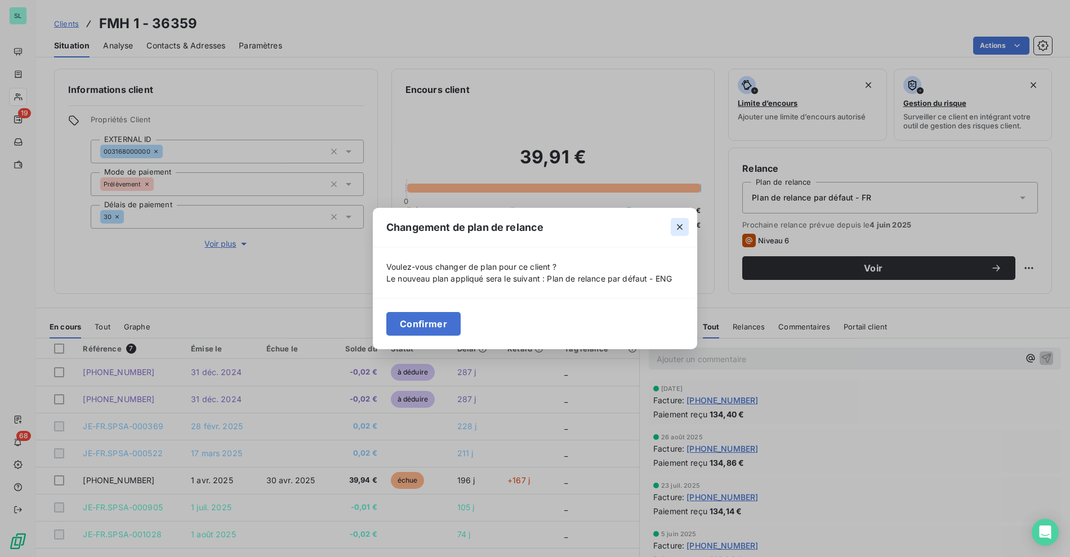
click at [685, 224] on icon "button" at bounding box center [679, 226] width 11 height 11
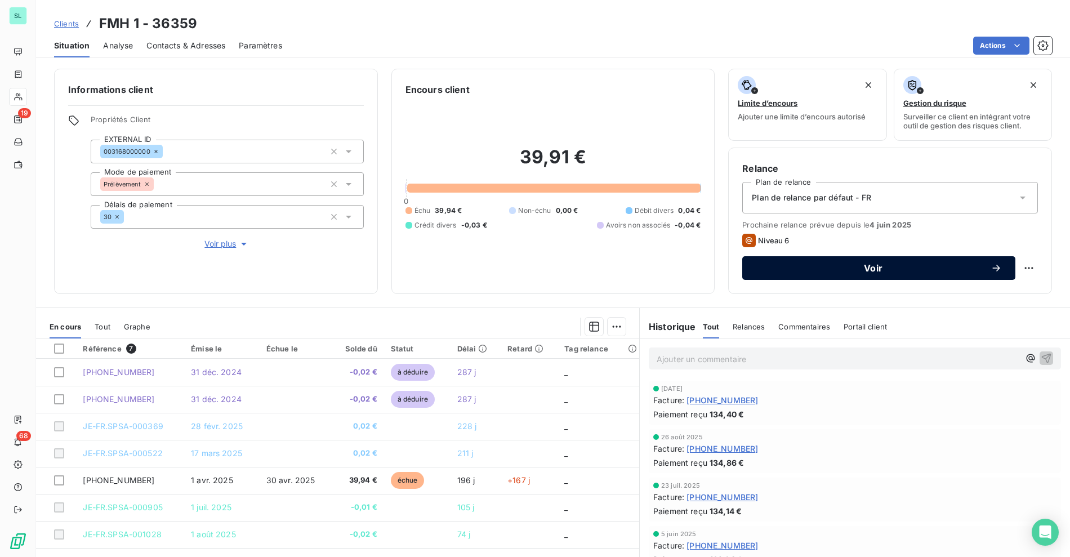
click at [811, 266] on span "Voir" at bounding box center [873, 268] width 235 height 9
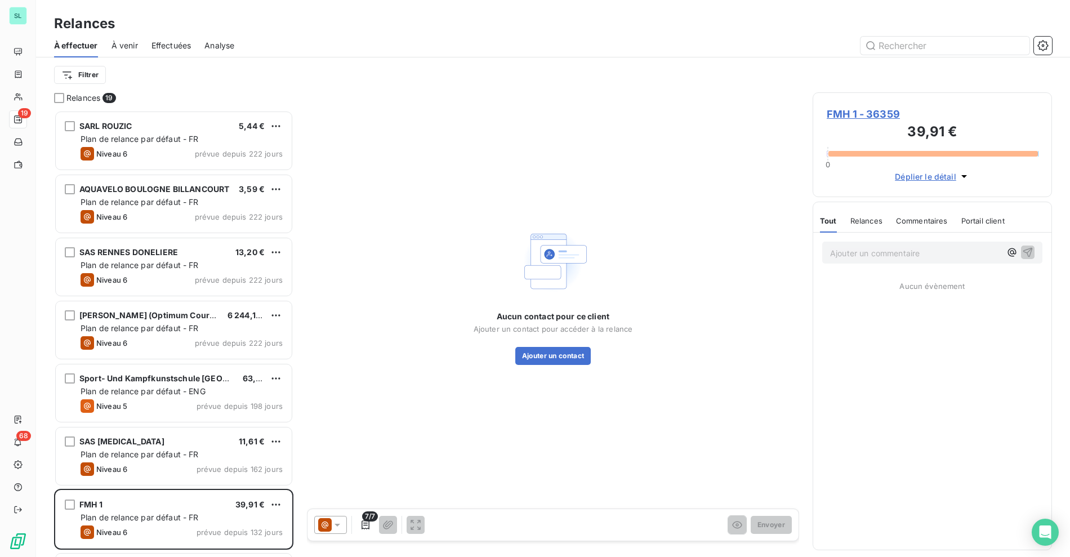
scroll to position [437, 230]
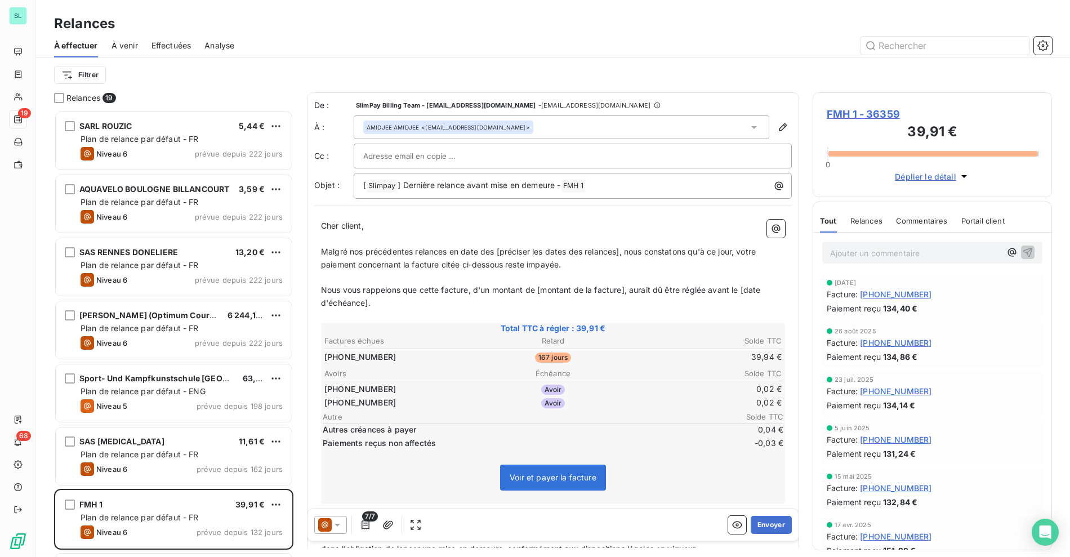
click at [333, 525] on icon at bounding box center [337, 524] width 11 height 11
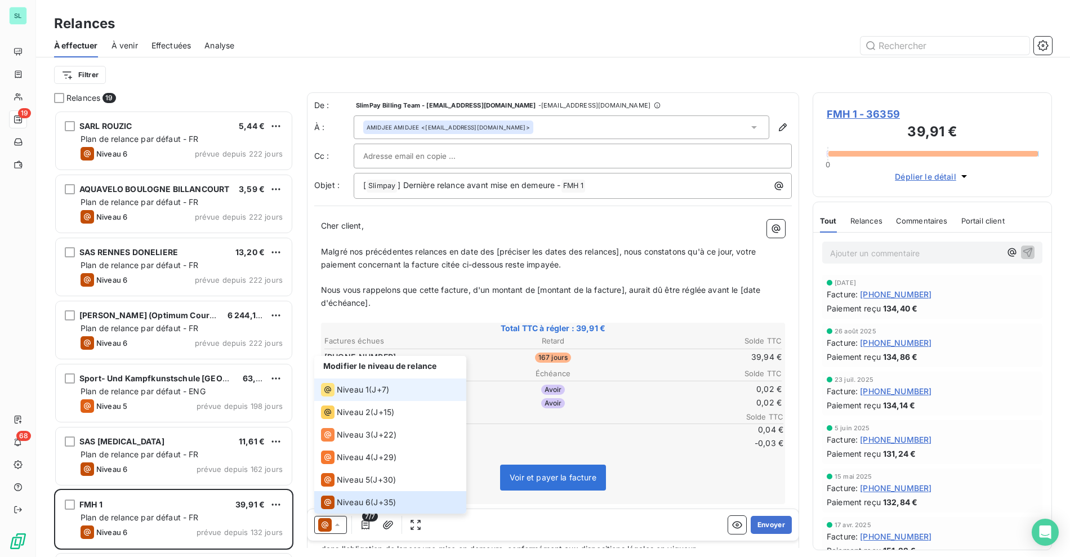
click at [350, 391] on span "Niveau 1" at bounding box center [353, 389] width 32 height 11
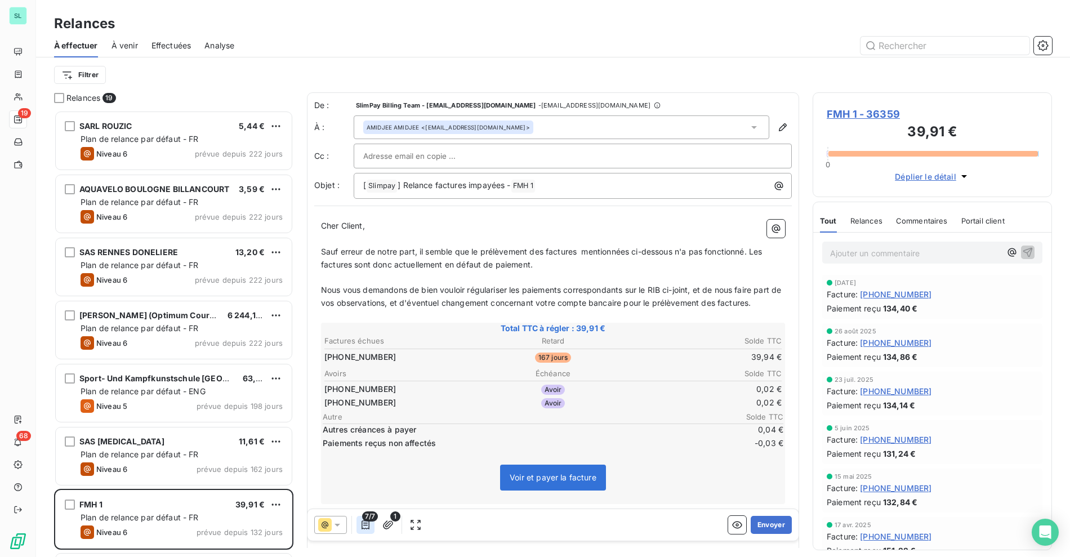
click at [370, 522] on button "button" at bounding box center [365, 525] width 18 height 18
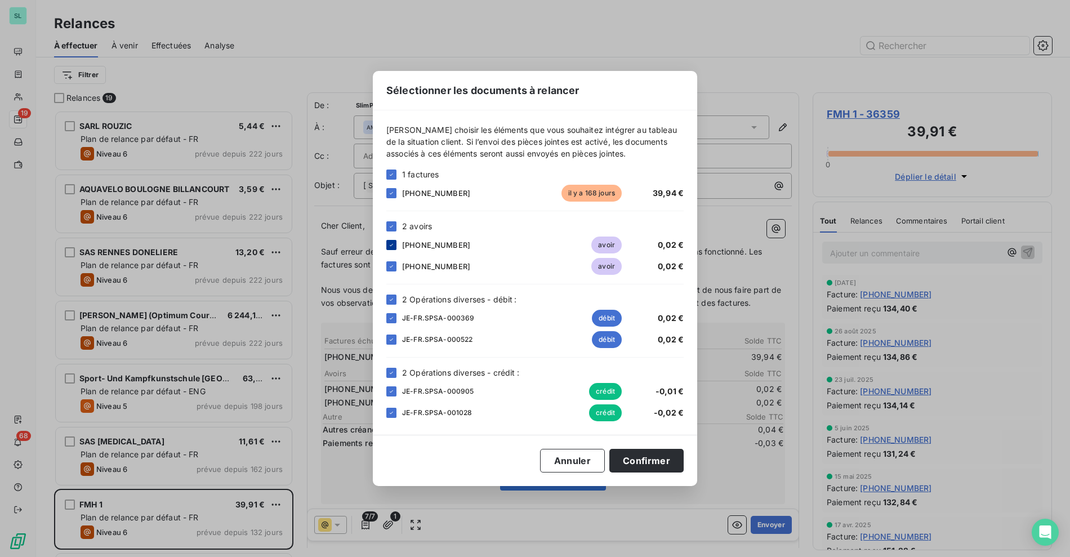
click at [389, 245] on icon at bounding box center [391, 245] width 7 height 7
drag, startPoint x: 391, startPoint y: 266, endPoint x: 392, endPoint y: 274, distance: 7.3
click at [391, 266] on icon at bounding box center [391, 266] width 7 height 7
drag, startPoint x: 391, startPoint y: 318, endPoint x: 391, endPoint y: 329, distance: 10.7
click at [391, 318] on icon at bounding box center [391, 318] width 7 height 7
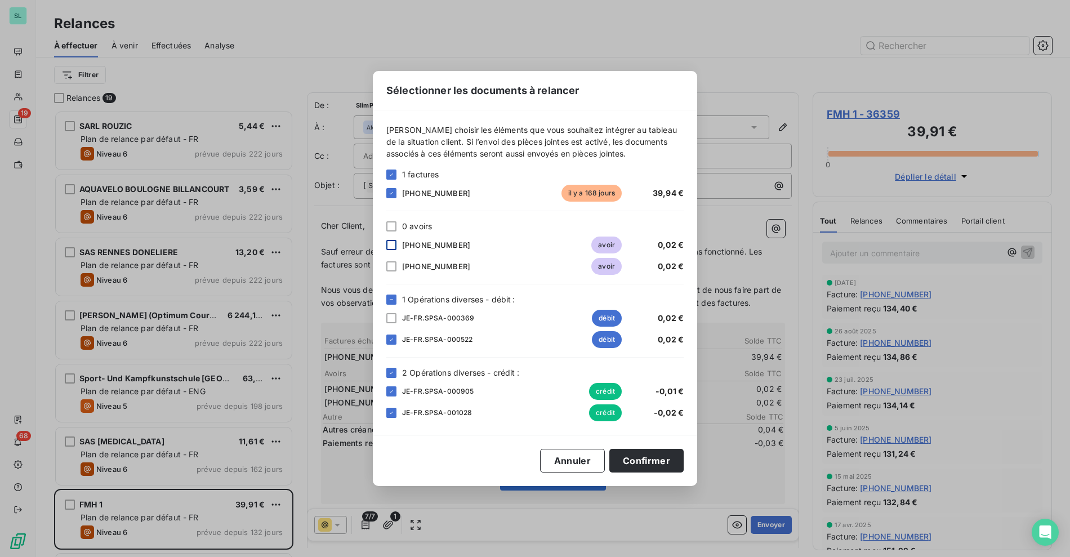
click at [391, 331] on div "JE-FR.SPSA-000522 débit 0,02 €" at bounding box center [534, 339] width 297 height 17
drag, startPoint x: 386, startPoint y: 339, endPoint x: 403, endPoint y: 340, distance: 16.3
click at [386, 339] on div at bounding box center [391, 339] width 10 height 10
click at [665, 457] on button "Confirmer" at bounding box center [646, 461] width 74 height 24
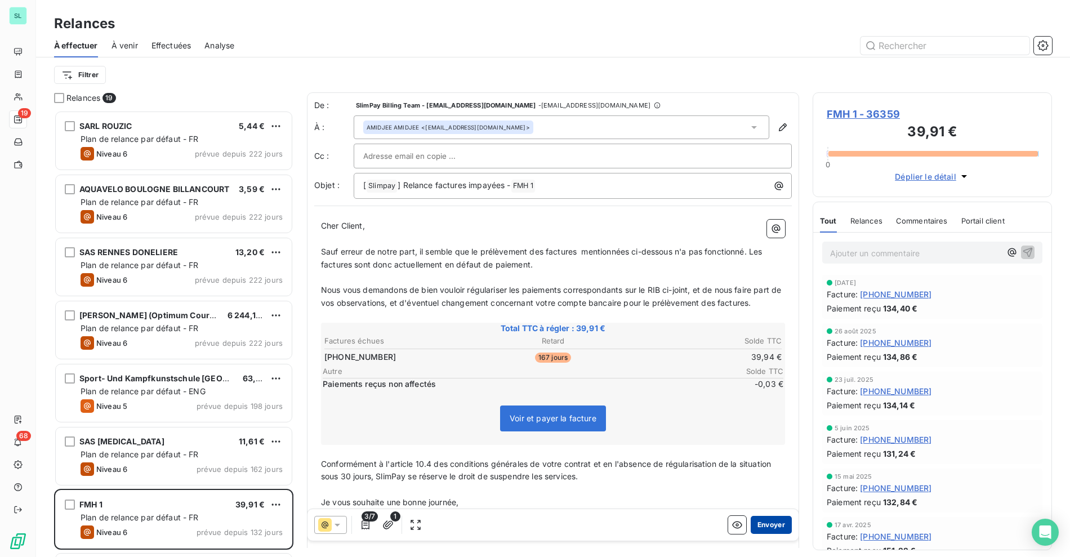
click at [759, 526] on button "Envoyer" at bounding box center [771, 525] width 41 height 18
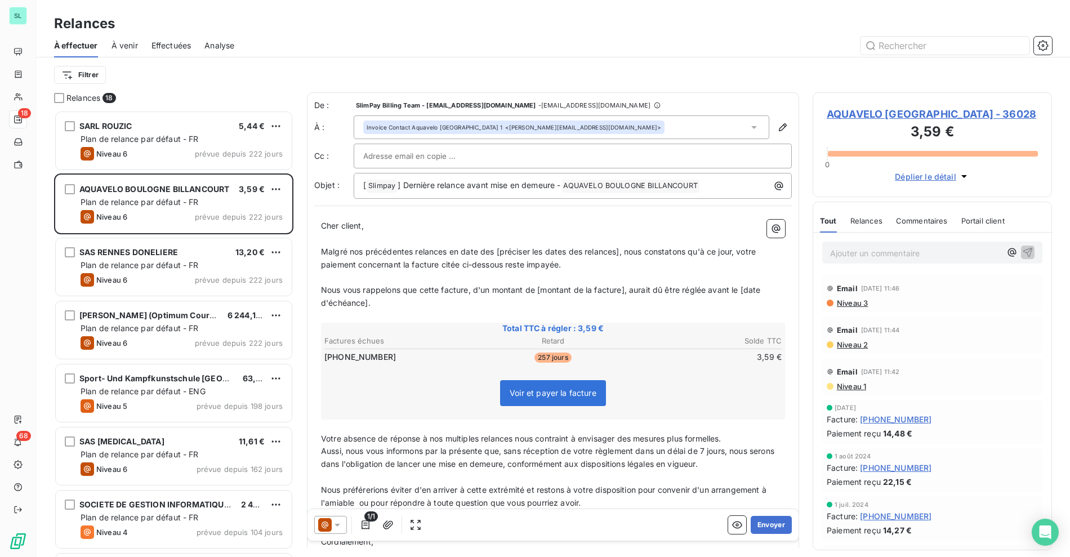
click at [784, 38] on div at bounding box center [650, 46] width 804 height 18
click at [789, 42] on div at bounding box center [650, 46] width 804 height 18
click at [898, 46] on input "text" at bounding box center [944, 46] width 169 height 18
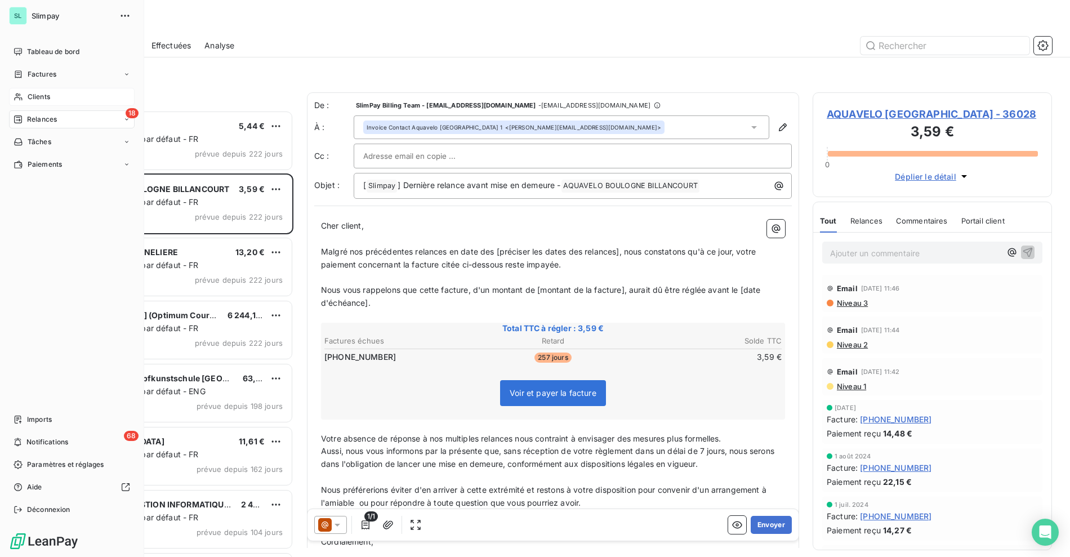
click at [28, 95] on span "Clients" at bounding box center [39, 97] width 23 height 10
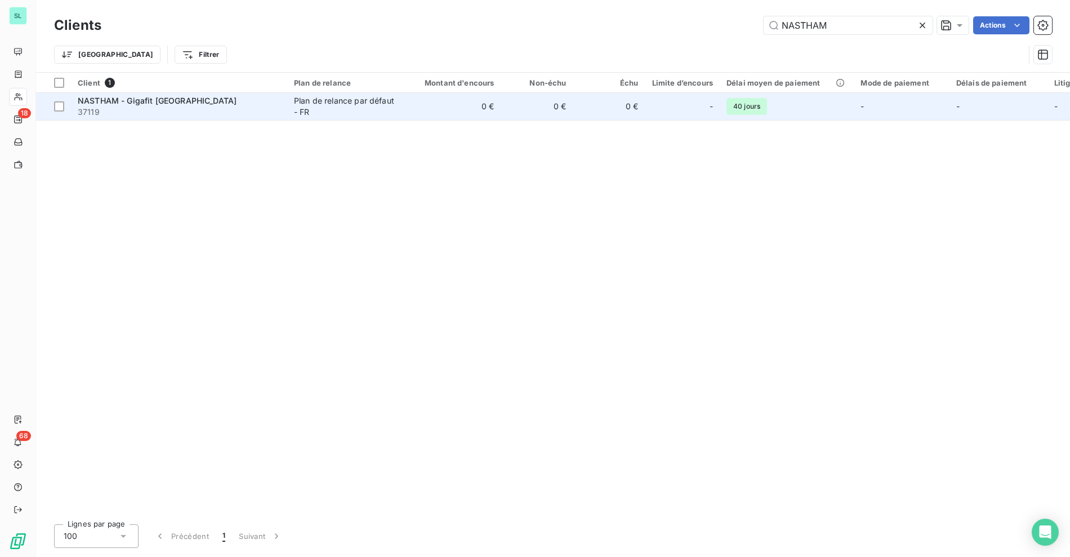
type input "NASTHAM"
click at [221, 101] on div "NASTHAM - Gigafit Reims Sud" at bounding box center [179, 100] width 203 height 11
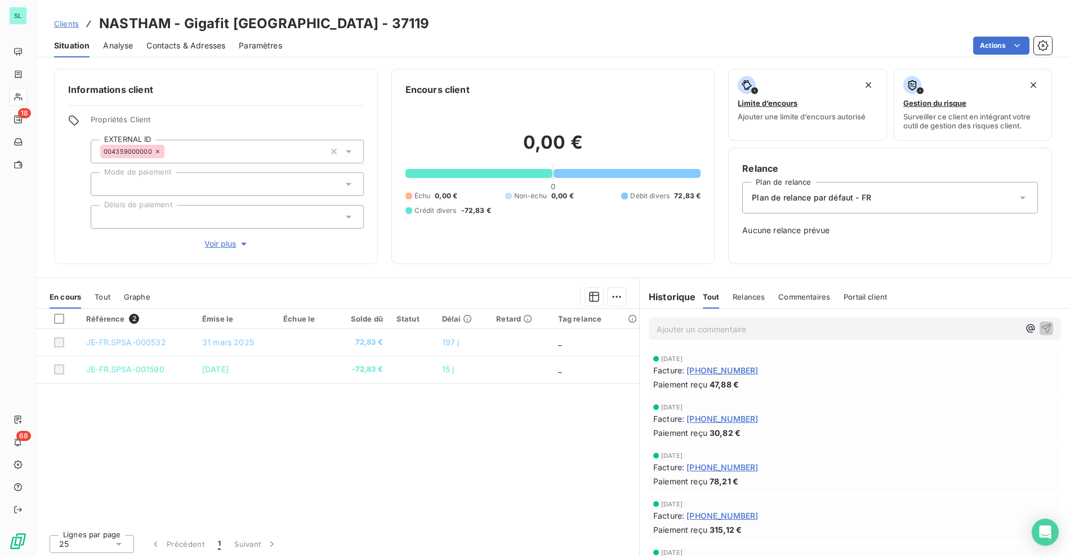
drag, startPoint x: 484, startPoint y: 55, endPoint x: 56, endPoint y: 40, distance: 428.2
click at [466, 53] on div "Situation Analyse Contacts & Adresses Paramètres Actions" at bounding box center [553, 46] width 1034 height 24
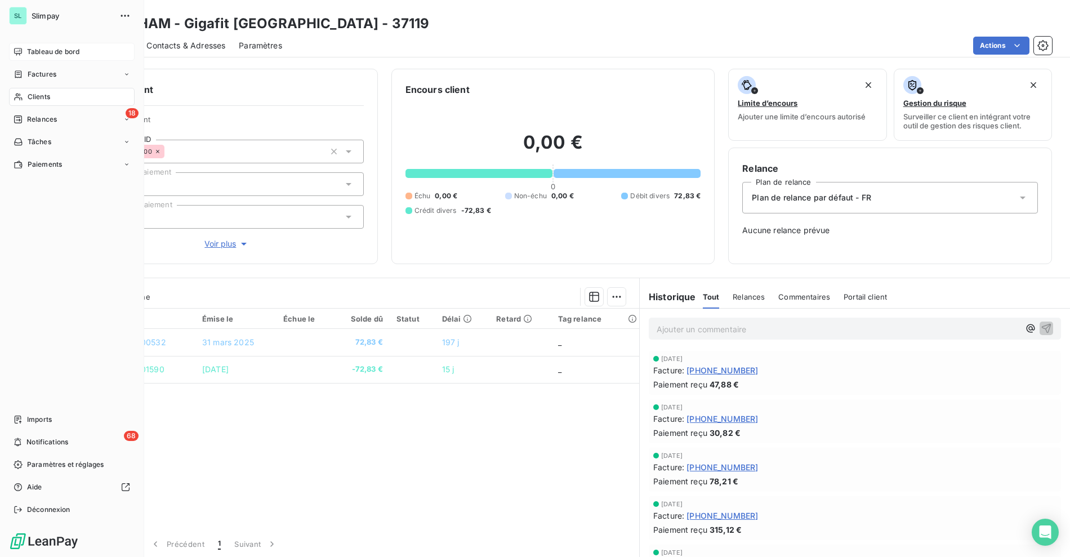
click at [17, 54] on icon at bounding box center [18, 51] width 9 height 9
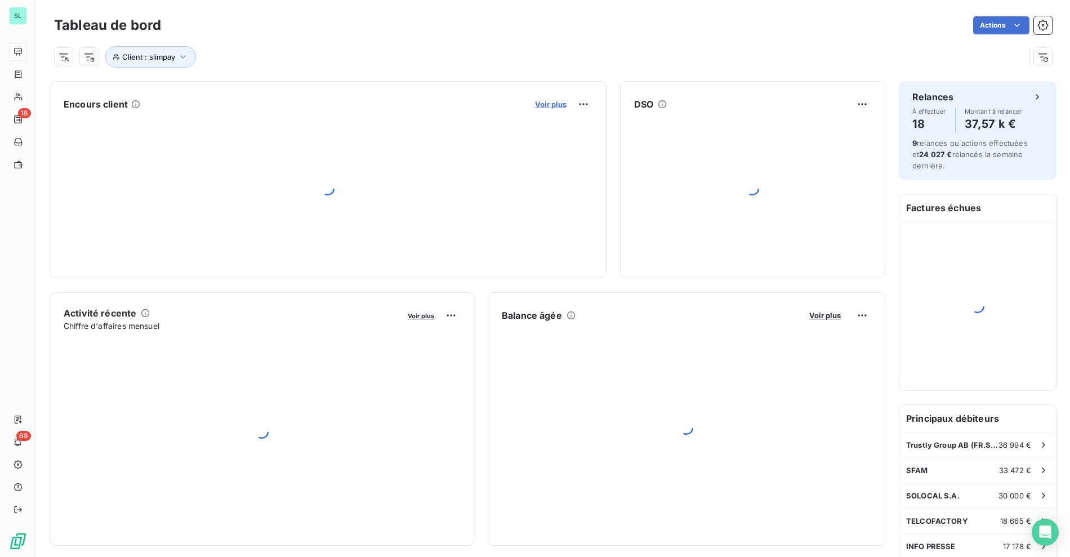
click at [540, 102] on span "Voir plus" at bounding box center [551, 104] width 32 height 9
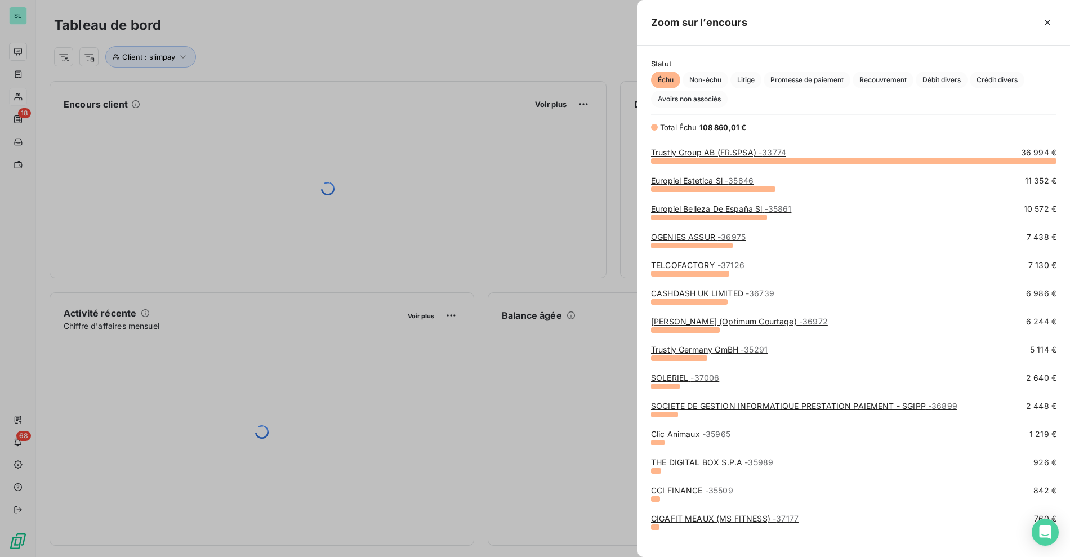
scroll to position [387, 423]
click at [925, 78] on span "Débit divers" at bounding box center [942, 80] width 52 height 17
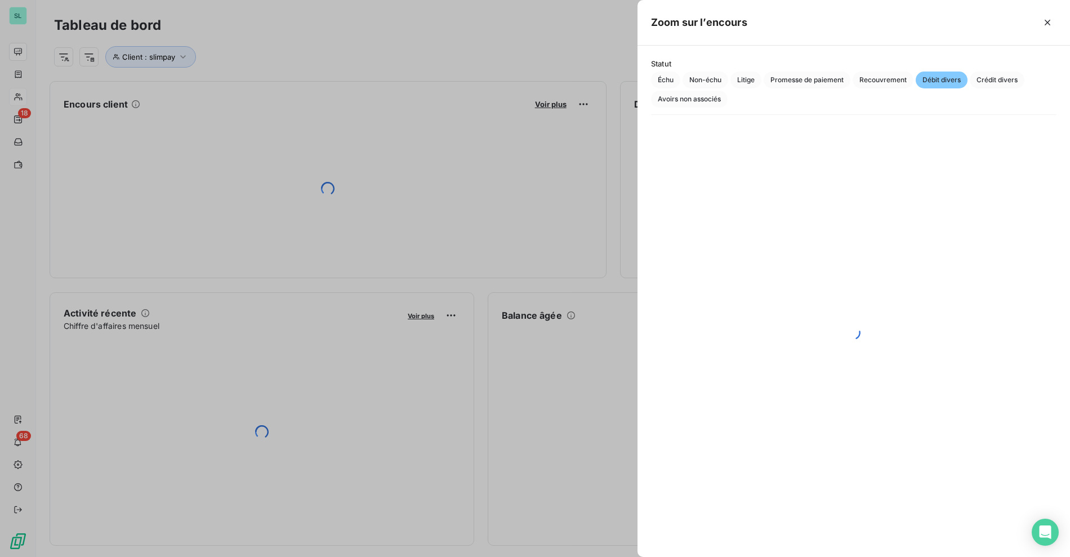
click at [289, 60] on div at bounding box center [535, 278] width 1070 height 557
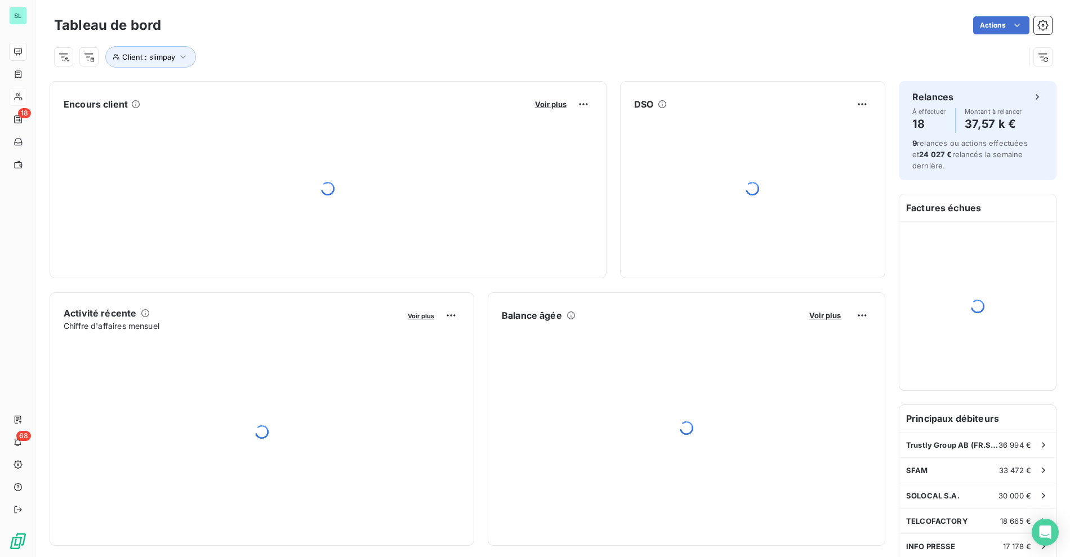
click at [324, 79] on div at bounding box center [535, 278] width 1070 height 557
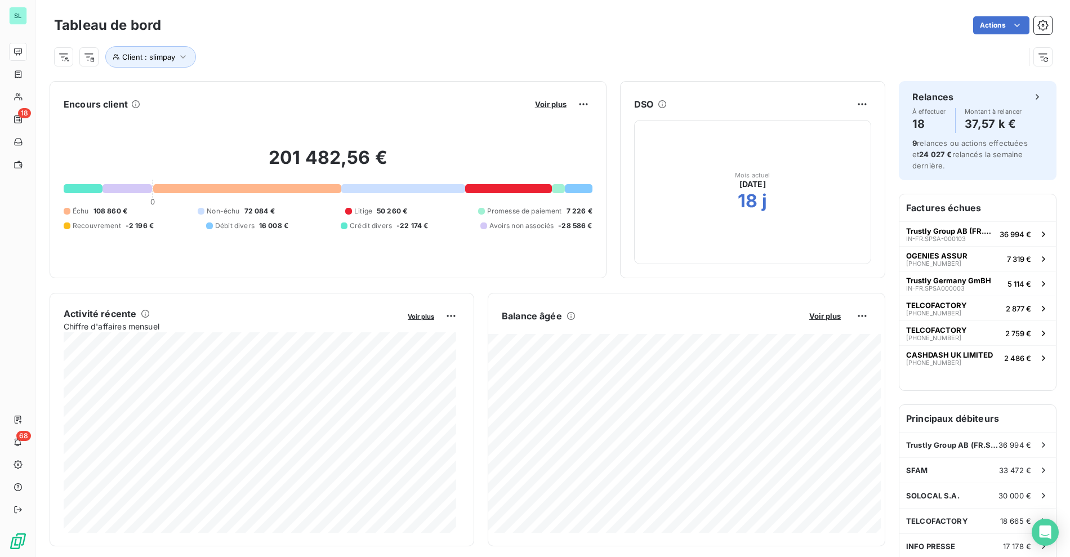
click at [613, 59] on div "Client : slimpay" at bounding box center [539, 56] width 970 height 21
drag, startPoint x: 552, startPoint y: 190, endPoint x: 544, endPoint y: 191, distance: 8.0
click at [552, 190] on div at bounding box center [558, 188] width 12 height 9
drag, startPoint x: 204, startPoint y: 214, endPoint x: 289, endPoint y: 215, distance: 85.0
click at [289, 215] on div "Échu 108 860 € Non-échu 72 084 € Litige 50 260 € Promesse de paiement 7 226 € R…" at bounding box center [328, 218] width 529 height 25
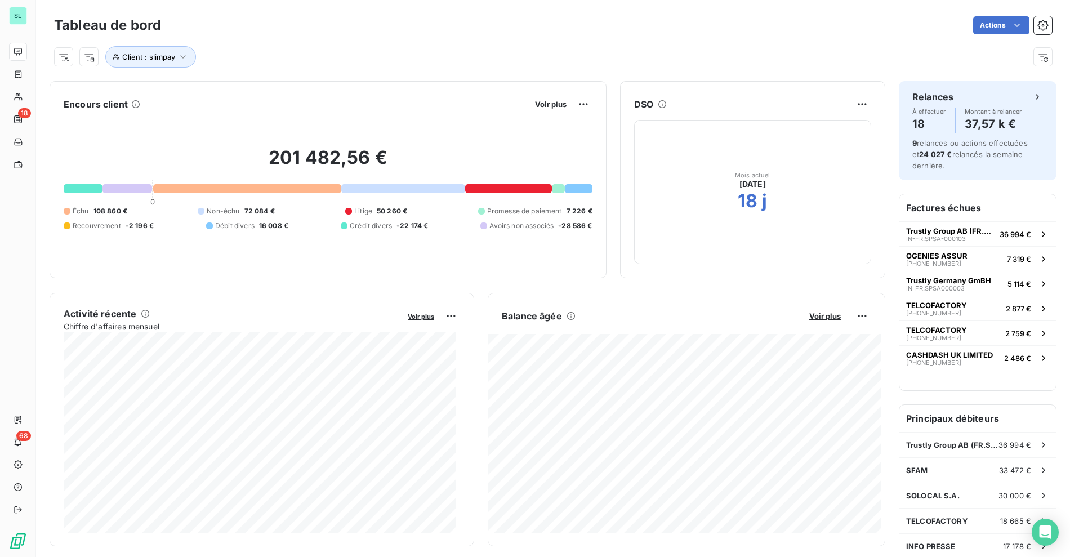
click at [122, 228] on div "Recouvrement -2 196 €" at bounding box center [109, 226] width 90 height 10
click at [175, 229] on div "Échu 108 860 € Non-échu 72 084 € Litige 50 260 € Promesse de paiement 7 226 € R…" at bounding box center [328, 218] width 529 height 25
click at [171, 217] on div "Échu 108 860 € Non-échu 72 084 € Litige 50 260 € Promesse de paiement 7 226 € R…" at bounding box center [328, 218] width 529 height 25
drag, startPoint x: 225, startPoint y: 231, endPoint x: 543, endPoint y: 95, distance: 346.3
click at [229, 229] on div "201 482,56 € 0 Échu 108 860 € Non-échu 72 084 € Litige 50 260 € Promesse de pai…" at bounding box center [328, 188] width 529 height 151
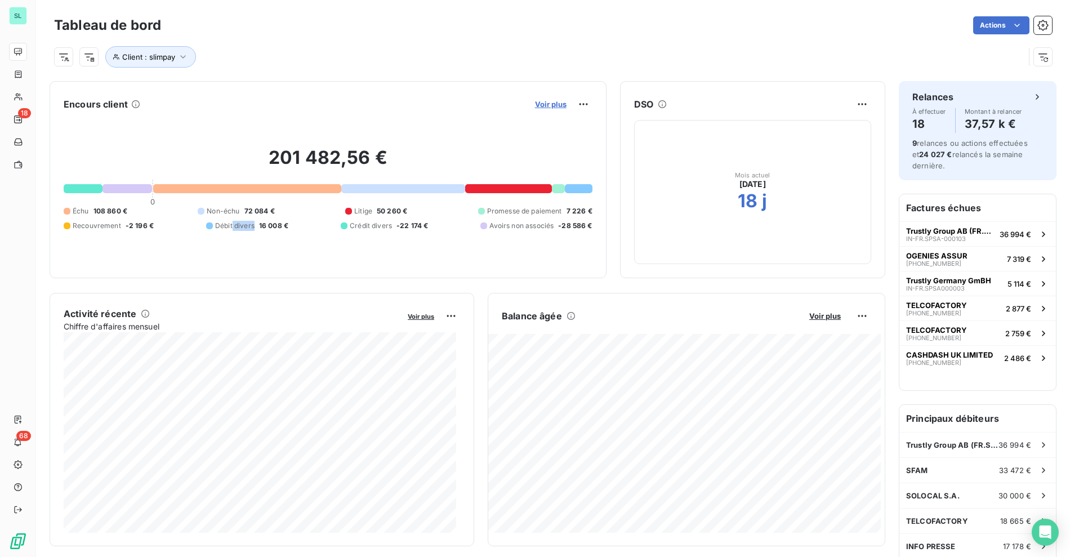
click at [541, 102] on span "Voir plus" at bounding box center [551, 104] width 32 height 9
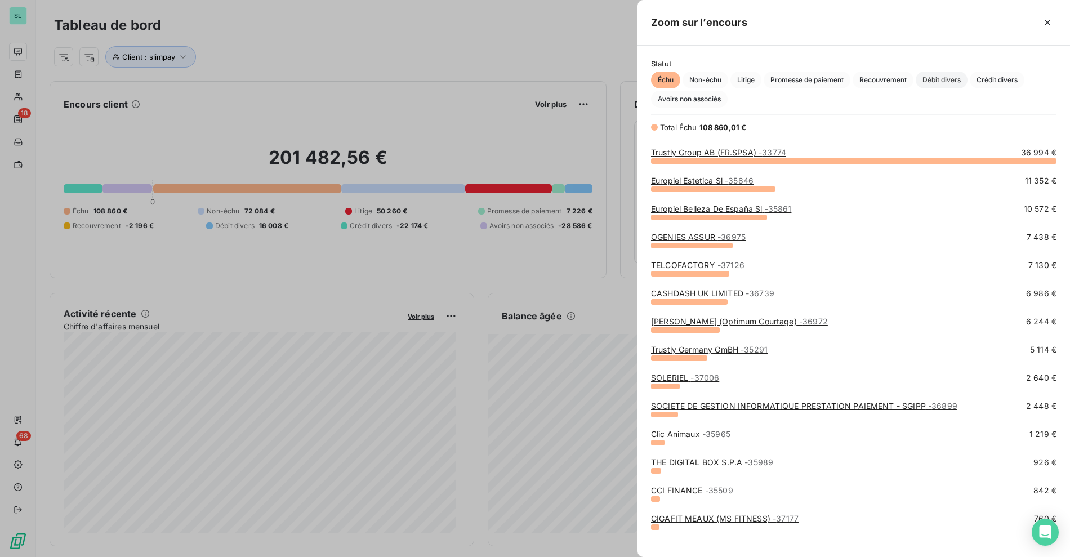
scroll to position [387, 423]
click at [954, 81] on span "Débit divers" at bounding box center [942, 80] width 52 height 17
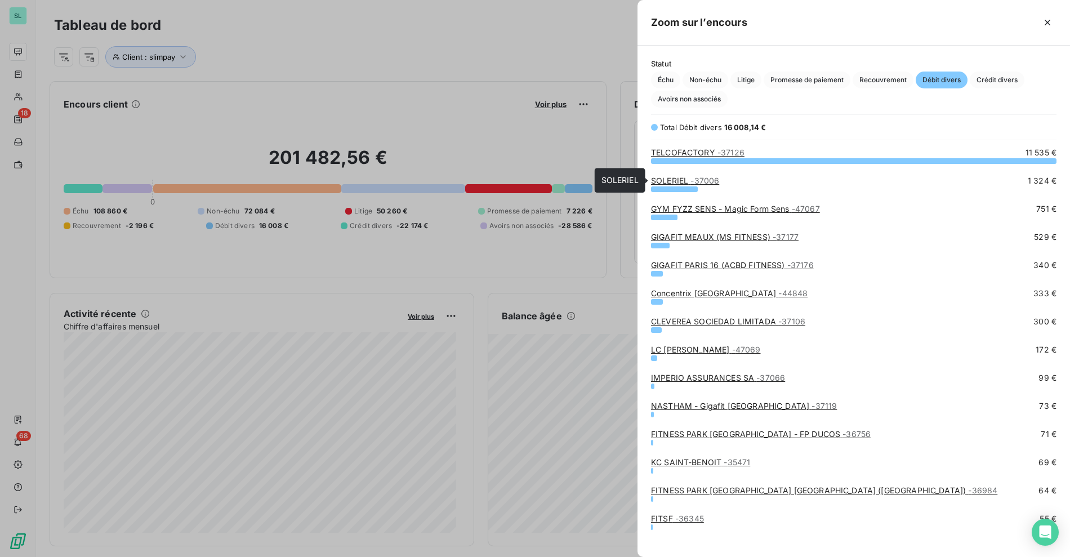
drag, startPoint x: 667, startPoint y: 183, endPoint x: 725, endPoint y: 183, distance: 58.0
click at [667, 183] on link "SOLERIEL - 37006" at bounding box center [685, 181] width 68 height 10
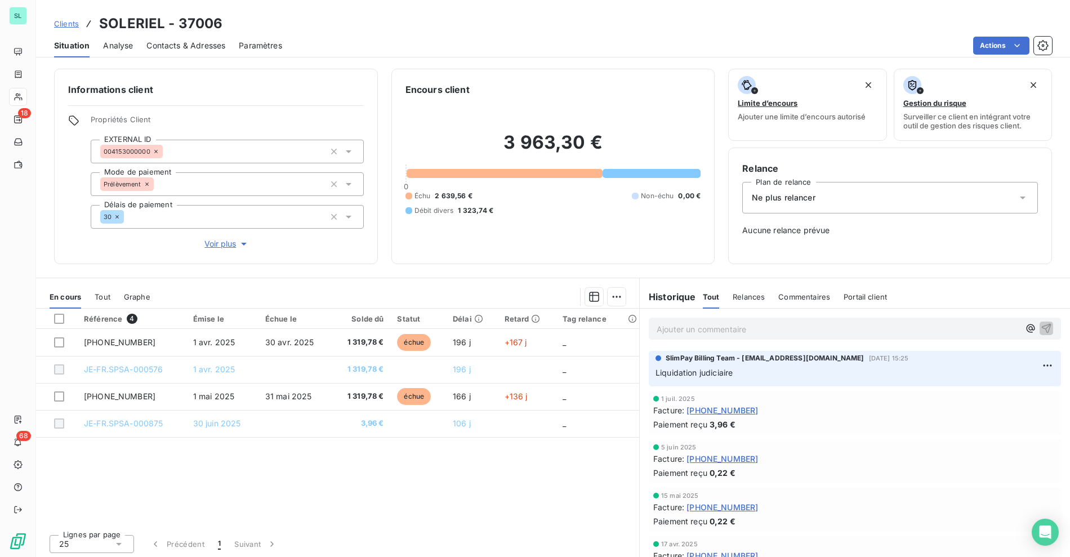
click at [544, 28] on div "Clients SOLERIEL - 37006" at bounding box center [553, 24] width 1034 height 20
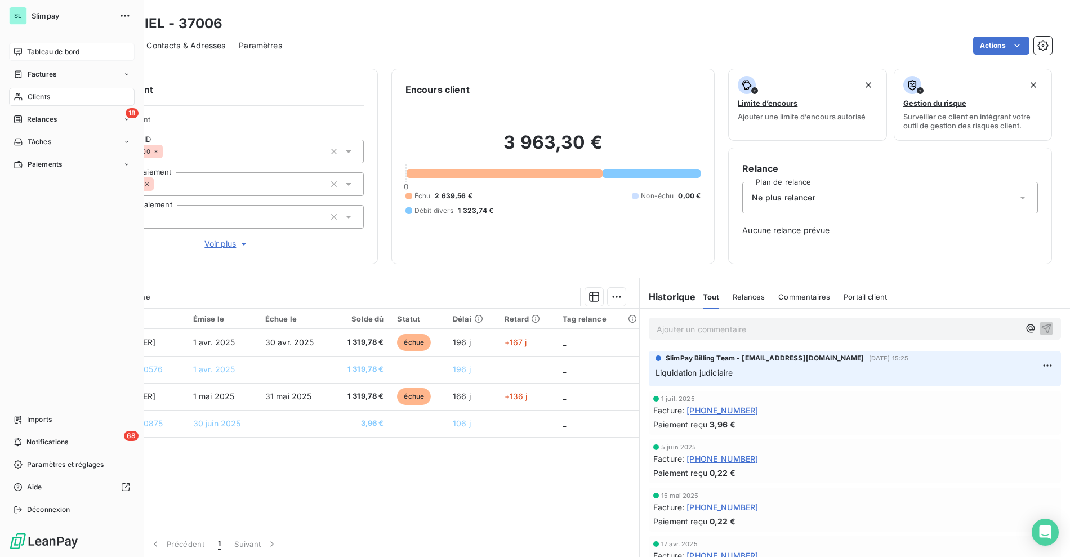
click at [25, 47] on div "Tableau de bord" at bounding box center [72, 52] width 126 height 18
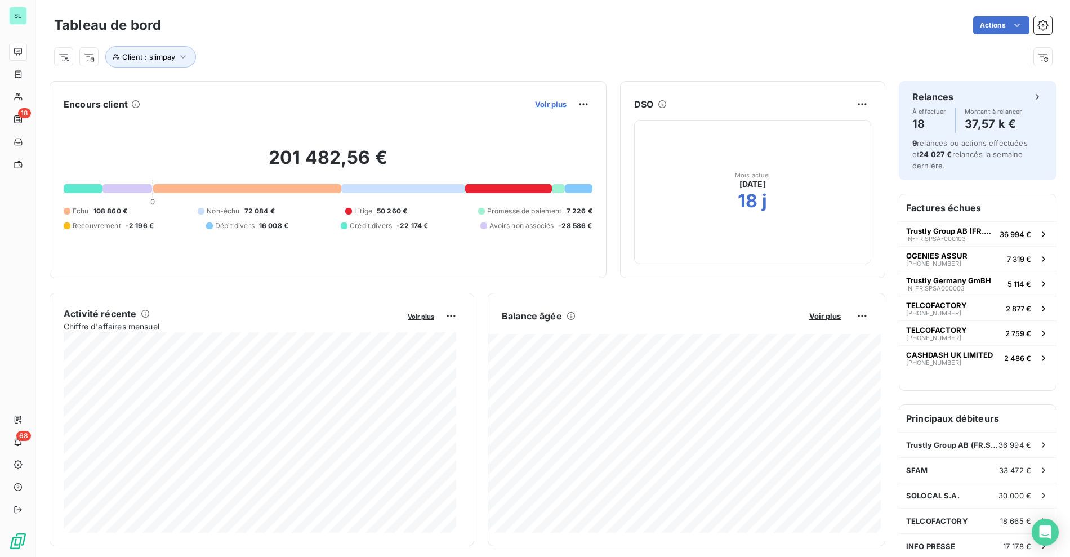
click at [542, 102] on span "Voir plus" at bounding box center [551, 104] width 32 height 9
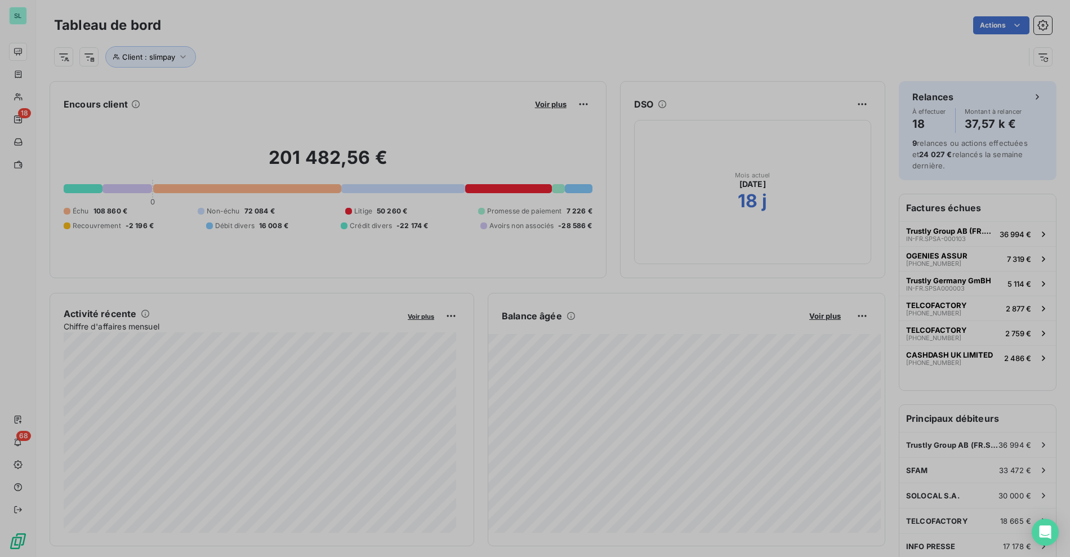
scroll to position [10, 10]
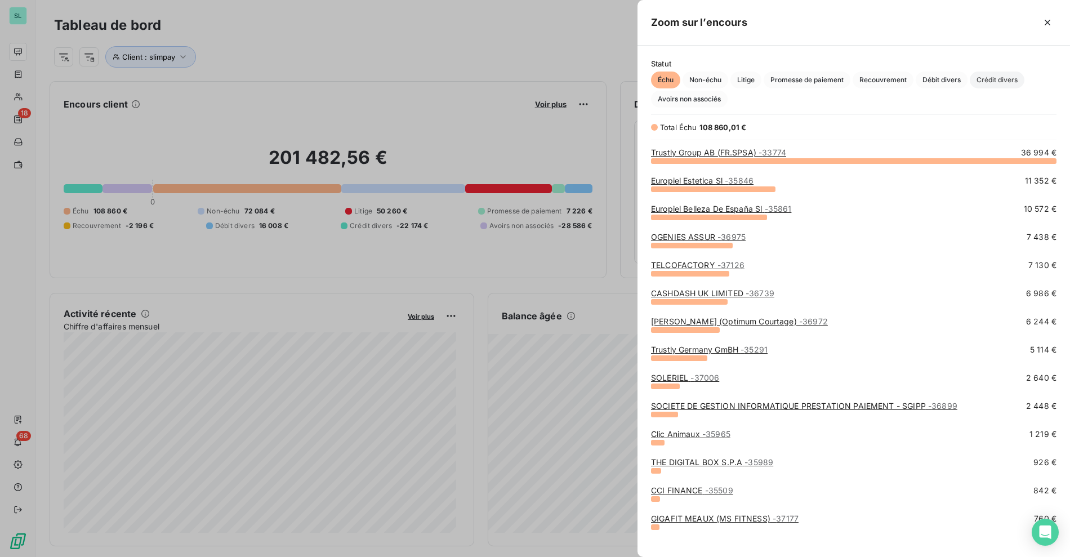
click at [987, 79] on span "Crédit divers" at bounding box center [997, 80] width 55 height 17
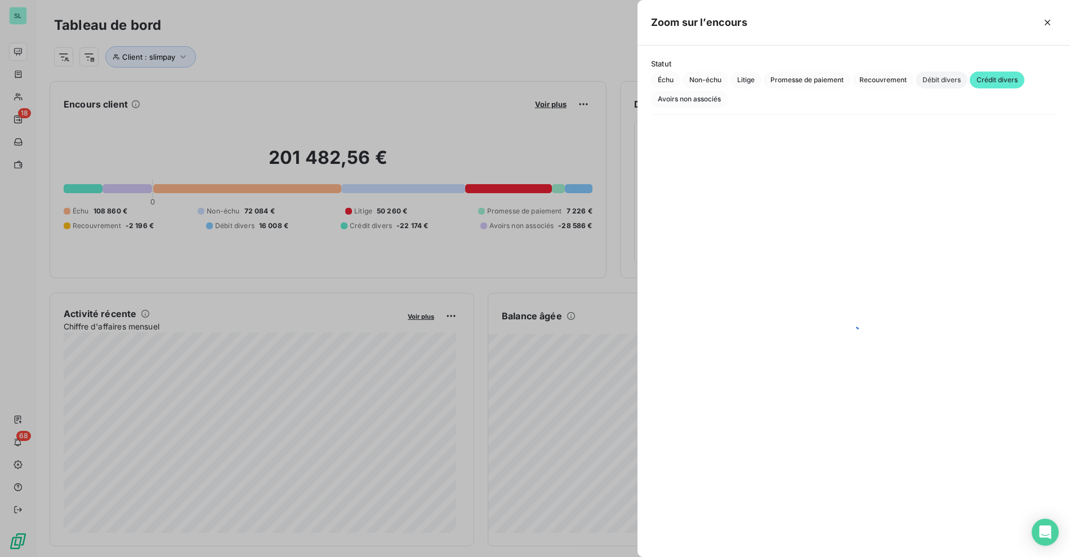
click at [944, 77] on span "Débit divers" at bounding box center [942, 80] width 52 height 17
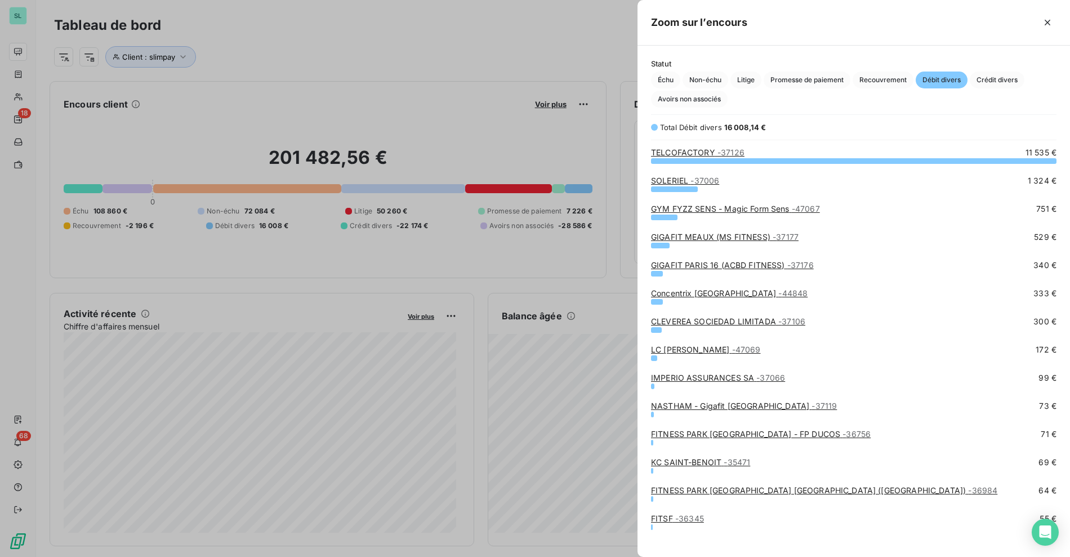
scroll to position [387, 423]
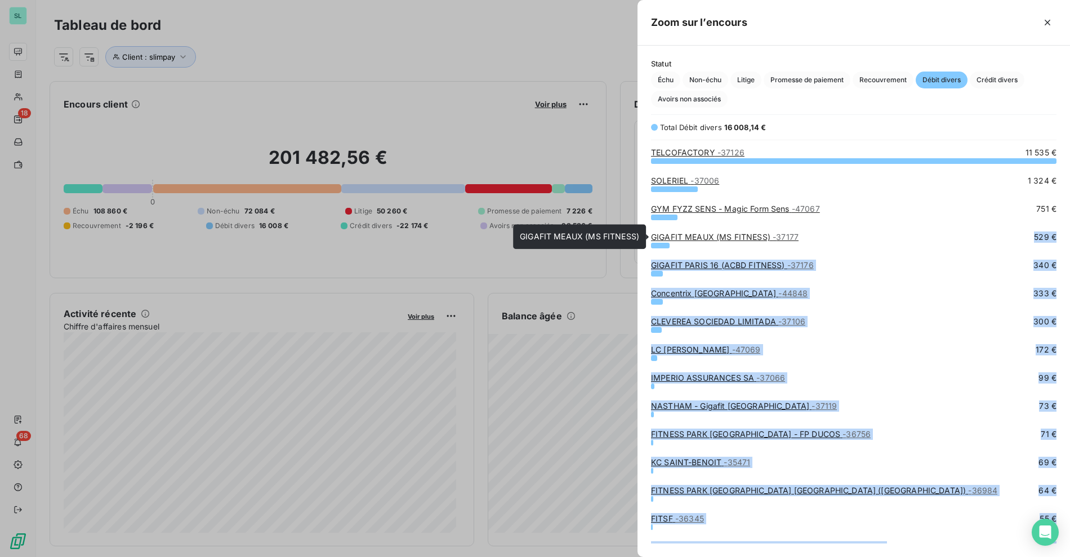
drag, startPoint x: 708, startPoint y: 235, endPoint x: 651, endPoint y: 235, distance: 56.9
click at [641, 236] on body "SL 18 68 Tableau de bord Actions Client : slimpay Encours client Voir plus 201 …" at bounding box center [535, 278] width 1070 height 557
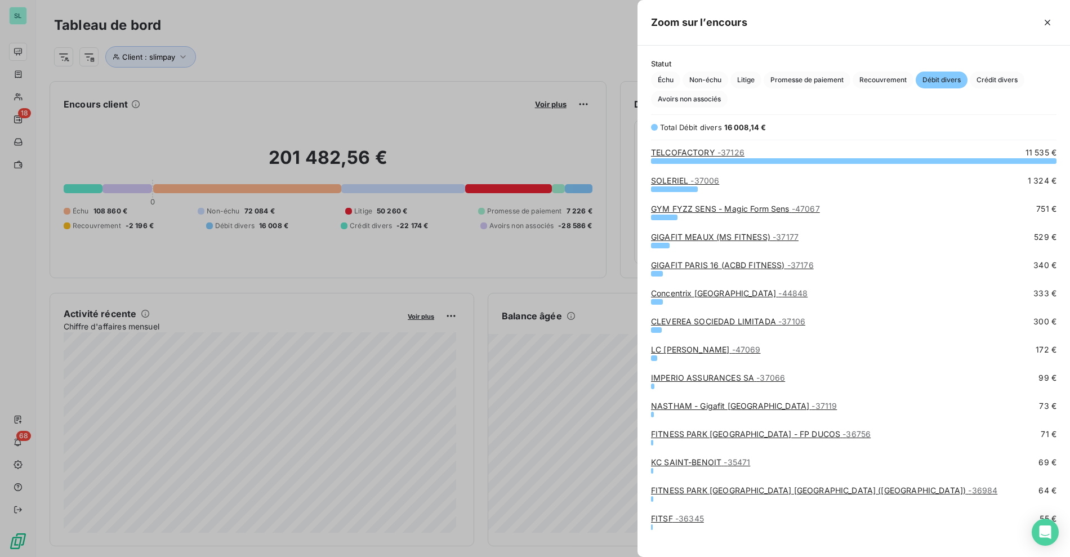
click at [895, 208] on div "GYM FYZZ SENS - Magic Form Sens - 47067 751 €" at bounding box center [853, 208] width 405 height 11
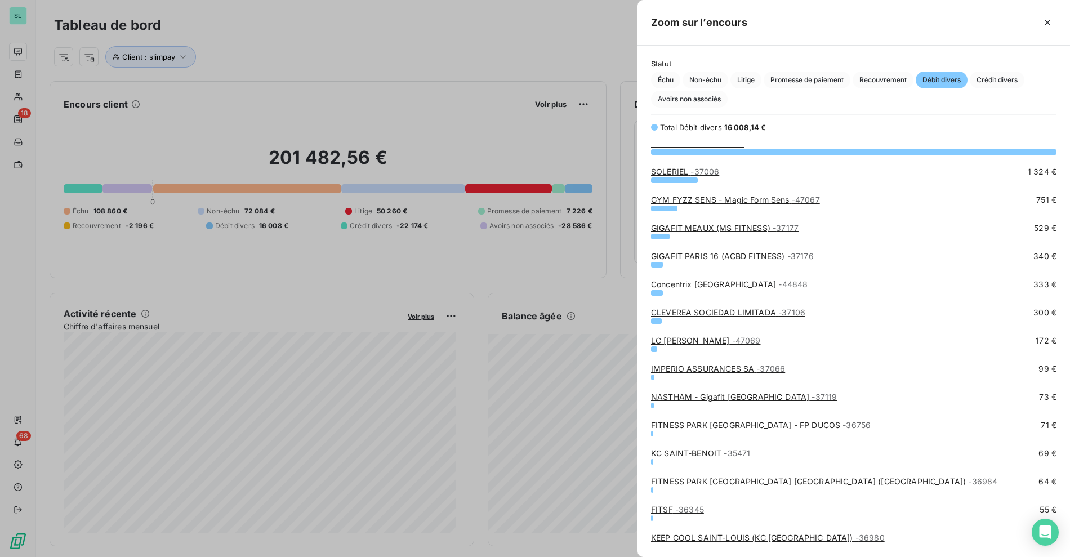
scroll to position [22, 0]
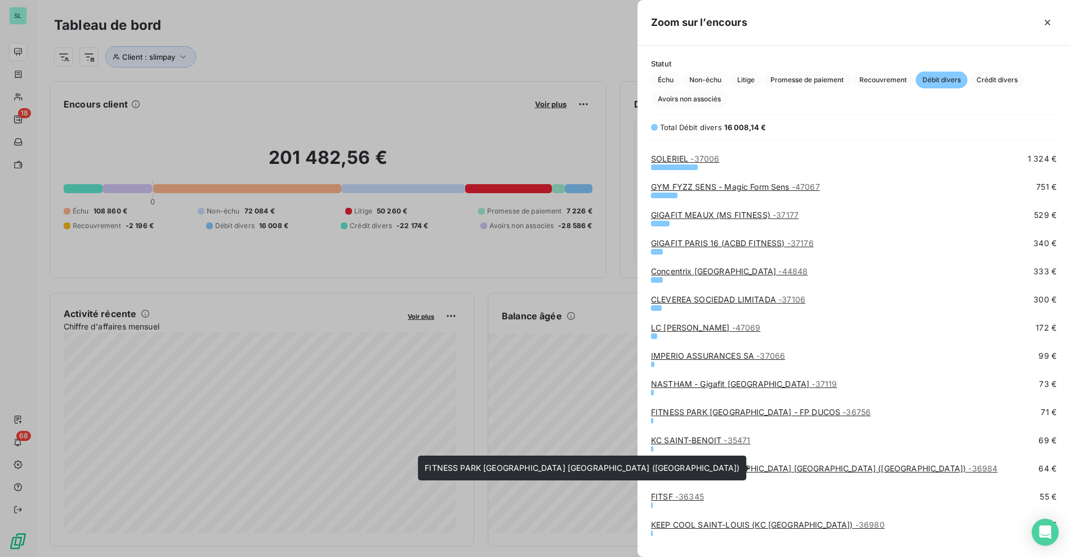
click at [720, 466] on link "FITNESS PARK GUADELOUPE PETIT-BOURG (FITCOLIN) - 36984" at bounding box center [824, 468] width 346 height 10
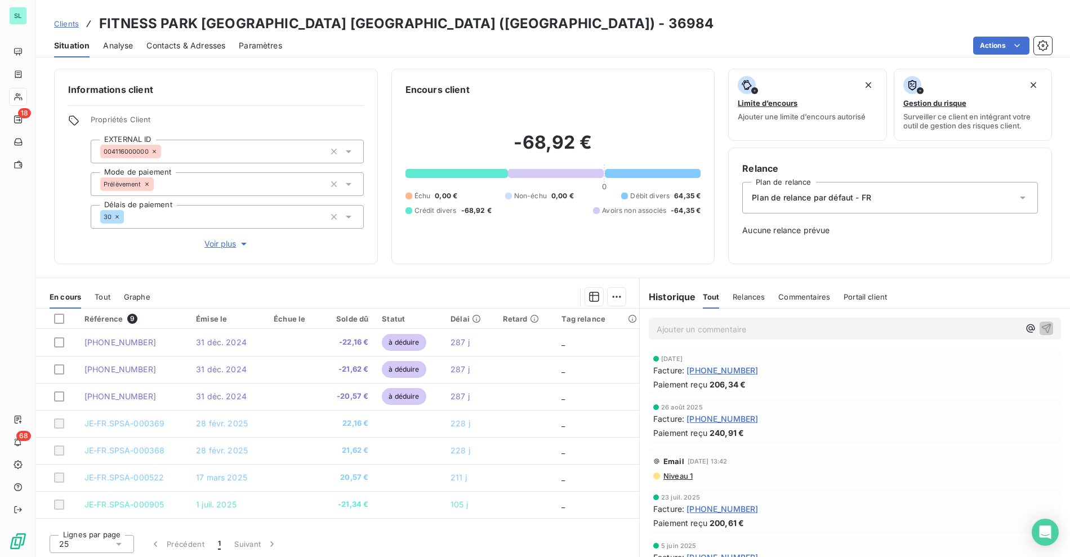
click at [139, 17] on h3 "FITNESS PARK GUADELOUPE PETIT-BOURG (FITCOLIN) - 36984" at bounding box center [406, 24] width 614 height 20
click at [264, 15] on h3 "FITNESS PARK GUADELOUPE PETIT-BOURG (FITCOLIN) - 36984" at bounding box center [406, 24] width 614 height 20
copy h3 "FITNESS PARK GUADELOUPE"
click at [66, 16] on div "Clients FITNESS PARK GUADELOUPE PETIT-BOURG (FITCOLIN) - 36984" at bounding box center [383, 24] width 659 height 20
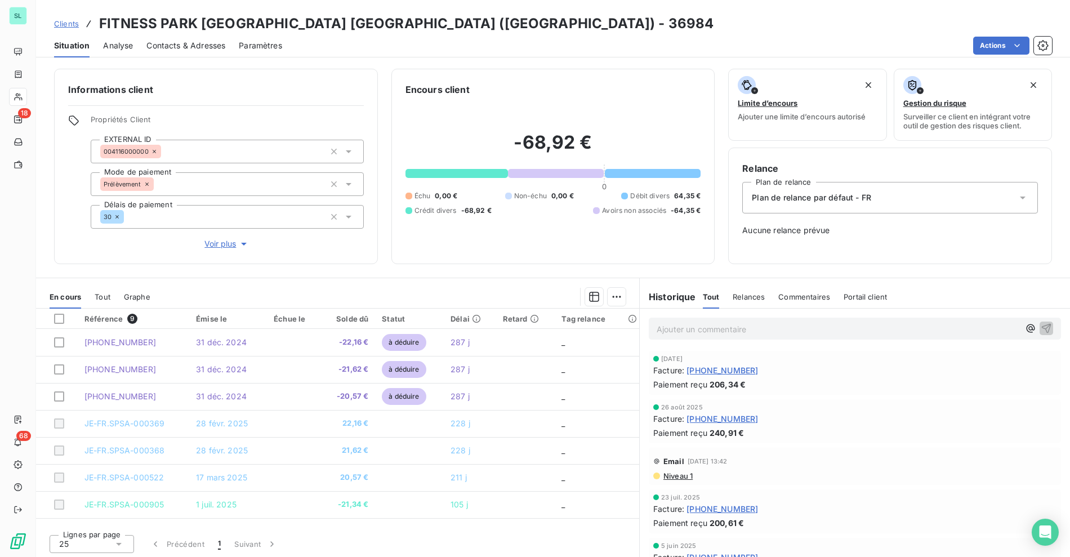
click at [70, 22] on span "Clients" at bounding box center [66, 23] width 25 height 9
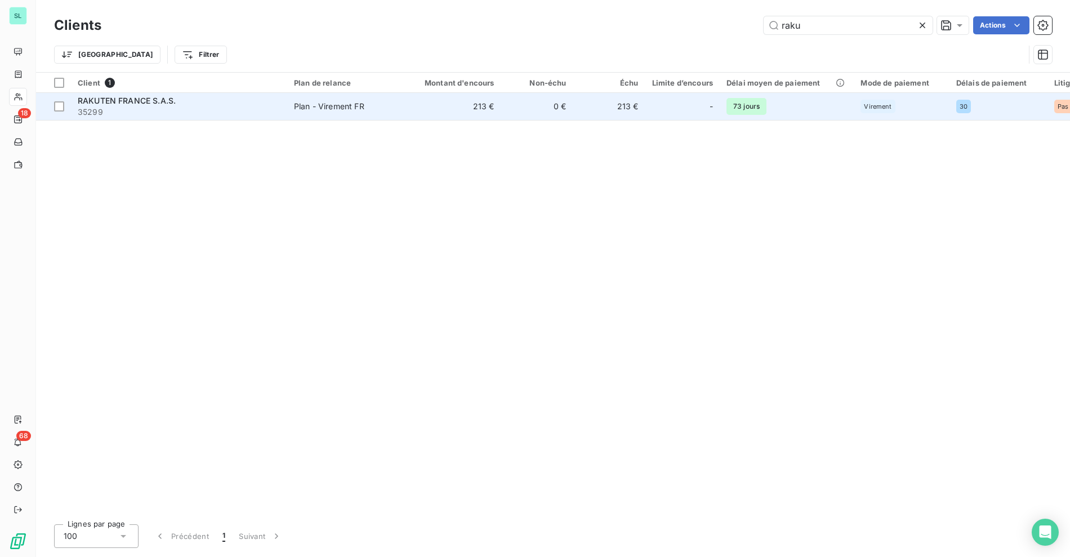
type input "raku"
click at [363, 115] on td "Plan - Virement FR" at bounding box center [345, 106] width 117 height 27
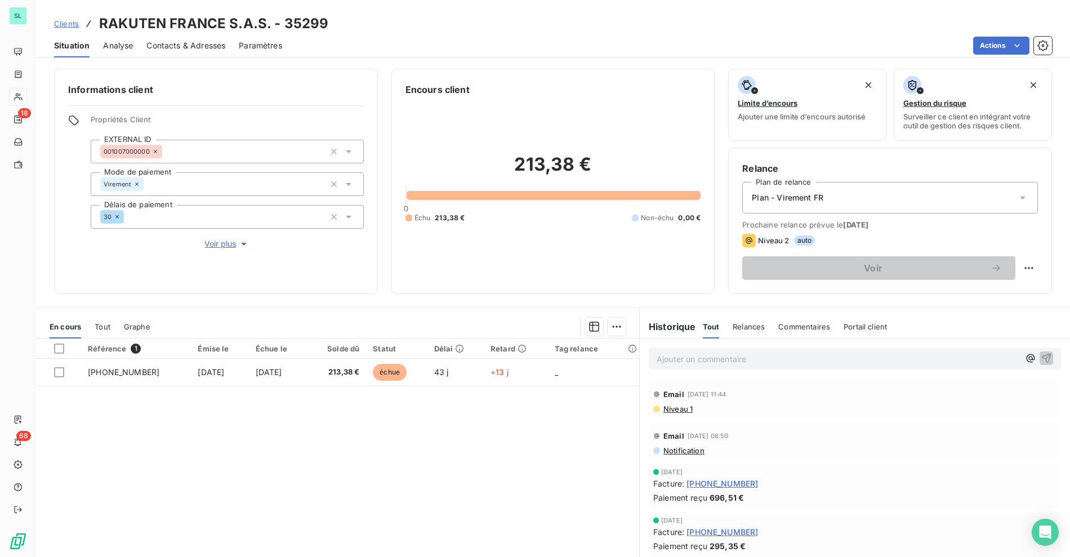
click at [681, 412] on span "Niveau 1" at bounding box center [677, 408] width 30 height 9
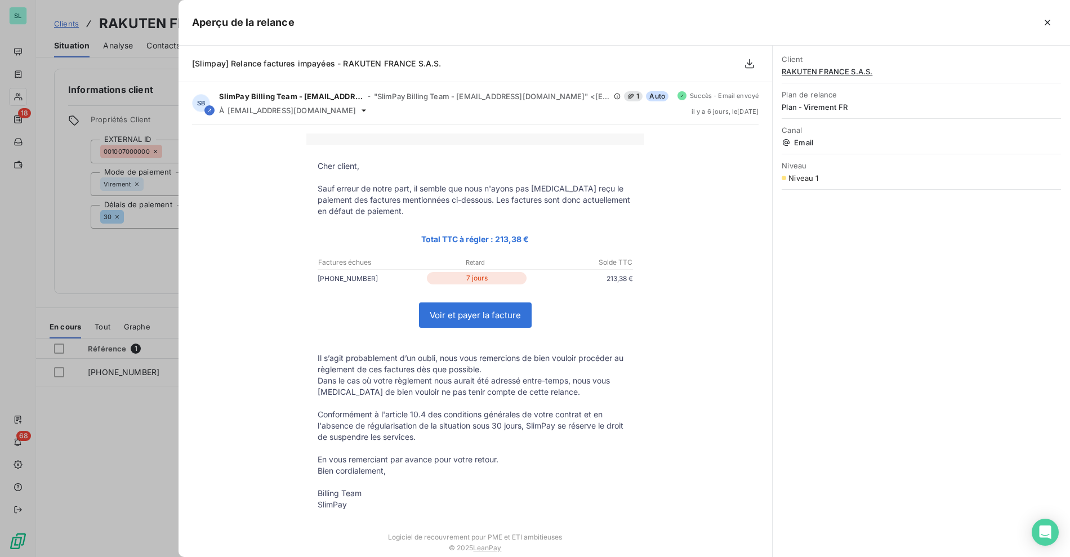
click at [51, 245] on div at bounding box center [535, 278] width 1070 height 557
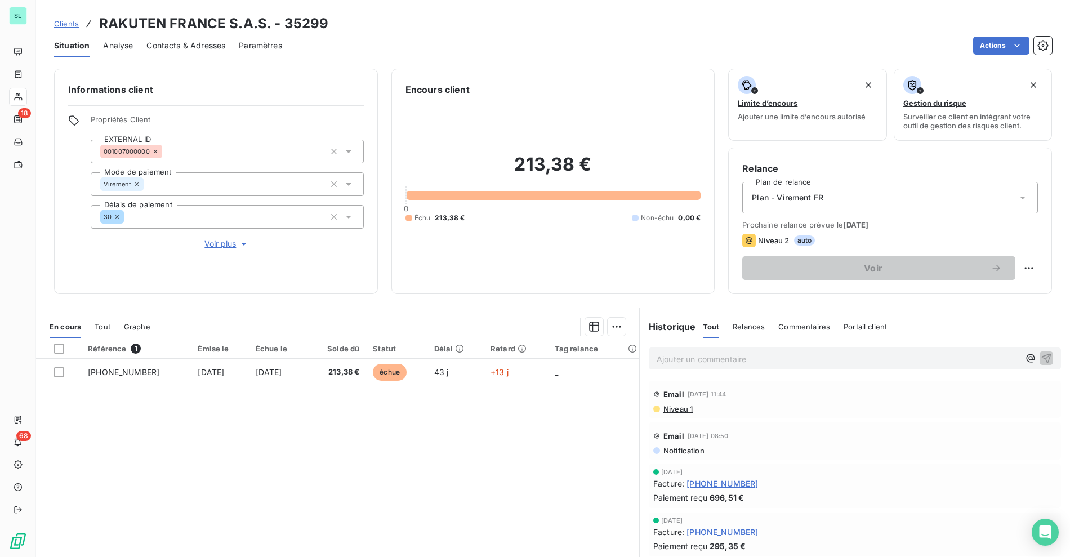
click at [78, 23] on div "Clients RAKUTEN FRANCE S.A.S. - 35299" at bounding box center [191, 24] width 274 height 20
click at [52, 22] on div "Clients RAKUTEN FRANCE S.A.S. - 35299" at bounding box center [553, 24] width 1034 height 20
click at [72, 21] on span "Clients" at bounding box center [66, 23] width 25 height 9
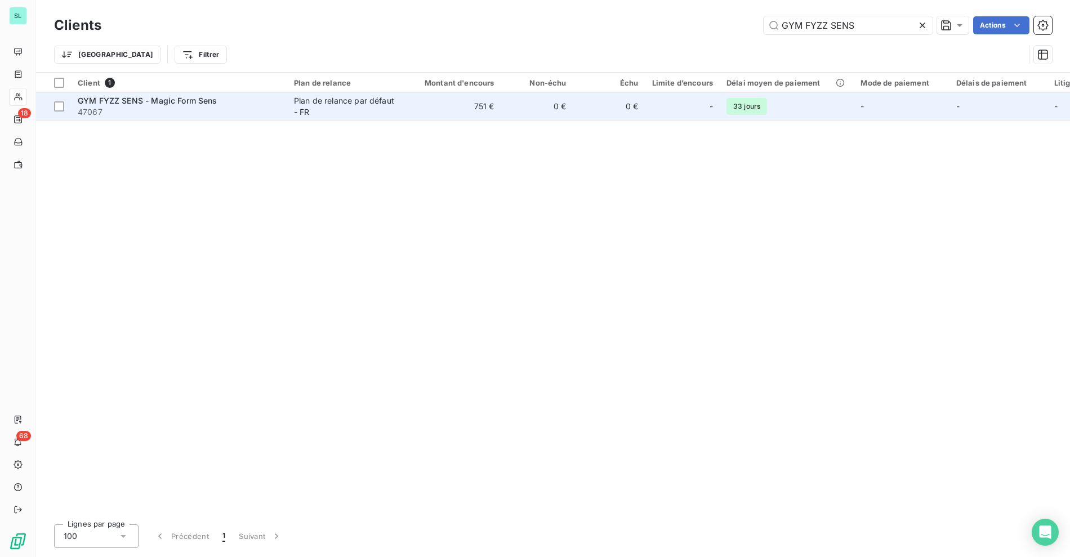
type input "GYM FYZZ SENS"
click at [157, 115] on span "47067" at bounding box center [179, 111] width 203 height 11
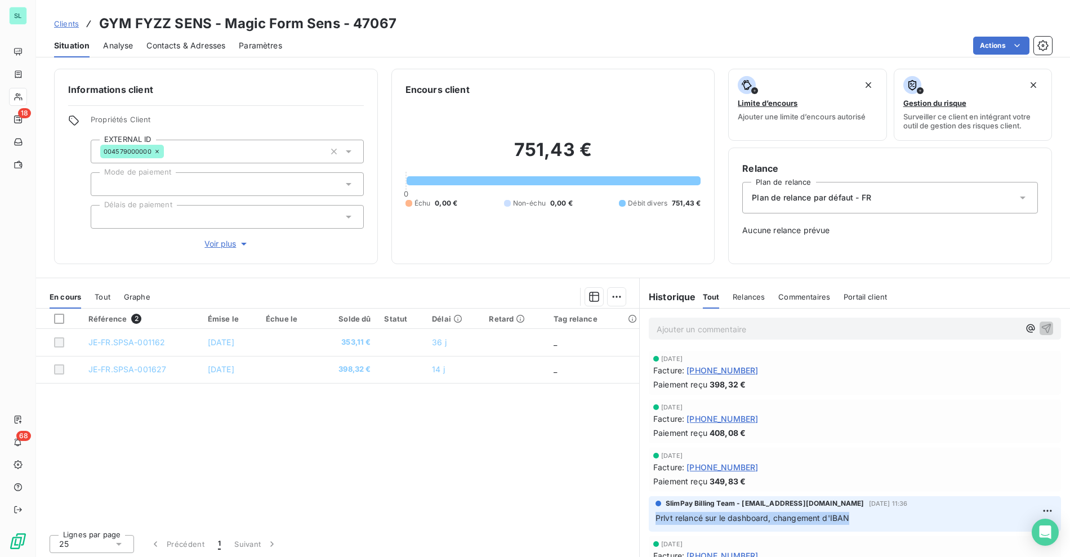
drag, startPoint x: 823, startPoint y: 520, endPoint x: 650, endPoint y: 521, distance: 172.9
click at [655, 521] on p "Prlvt relancé sur le dashboard, changement d'IBAN" at bounding box center [854, 518] width 399 height 13
click at [655, 520] on span "Prlvt relancé sur le dashboard, changement d'IBAN" at bounding box center [752, 518] width 194 height 10
click at [739, 519] on span "Prlvt relancé sur le dashboard, changement d'IBAN" at bounding box center [752, 518] width 194 height 10
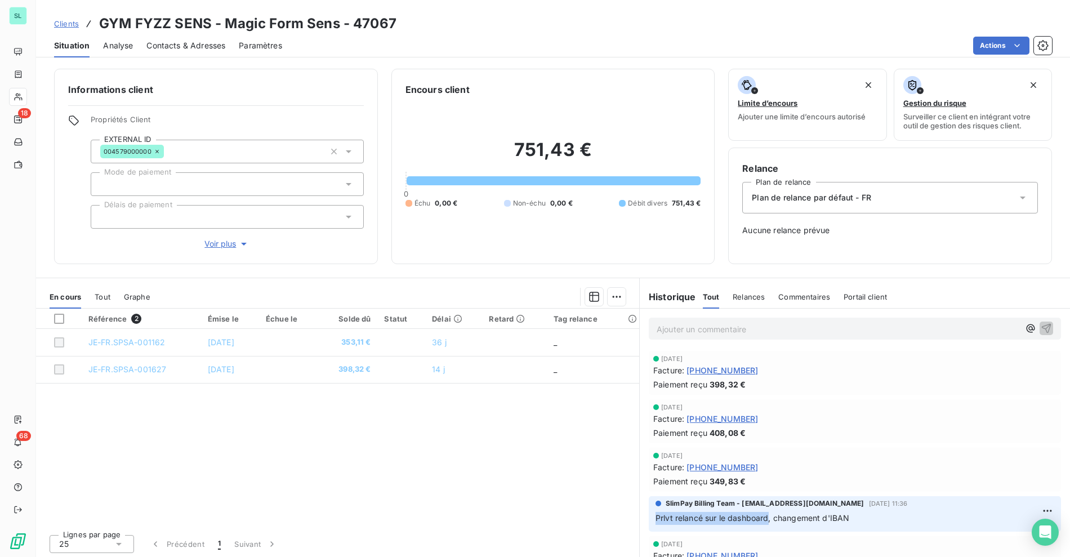
copy span "Prlvt relancé sur le dashboard"
click at [669, 324] on p "Ajouter un commentaire ﻿" at bounding box center [838, 329] width 363 height 14
click at [657, 324] on span "Prlvt relancé sur le dashboard" at bounding box center [713, 328] width 113 height 10
copy span "14/10 Prlvt relancé sur le dashboard"
click at [343, 408] on div "Référence 2 Émise le Échue le Solde dû Statut Délai Retard Tag relance JE-FR.SP…" at bounding box center [337, 417] width 603 height 217
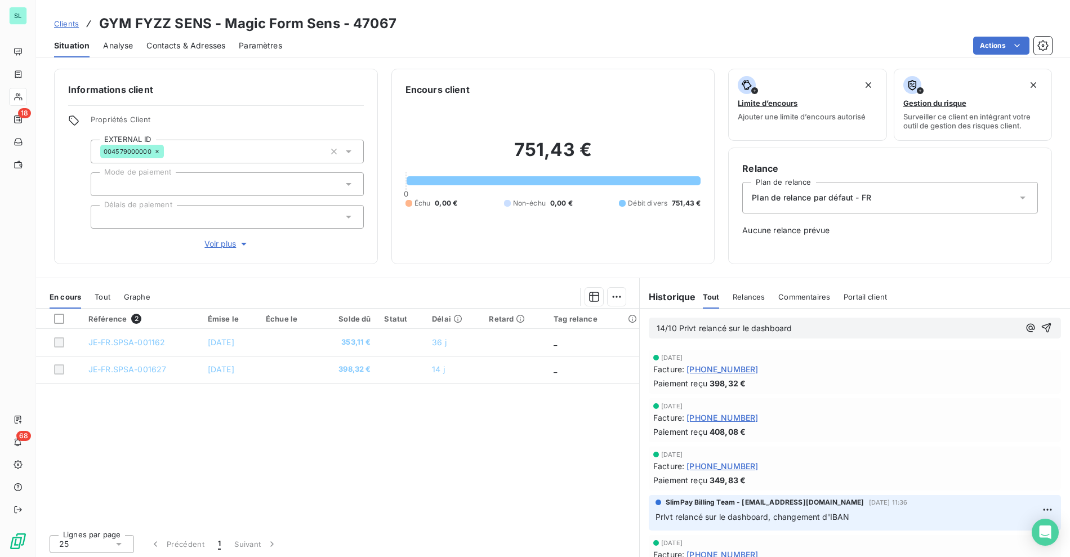
click at [362, 417] on div "Référence 2 Émise le Échue le Solde dû Statut Délai Retard Tag relance JE-FR.SP…" at bounding box center [337, 417] width 603 height 217
drag, startPoint x: 543, startPoint y: 152, endPoint x: 620, endPoint y: 149, distance: 76.6
click at [620, 149] on h2 "751,43 €" at bounding box center [553, 156] width 296 height 34
click at [820, 335] on div "14/10 Prlvt relancé sur le dashboard" at bounding box center [855, 328] width 412 height 21
click at [820, 328] on p "14/10 Prlvt relancé sur le dashboard" at bounding box center [838, 328] width 363 height 13
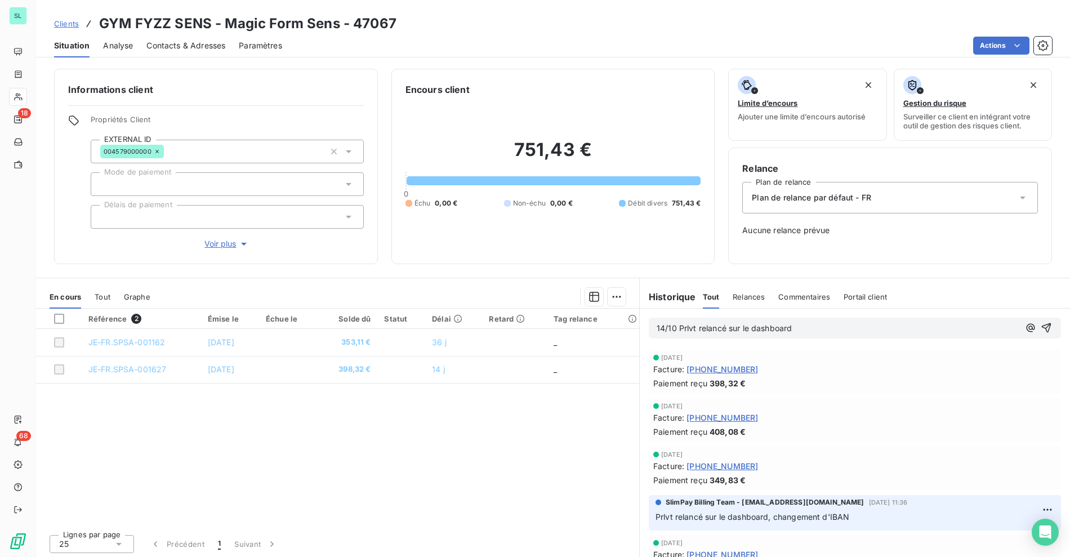
click at [713, 328] on span "14/10 Prlvt relancé sur le dashboard" at bounding box center [724, 328] width 135 height 10
copy span "14/10 Prlvt relancé sur le dashboard"
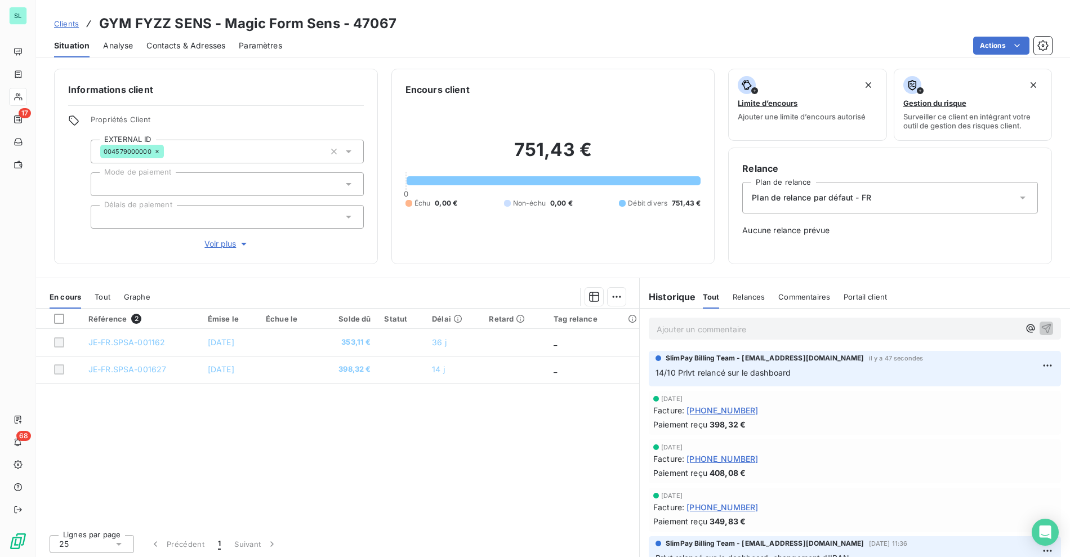
click at [389, 454] on div "Référence 2 Émise le Échue le Solde dû Statut Délai Retard Tag relance JE-FR.SP…" at bounding box center [337, 417] width 603 height 217
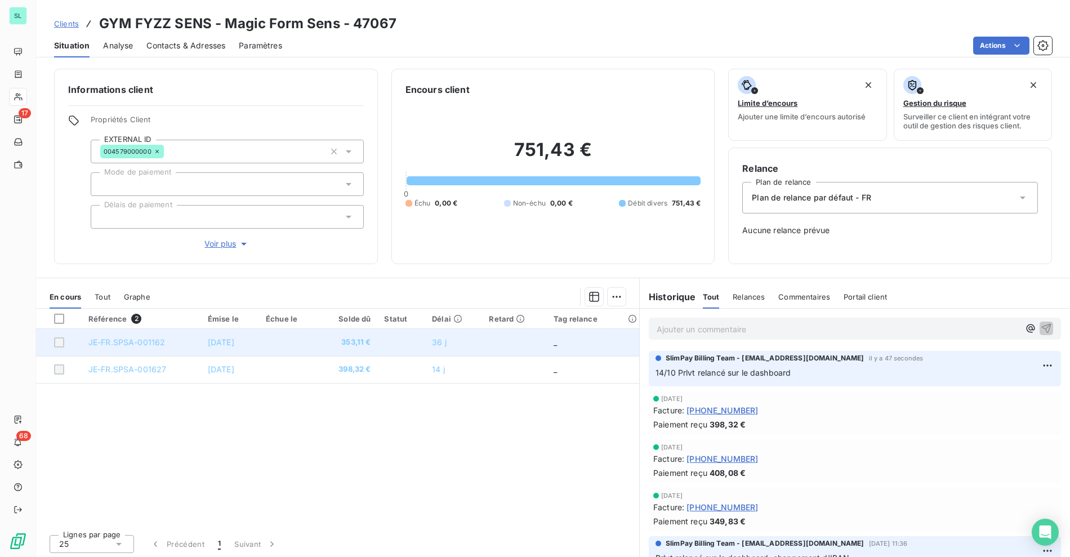
click at [466, 337] on td "36 j" at bounding box center [453, 342] width 57 height 27
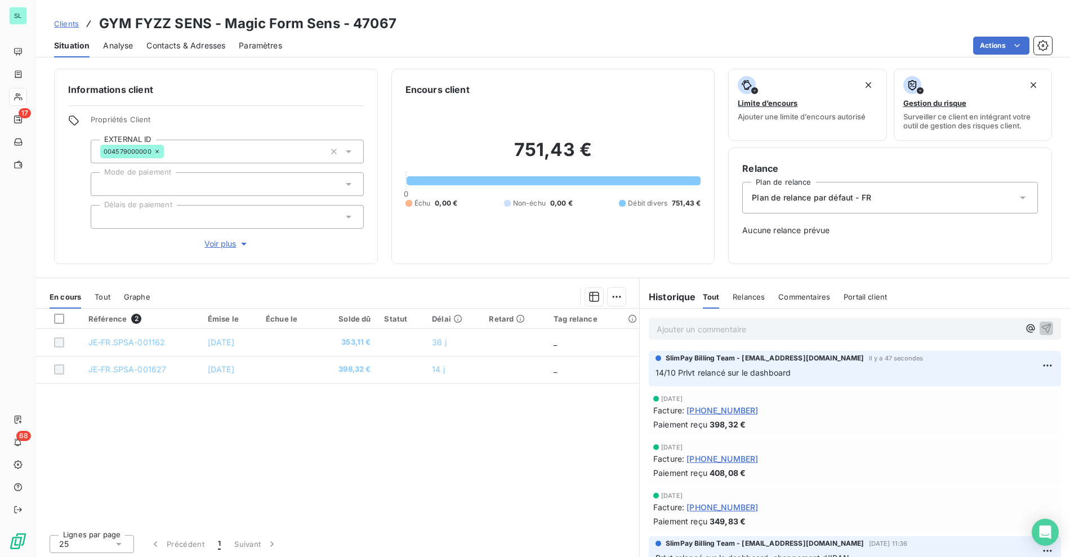
click at [623, 16] on div "Clients GYM FYZZ SENS - Magic Form Sens - 47067" at bounding box center [553, 24] width 1034 height 20
click at [60, 24] on span "Clients" at bounding box center [66, 23] width 25 height 9
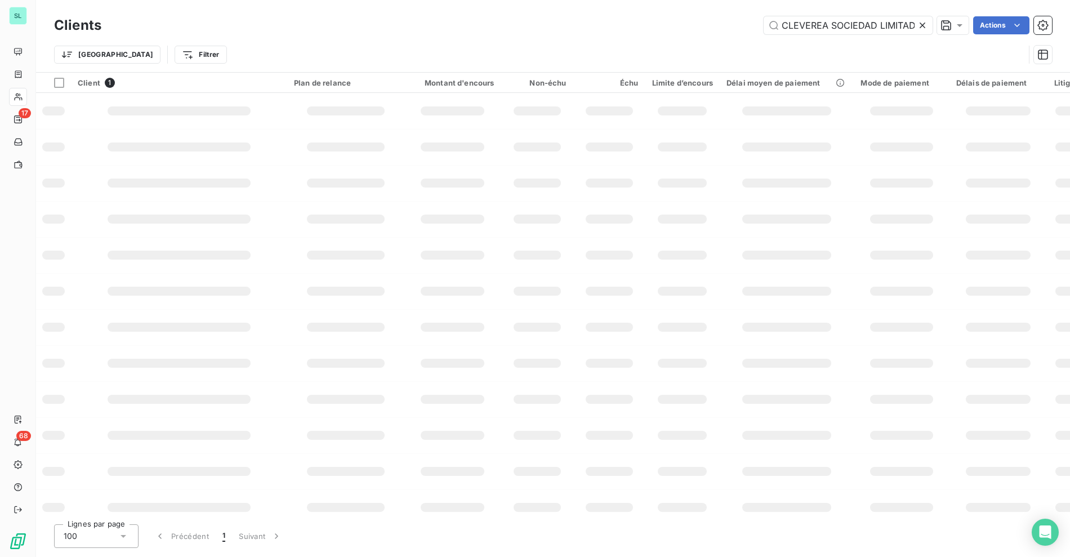
scroll to position [0, 6]
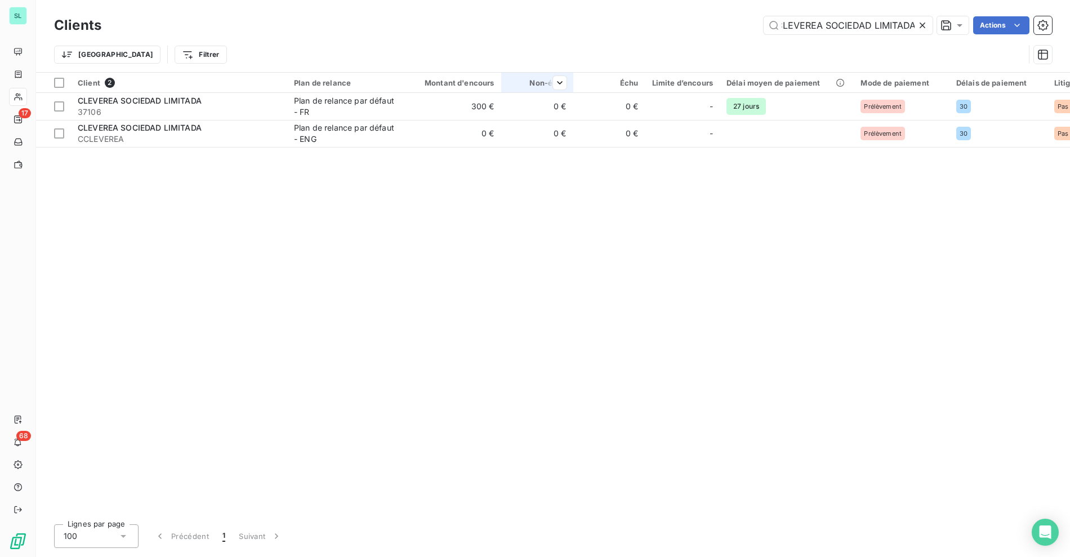
type input "CLEVEREA SOCIEDAD LIMITADA"
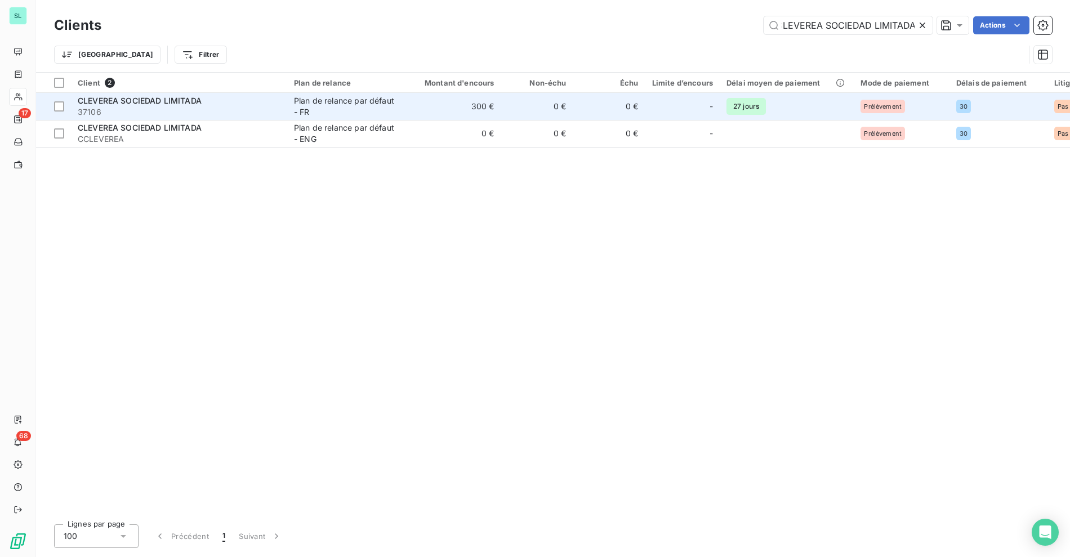
click at [276, 108] on span "37106" at bounding box center [179, 111] width 203 height 11
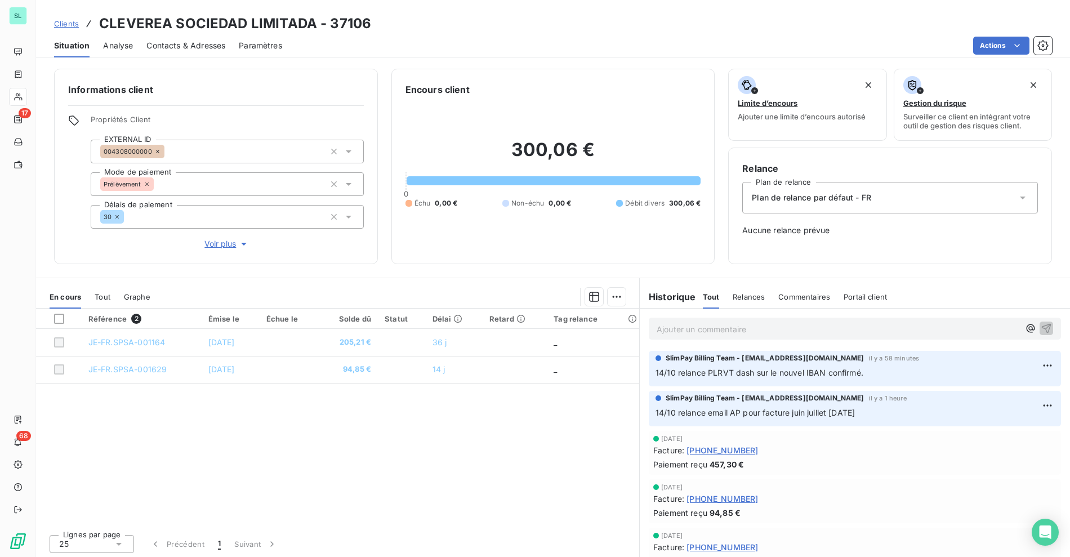
drag, startPoint x: 403, startPoint y: 450, endPoint x: 410, endPoint y: 450, distance: 6.8
click at [403, 450] on div "Référence 2 Émise le Échue le Solde dû Statut Délai Retard Tag relance JE-FR.SP…" at bounding box center [337, 417] width 603 height 217
click at [497, 454] on div "Référence 2 Émise le Échue le Solde dû Statut Délai Retard Tag relance JE-FR.SP…" at bounding box center [337, 417] width 603 height 217
click at [737, 17] on div "Clients CLEVEREA SOCIEDAD LIMITADA - 37106" at bounding box center [553, 24] width 1034 height 20
click at [65, 30] on div "Clients CLEVEREA SOCIEDAD LIMITADA - 37106" at bounding box center [212, 24] width 317 height 20
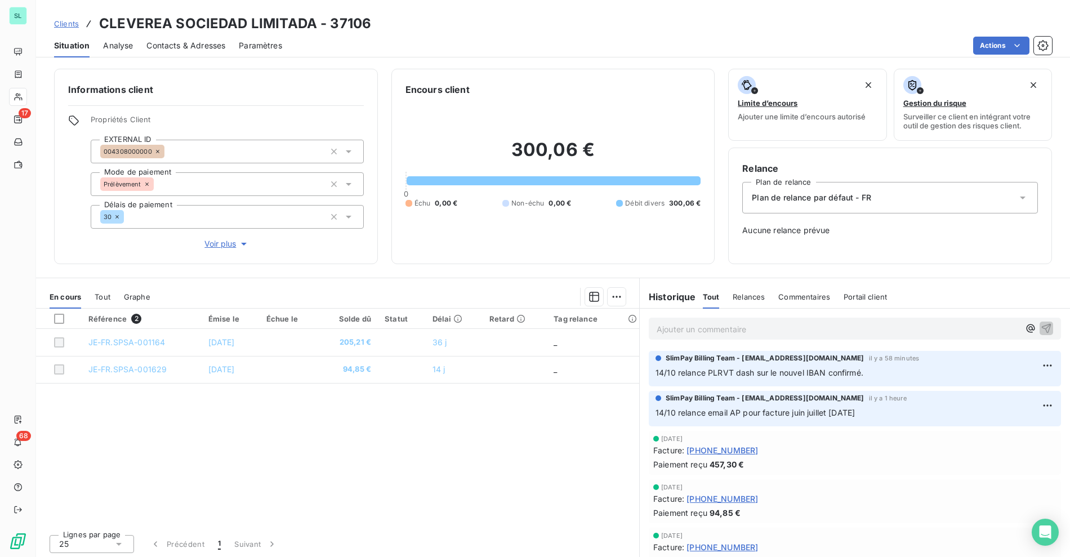
click at [62, 28] on span "Clients" at bounding box center [66, 23] width 25 height 9
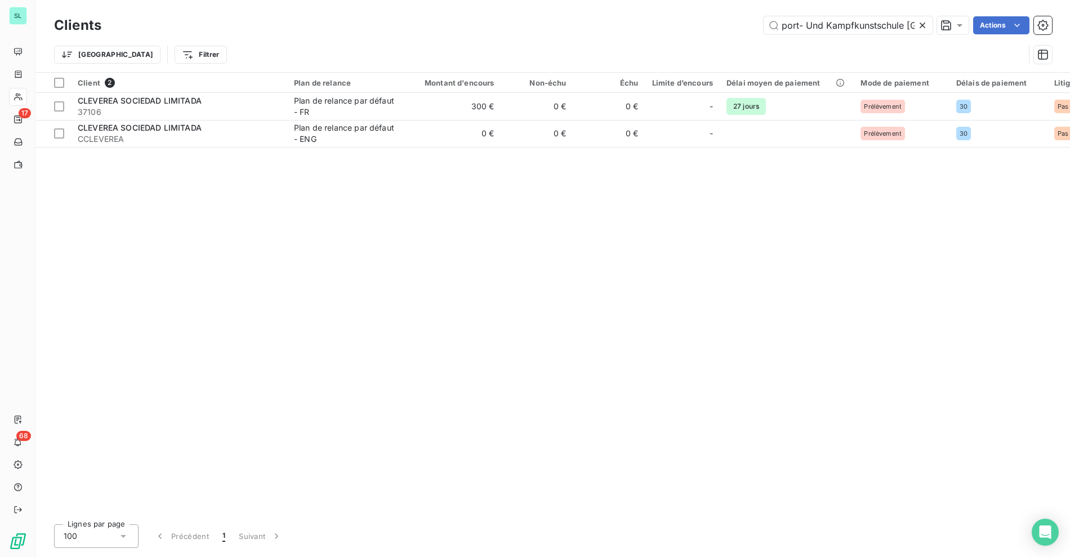
scroll to position [0, 25]
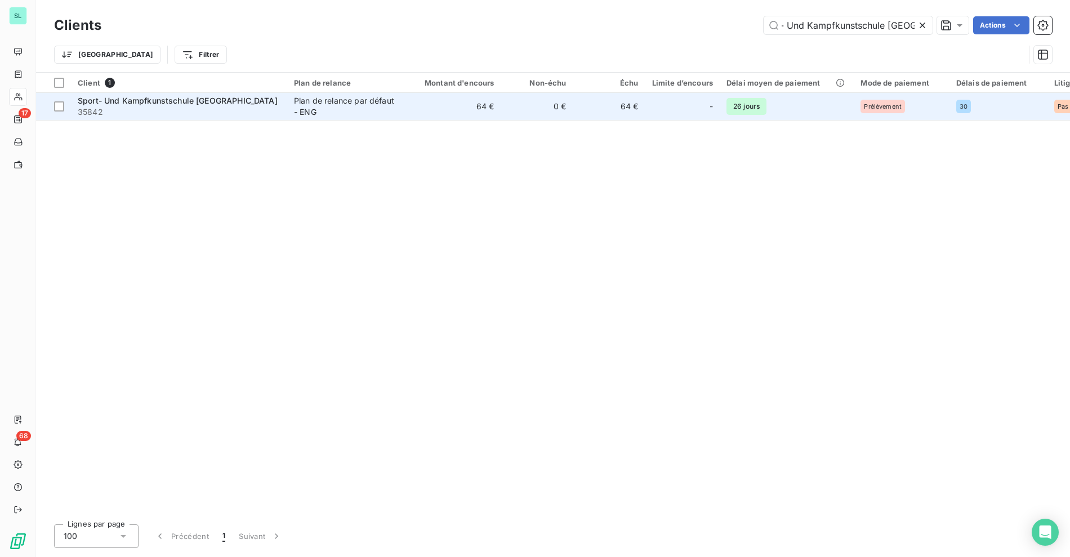
type input "Sport- Und Kampfkunstschule Szabo"
click at [320, 110] on div "Plan de relance par défaut - ENG" at bounding box center [346, 106] width 104 height 23
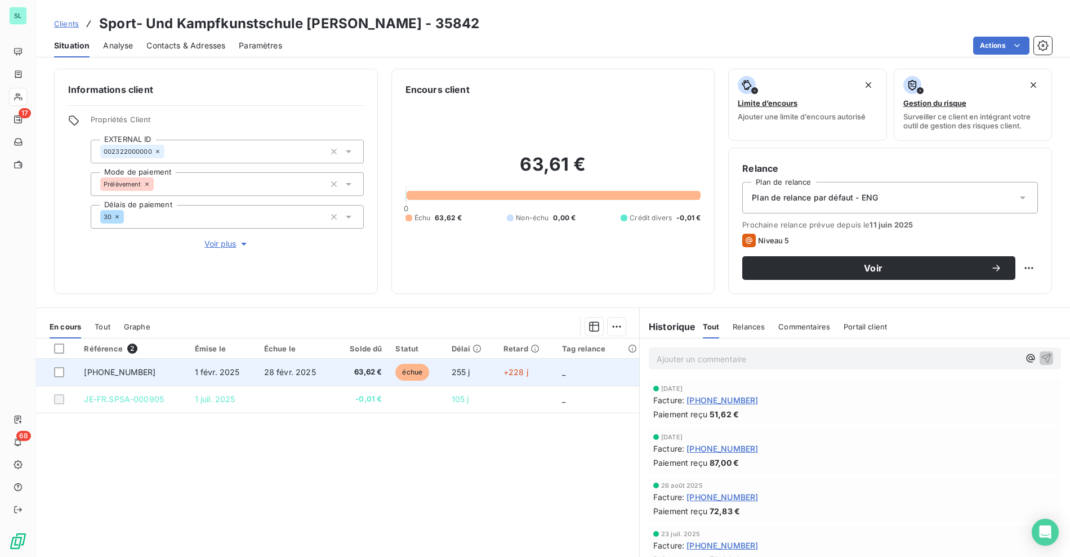
click at [503, 370] on span "+228 j" at bounding box center [515, 372] width 25 height 10
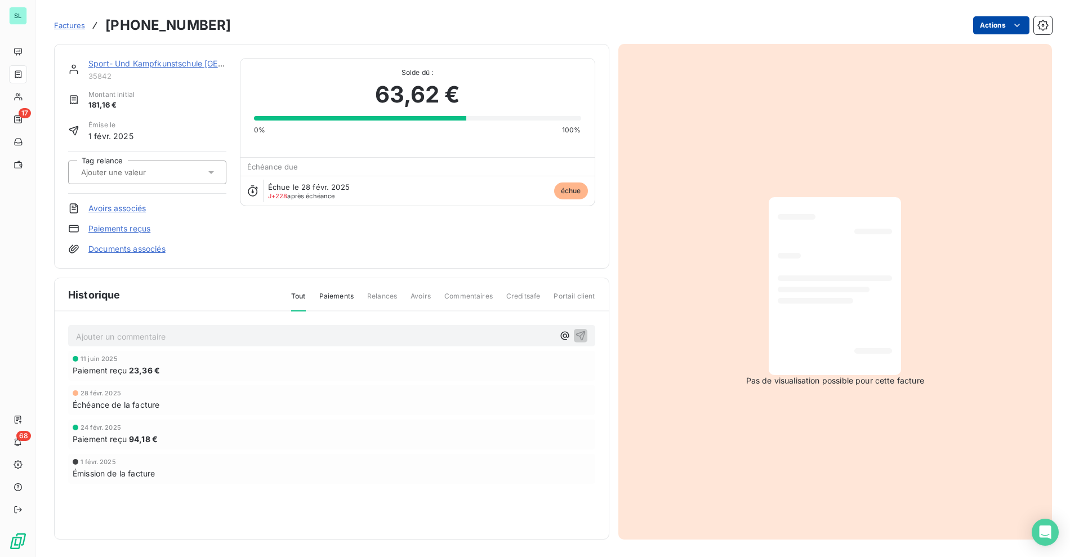
click at [987, 31] on html "SL 17 68 Factures 25-01-0108505 Actions Sport- Und Kampfkunstschule Szabo 35842…" at bounding box center [535, 278] width 1070 height 557
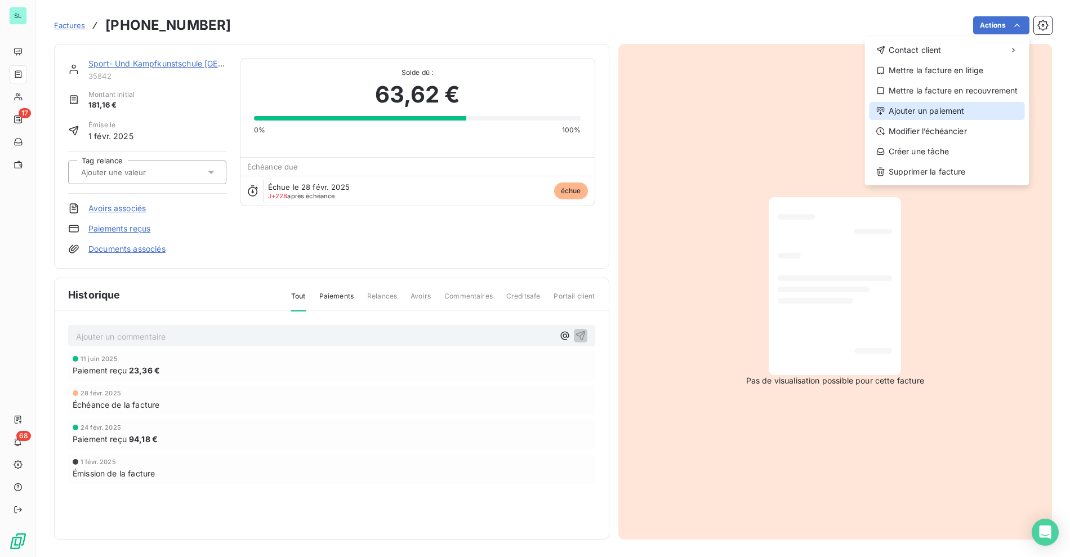
click at [946, 109] on div "Ajouter un paiement" at bounding box center [946, 111] width 155 height 18
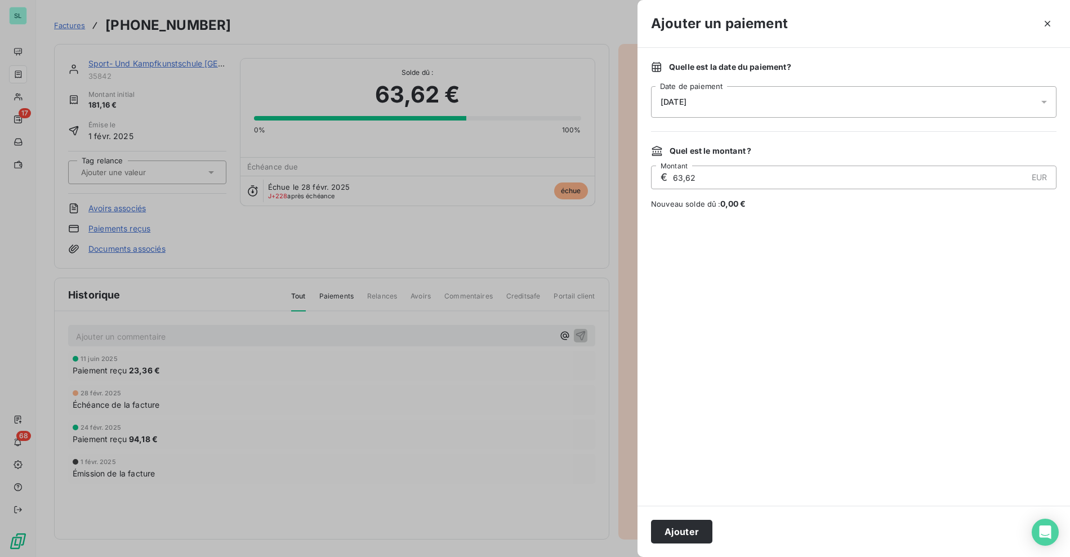
click at [691, 108] on div "[DATE]" at bounding box center [853, 102] width 405 height 32
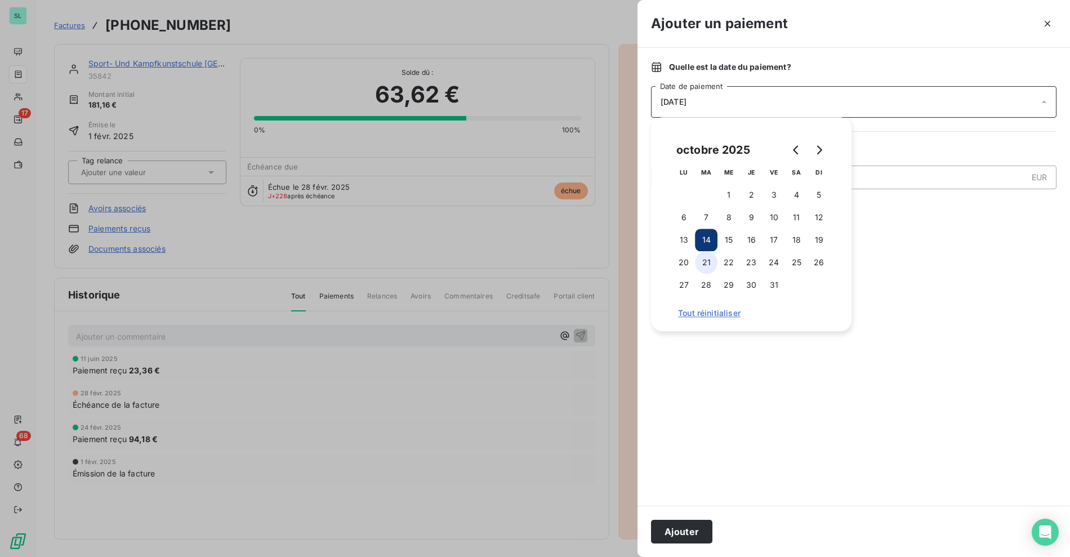
click at [715, 264] on button "21" at bounding box center [706, 262] width 23 height 23
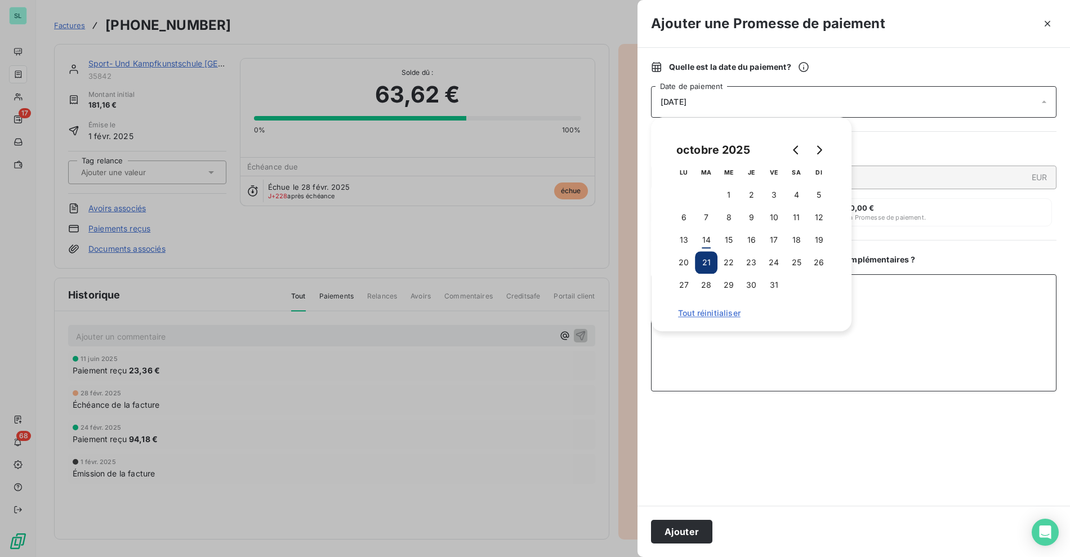
click at [967, 318] on textarea "Ajouter un commentaire ( facultatif )" at bounding box center [853, 332] width 405 height 117
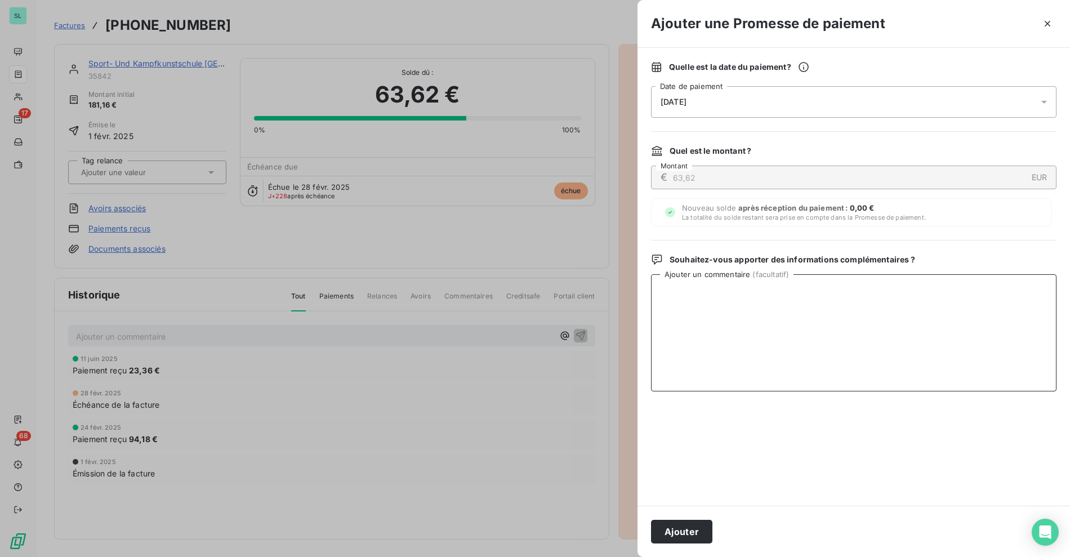
paste textarea "14/10 Prlvt relancé sur le dashboard"
type textarea "14/10 Prlvt relancé sur le dashboard"
click at [666, 530] on button "Ajouter" at bounding box center [681, 532] width 61 height 24
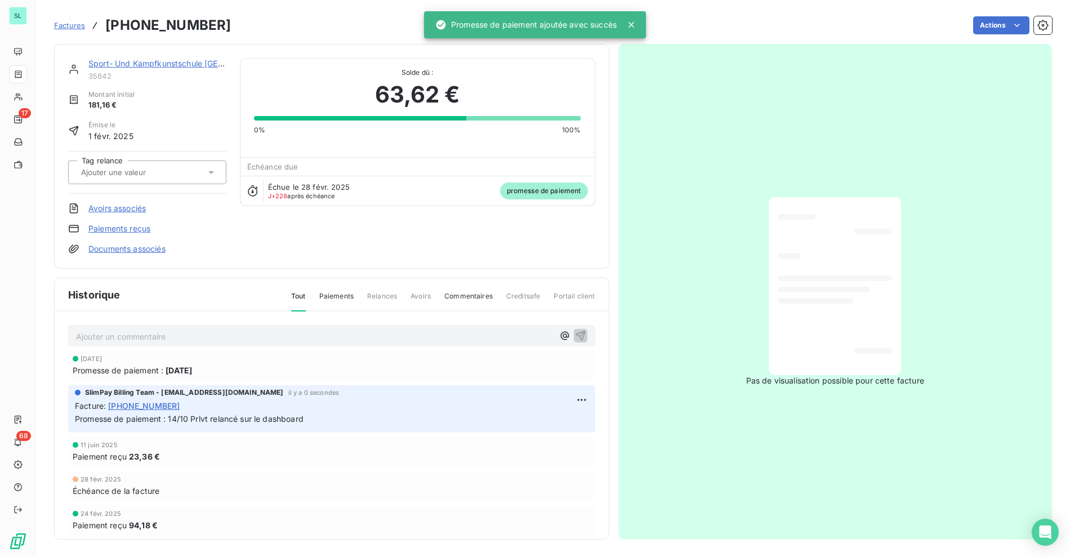
click at [274, 45] on div "Sport- Und Kampfkunstschule Szabo 35842 Montant initial 181,16 € Émise le 1 fév…" at bounding box center [331, 156] width 555 height 225
click at [113, 60] on link "Sport- Und Kampfkunstschule Szabo" at bounding box center [187, 64] width 198 height 10
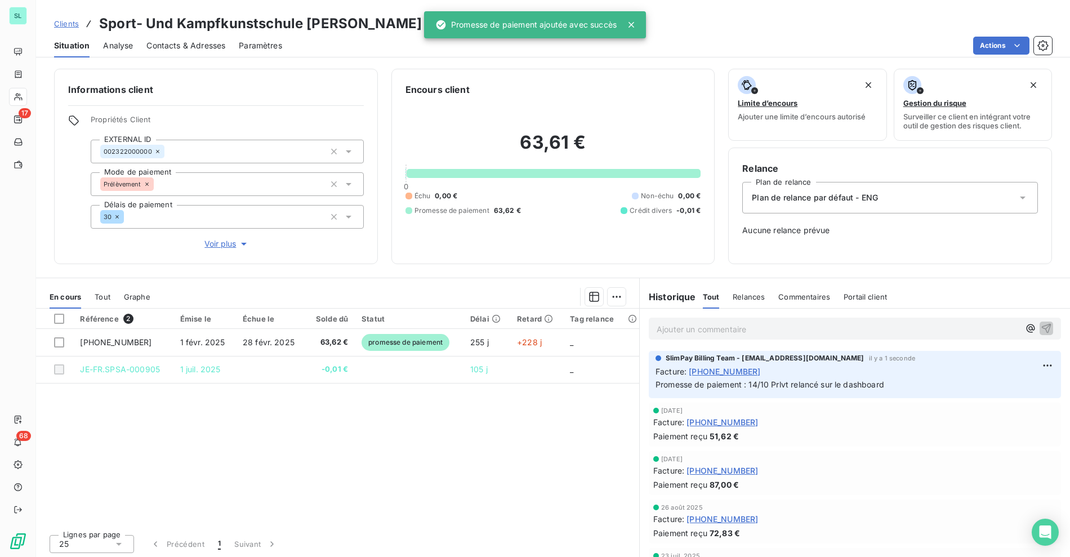
click at [422, 417] on div "Référence 2 Émise le Échue le Solde dû Statut Délai Retard Tag relance 25-01-01…" at bounding box center [337, 417] width 603 height 217
click at [562, 418] on div "Référence 2 Émise le Échue le Solde dû Statut Délai Retard Tag relance 25-01-01…" at bounding box center [337, 417] width 603 height 217
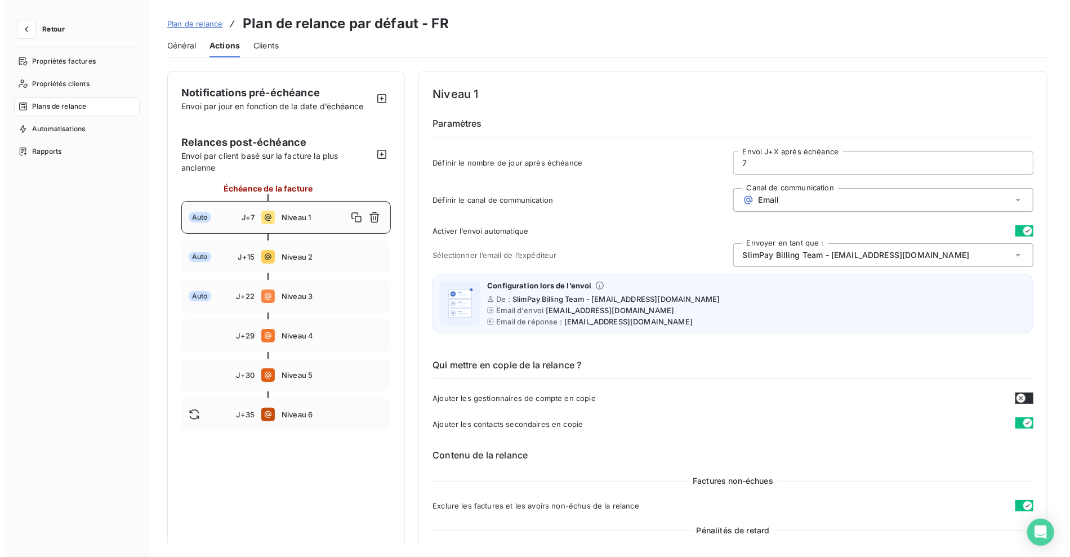
scroll to position [578, 0]
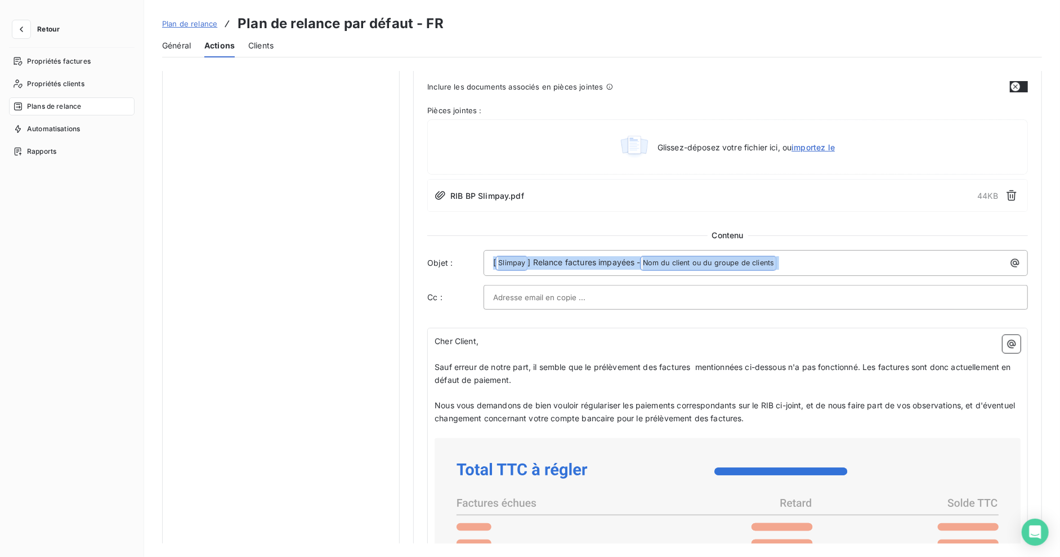
click at [34, 30] on button "Retour" at bounding box center [39, 29] width 60 height 18
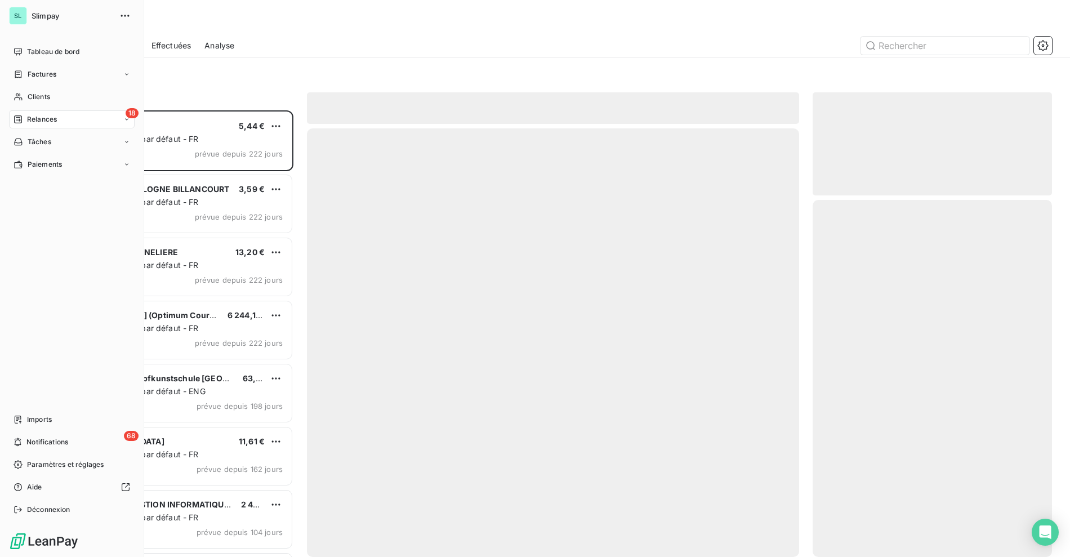
scroll to position [437, 230]
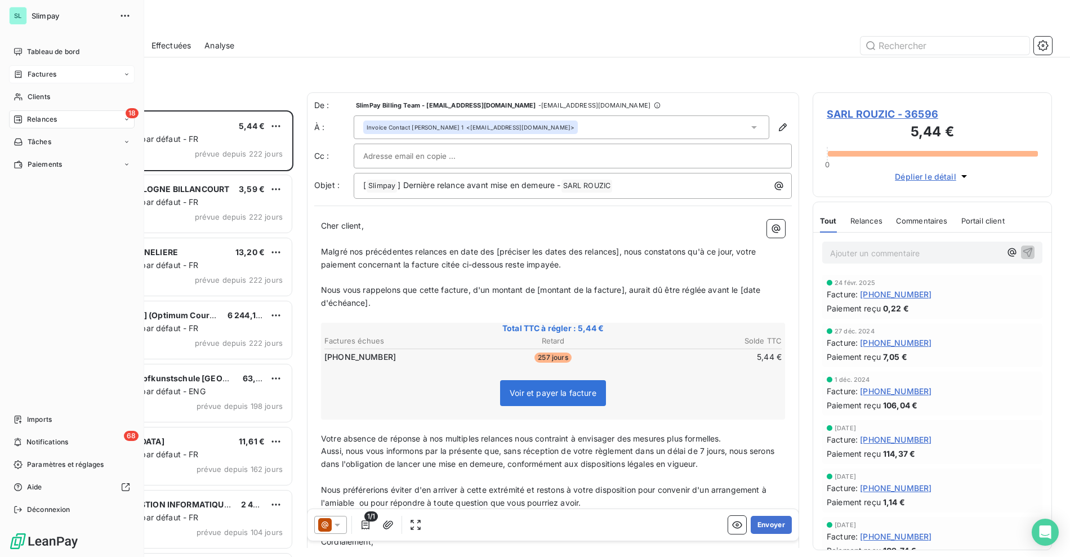
click at [33, 75] on span "Factures" at bounding box center [42, 74] width 29 height 10
click at [44, 166] on span "Clients" at bounding box center [39, 164] width 23 height 10
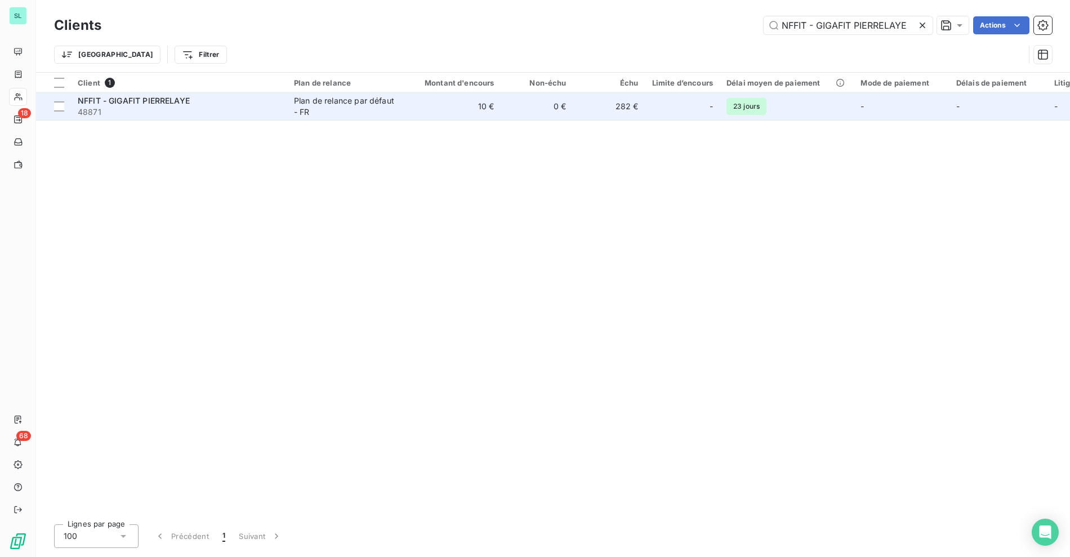
type input "NFFIT - GIGAFIT PIERRELAYE"
click at [318, 109] on div "Plan de relance par défaut - FR" at bounding box center [346, 106] width 104 height 23
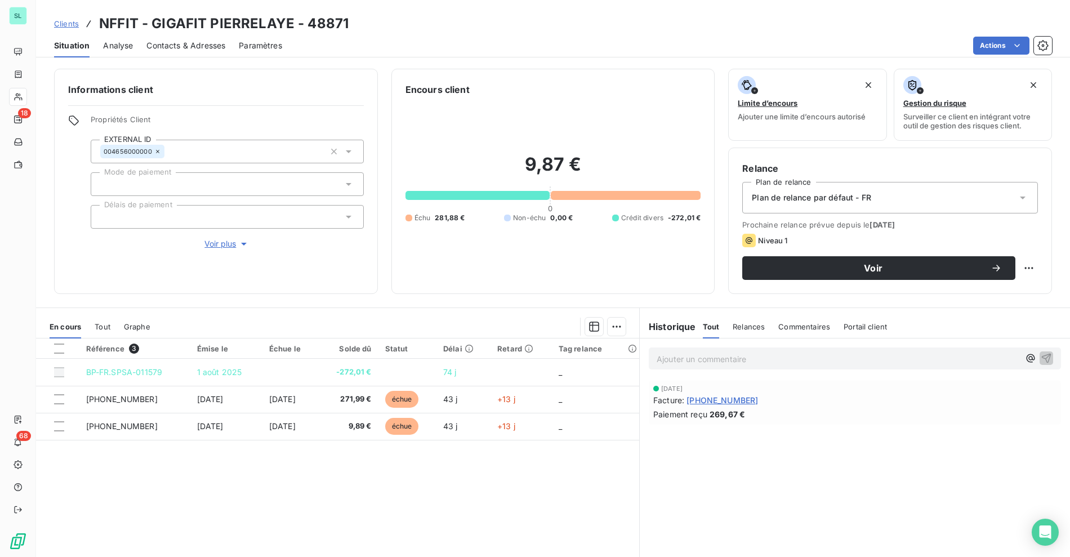
click at [679, 368] on div "Ajouter un commentaire ﻿" at bounding box center [855, 358] width 412 height 22
click at [682, 365] on div "Ajouter un commentaire ﻿" at bounding box center [855, 358] width 412 height 22
click at [688, 352] on div "Ajouter un commentaire ﻿" at bounding box center [855, 358] width 412 height 22
click at [687, 354] on p "Ajouter un commentaire ﻿" at bounding box center [838, 359] width 363 height 14
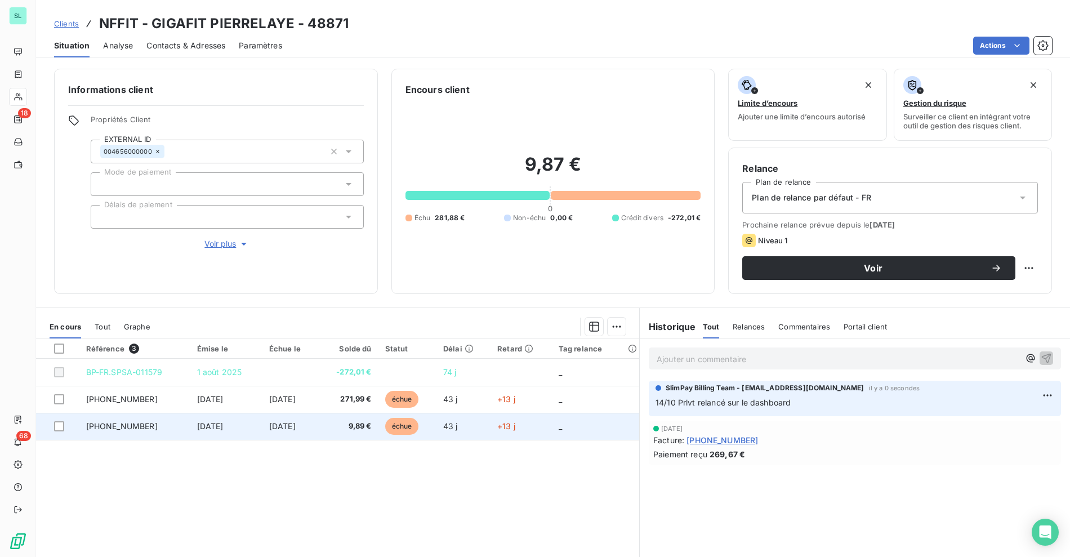
drag, startPoint x: 443, startPoint y: 396, endPoint x: 434, endPoint y: 414, distance: 20.1
click at [443, 396] on td "43 j" at bounding box center [463, 399] width 54 height 27
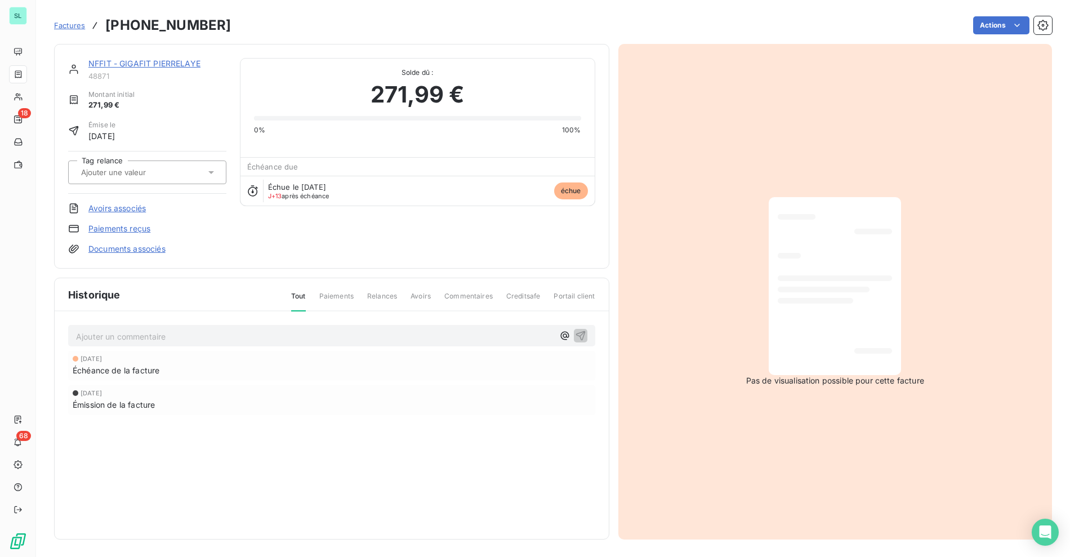
click at [998, 26] on html "SL 18 68 Factures [PHONE_NUMBER] Actions NFFIT - GIGAFIT PIERRELAYE 48871 Monta…" at bounding box center [535, 278] width 1070 height 557
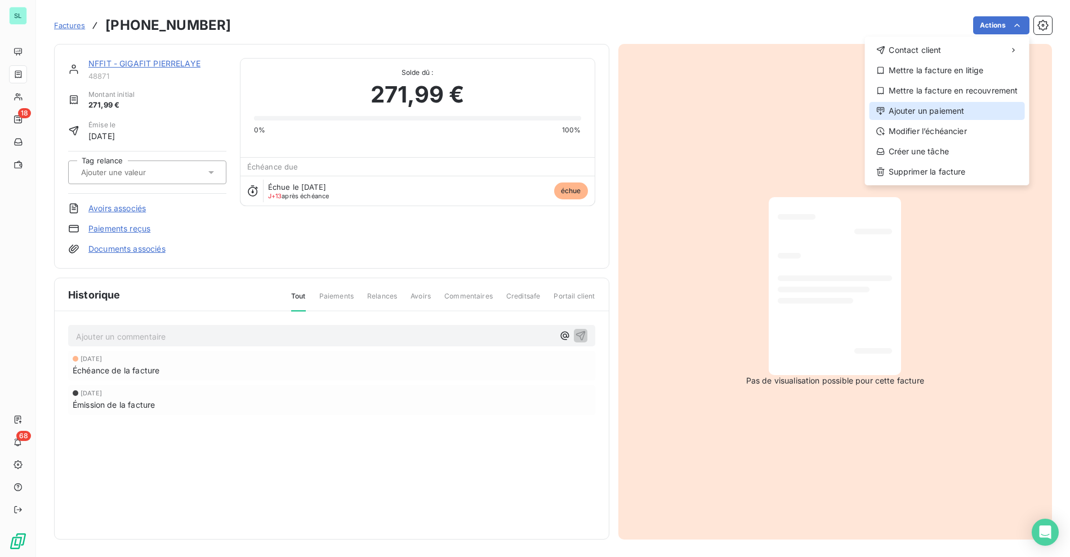
click at [937, 108] on div "Ajouter un paiement" at bounding box center [946, 111] width 155 height 18
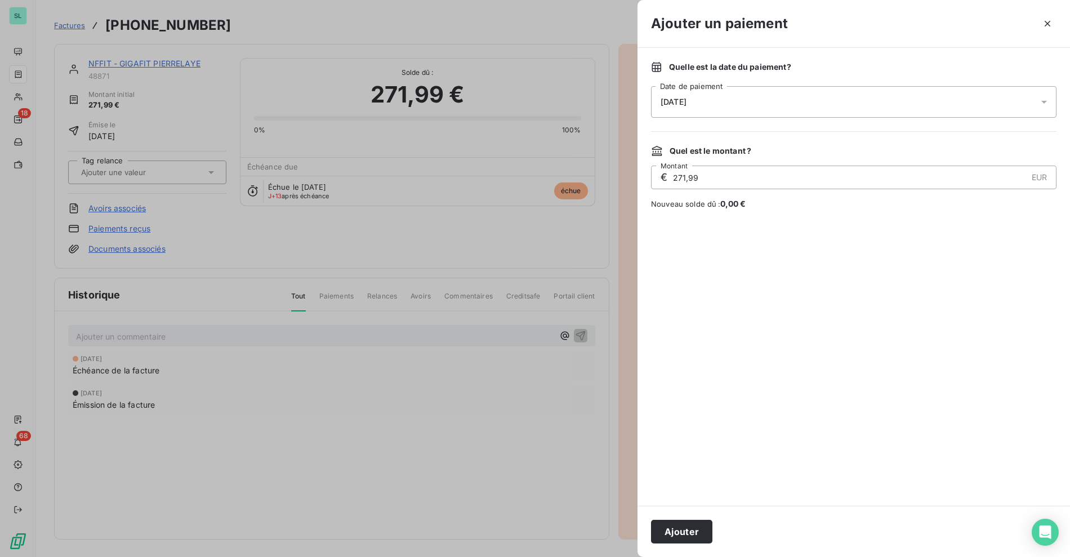
click at [686, 99] on span "[DATE]" at bounding box center [673, 101] width 26 height 9
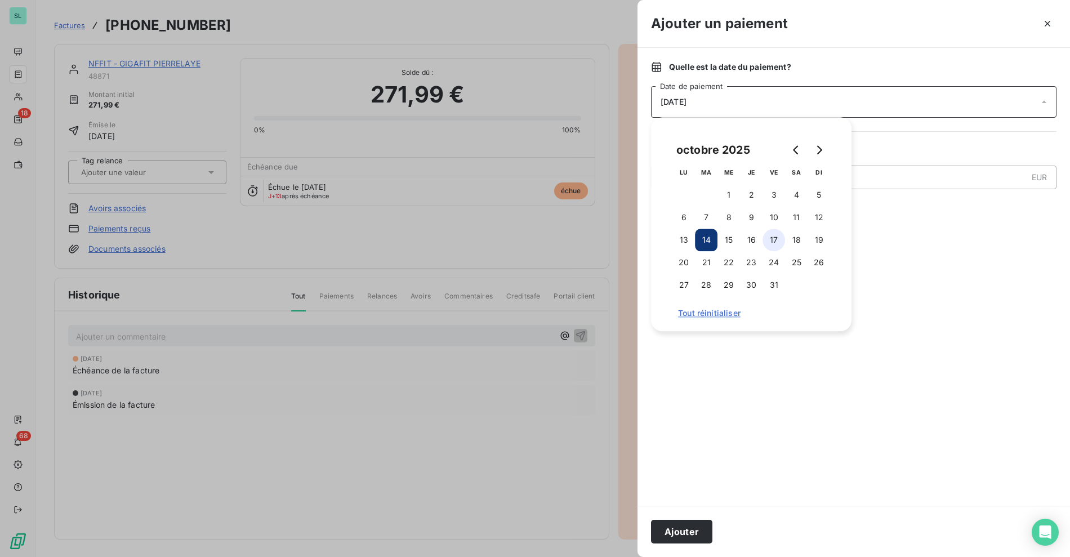
click at [775, 240] on button "17" at bounding box center [773, 240] width 23 height 23
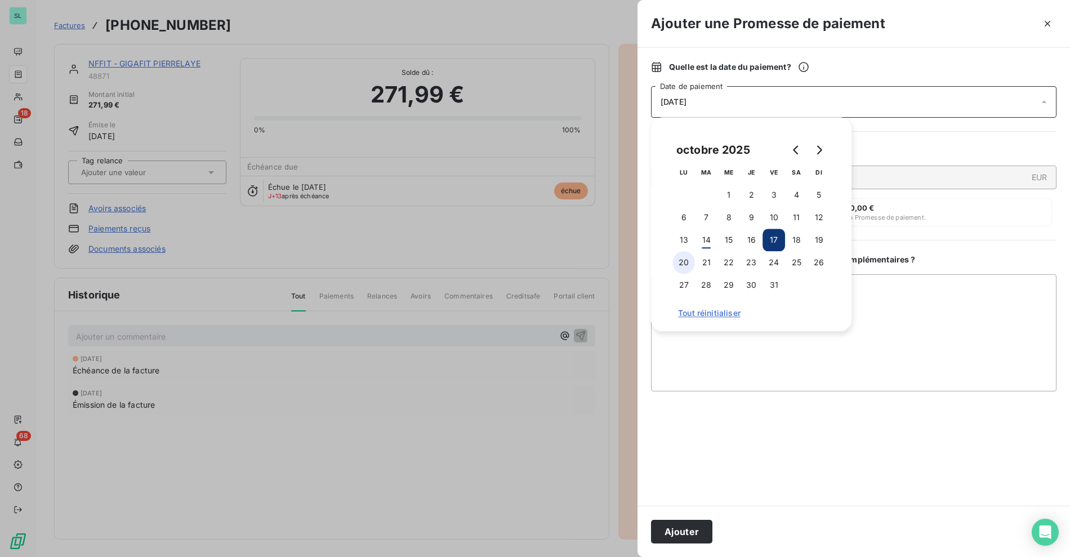
click at [681, 259] on button "20" at bounding box center [683, 262] width 23 height 23
click at [708, 259] on button "21" at bounding box center [706, 262] width 23 height 23
drag, startPoint x: 722, startPoint y: 370, endPoint x: 775, endPoint y: 353, distance: 56.1
click at [721, 370] on textarea "Ajouter un commentaire ( facultatif )" at bounding box center [853, 332] width 405 height 117
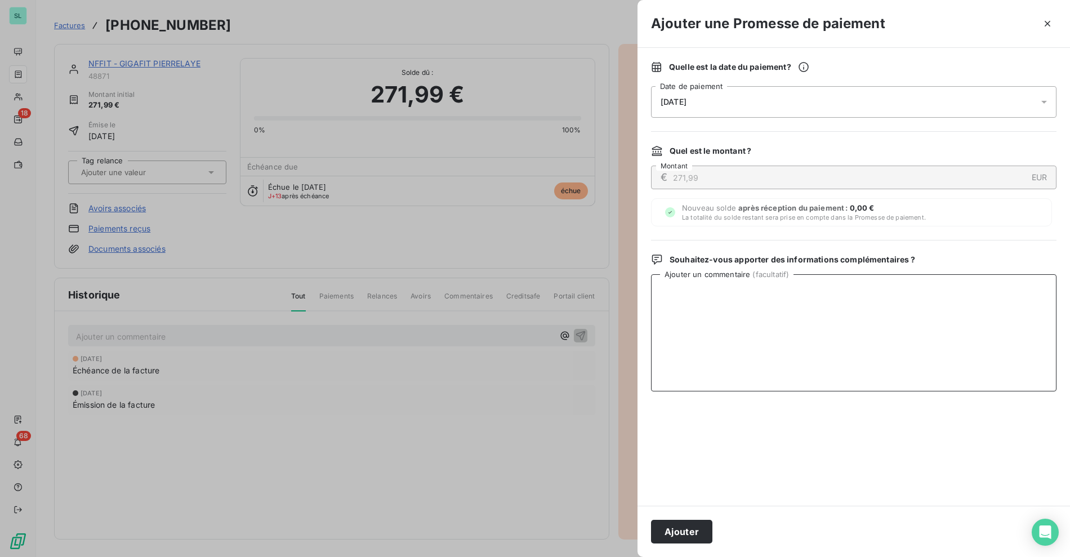
click at [776, 352] on textarea "Ajouter un commentaire ( facultatif )" at bounding box center [853, 332] width 405 height 117
paste textarea "14/10 Prlvt relancé sur le dashboard"
type textarea "14/10 Prlvt relancé sur le dashboard"
click at [672, 529] on button "Ajouter" at bounding box center [681, 532] width 61 height 24
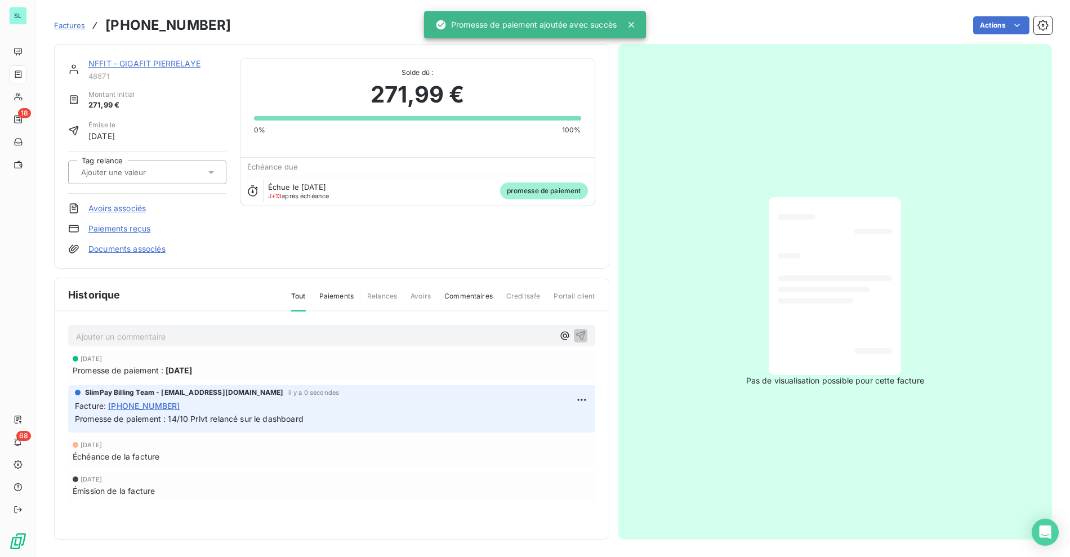
click at [123, 64] on link "NFFIT - GIGAFIT PIERRELAYE" at bounding box center [144, 64] width 112 height 10
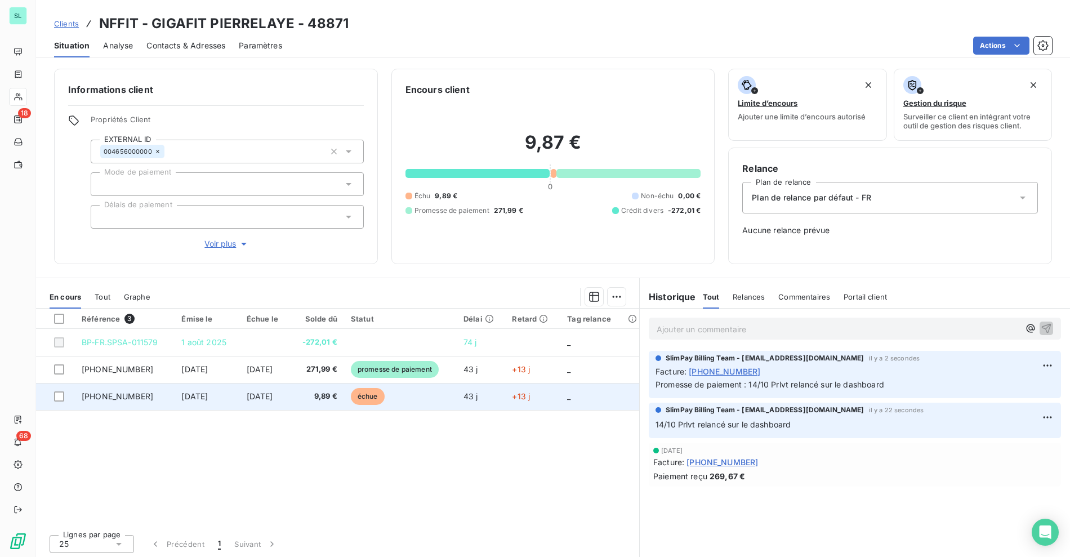
click at [327, 395] on span "9,89 €" at bounding box center [317, 396] width 41 height 11
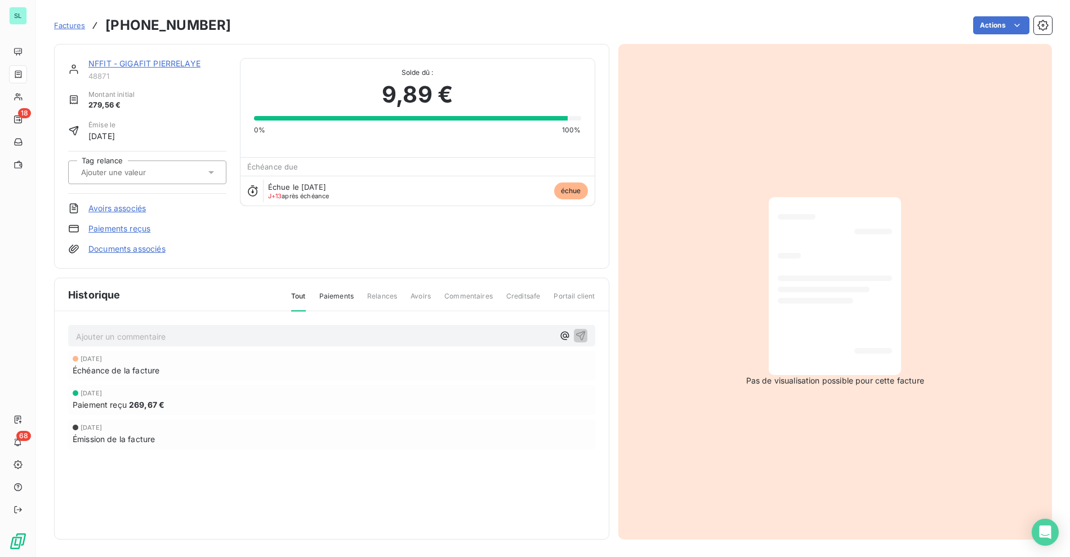
click at [983, 37] on div "Factures [PHONE_NUMBER] Actions" at bounding box center [553, 26] width 998 height 24
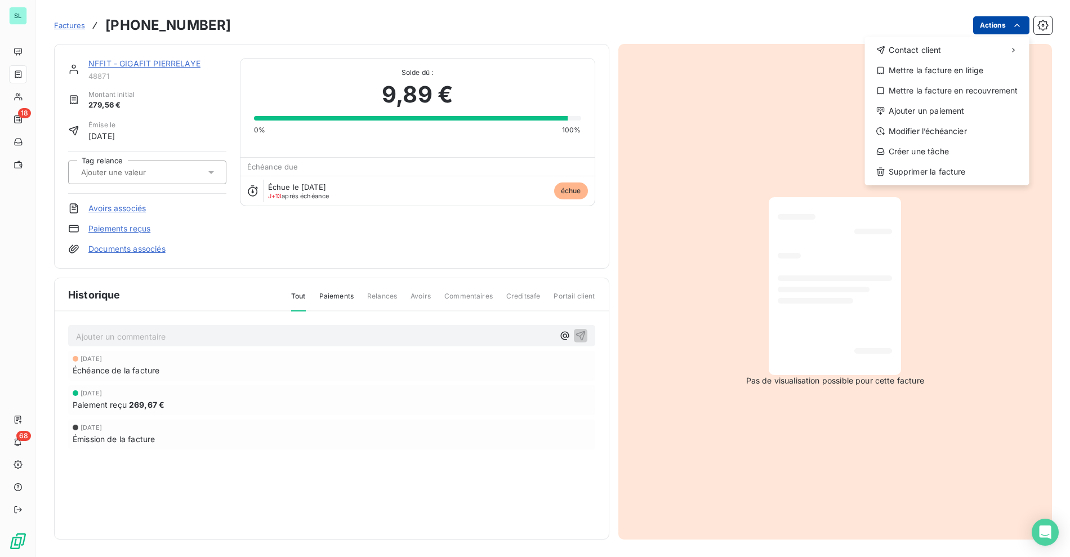
click at [984, 28] on html "SL 18 68 Factures [PHONE_NUMBER] Actions Contact client Mettre la facture en li…" at bounding box center [535, 278] width 1070 height 557
click at [923, 110] on div "Ajouter un paiement" at bounding box center [946, 111] width 155 height 18
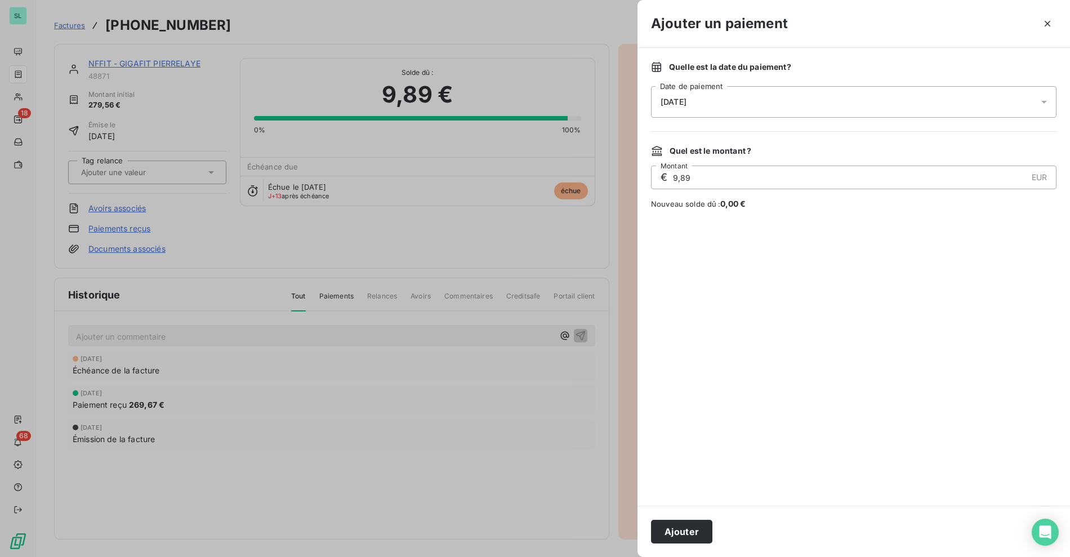
click at [686, 81] on div "Quelle est la date du paiement ? [DATE] Date de paiement" at bounding box center [853, 89] width 405 height 56
click at [686, 89] on div "[DATE]" at bounding box center [853, 102] width 405 height 32
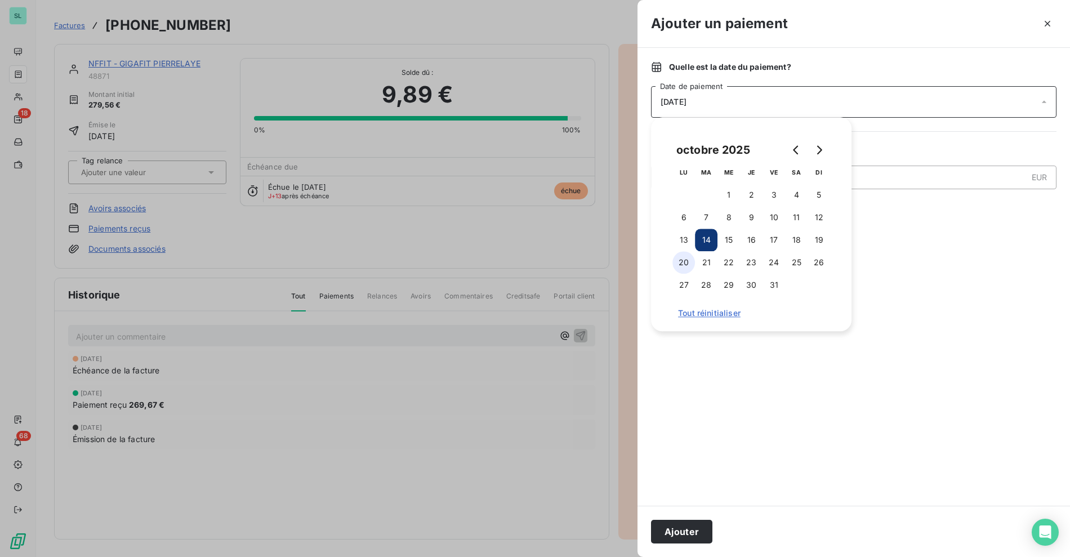
click at [680, 268] on button "20" at bounding box center [683, 262] width 23 height 23
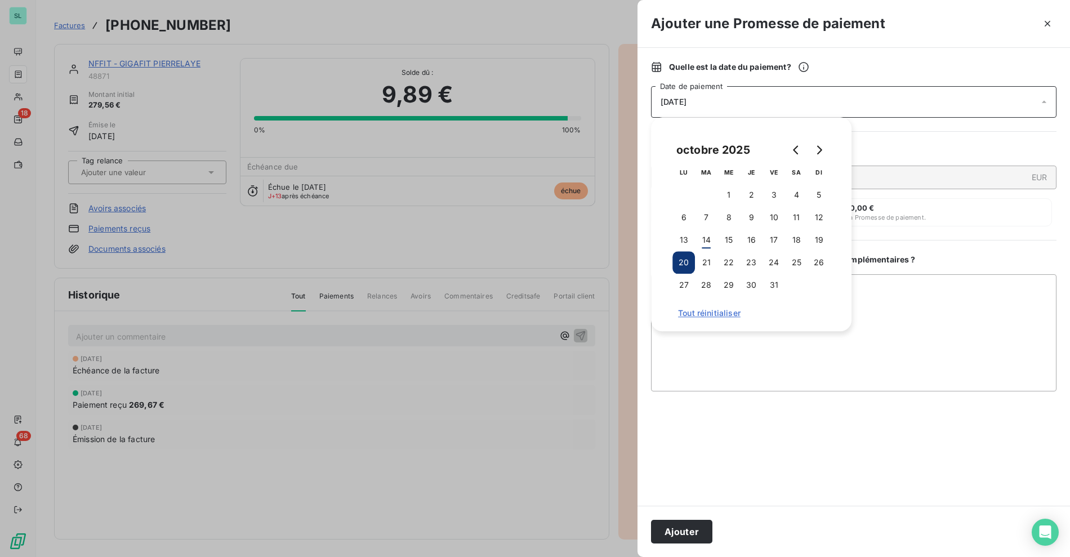
drag, startPoint x: 709, startPoint y: 257, endPoint x: 735, endPoint y: 300, distance: 49.7
click at [709, 257] on button "21" at bounding box center [706, 262] width 23 height 23
click at [718, 372] on textarea "Ajouter un commentaire ( facultatif )" at bounding box center [853, 332] width 405 height 117
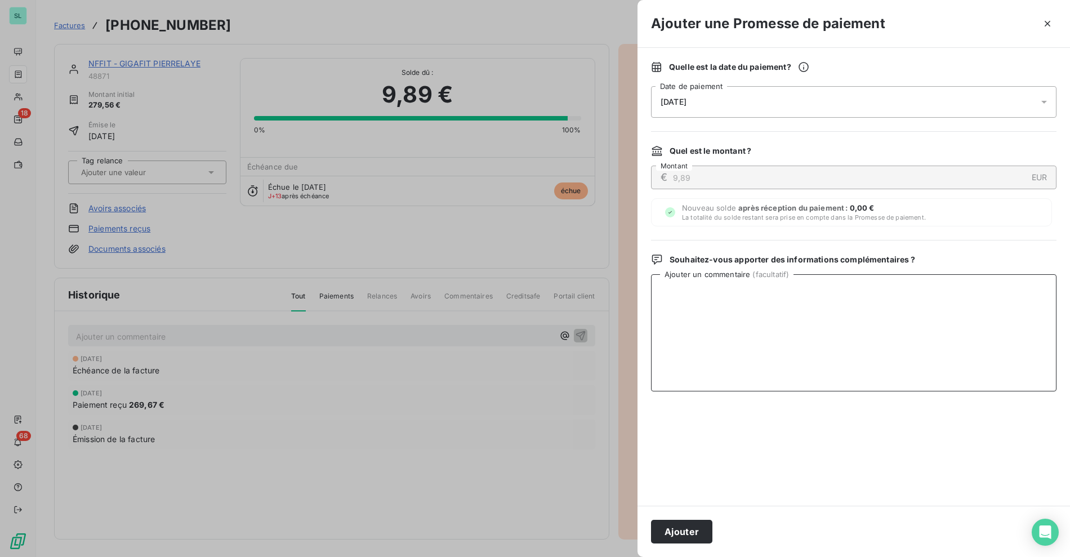
click at [734, 318] on textarea "Ajouter un commentaire ( facultatif )" at bounding box center [853, 332] width 405 height 117
paste textarea "14/10 Prlvt relancé sur le dashboard"
type textarea "14/10 Prlvt relancé sur le dashboard"
drag, startPoint x: 684, startPoint y: 534, endPoint x: 695, endPoint y: 541, distance: 13.6
click at [684, 534] on button "Ajouter" at bounding box center [681, 532] width 61 height 24
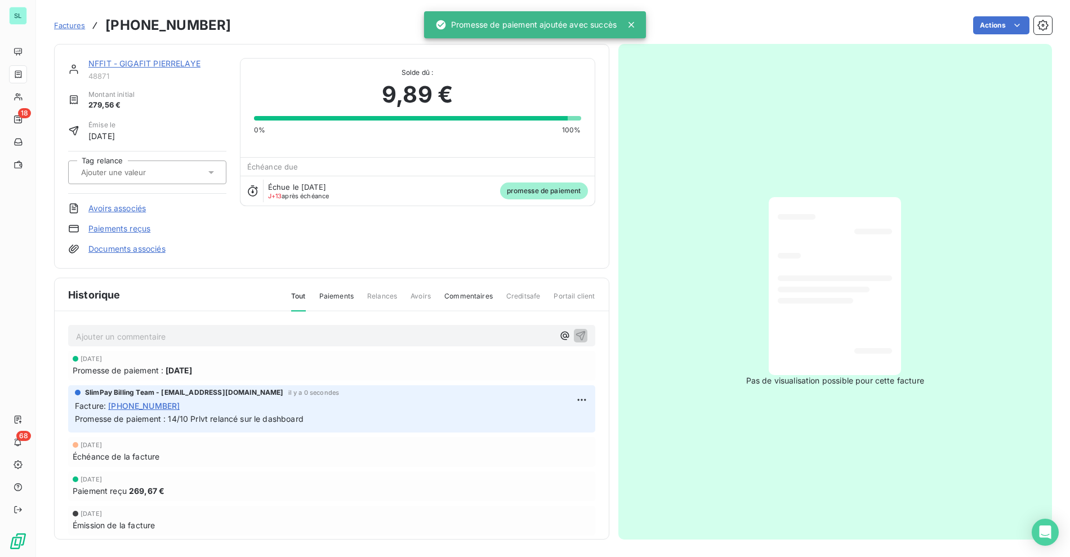
drag, startPoint x: 212, startPoint y: 54, endPoint x: 151, endPoint y: 66, distance: 61.4
click at [212, 54] on div "NFFIT - GIGAFIT PIERRELAYE 48871 Montant initial 279,56 € Émise le [DATE] Tag r…" at bounding box center [331, 156] width 555 height 225
click at [139, 66] on link "NFFIT - GIGAFIT PIERRELAYE" at bounding box center [144, 64] width 112 height 10
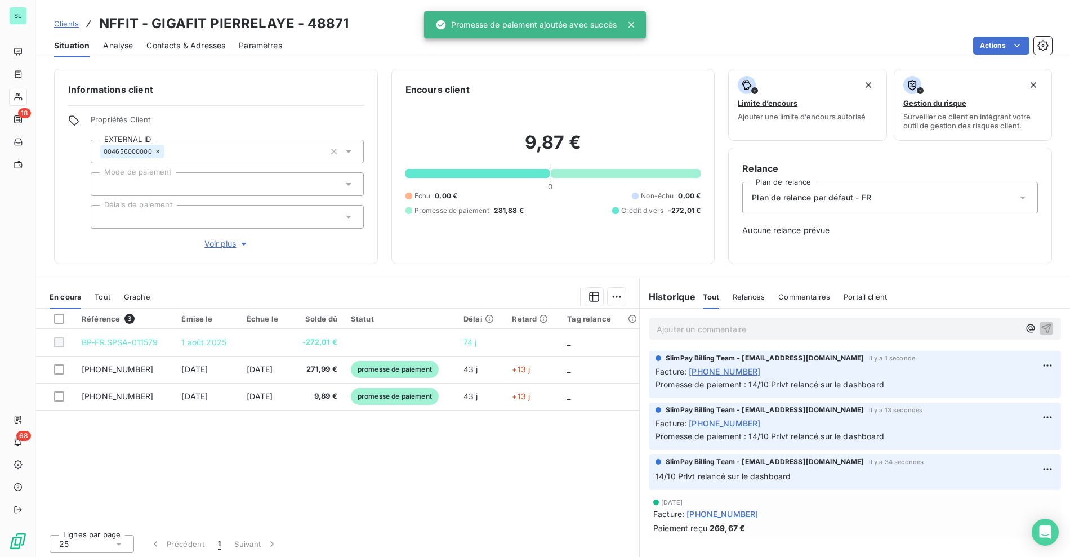
click at [390, 66] on div "Informations client Propriétés Client EXTERNAL ID 004656000000 Mode de paiement…" at bounding box center [553, 309] width 1034 height 495
